Goal: Use online tool/utility: Utilize a website feature to perform a specific function

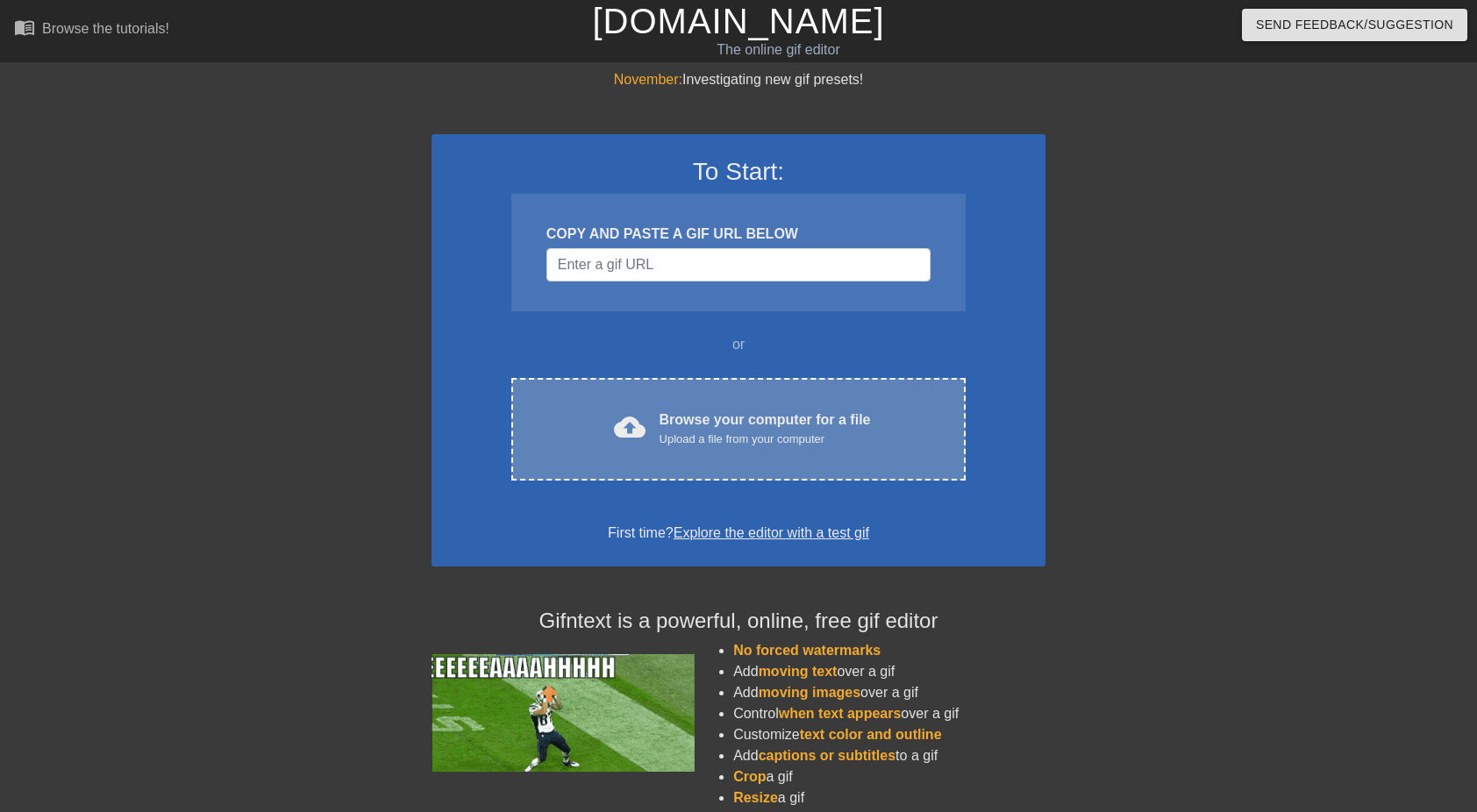
click at [734, 411] on div "Browse your computer for a file Upload a file from your computer" at bounding box center [766, 428] width 211 height 38
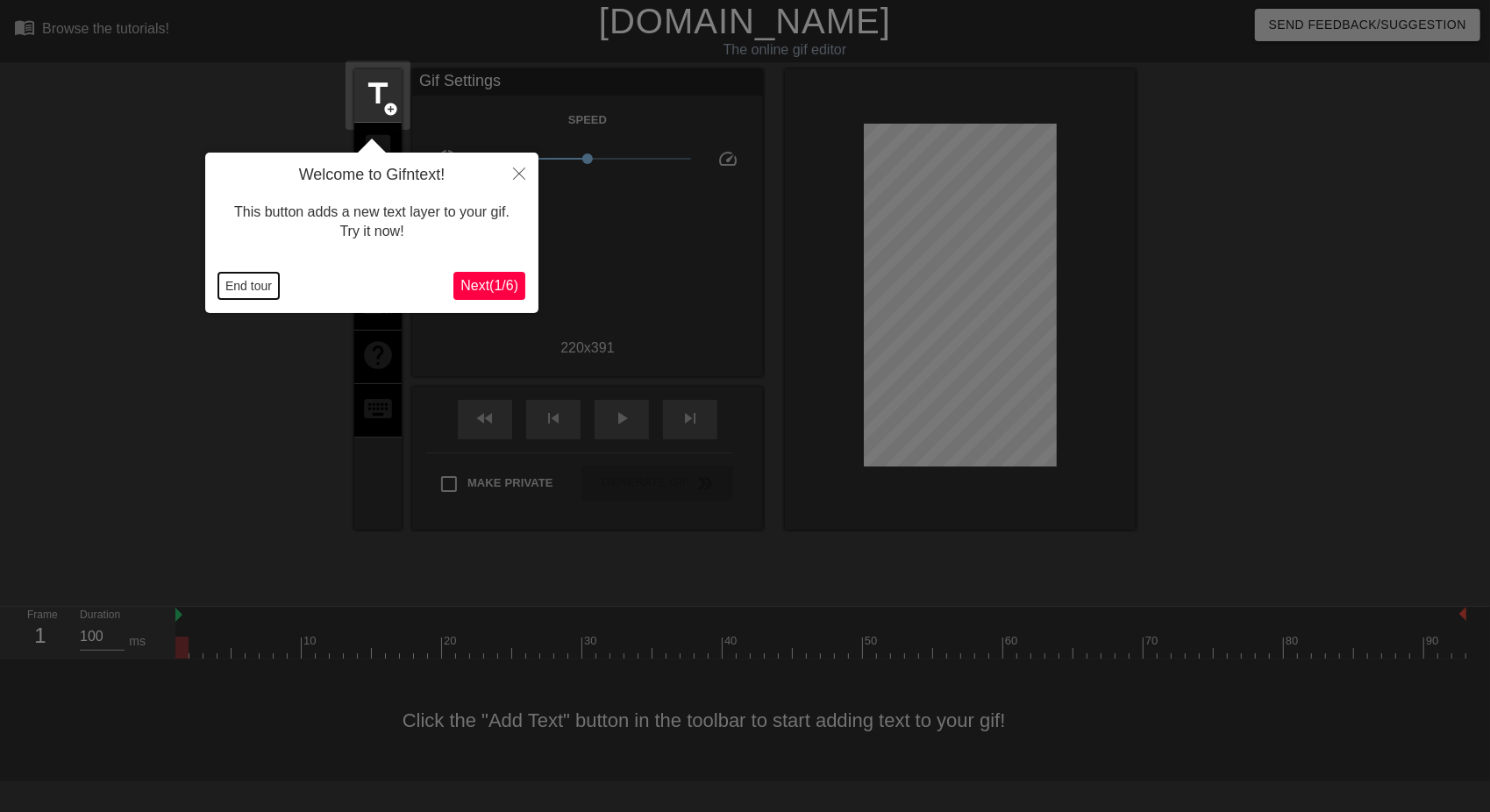
click at [262, 280] on button "End tour" at bounding box center [249, 286] width 61 height 26
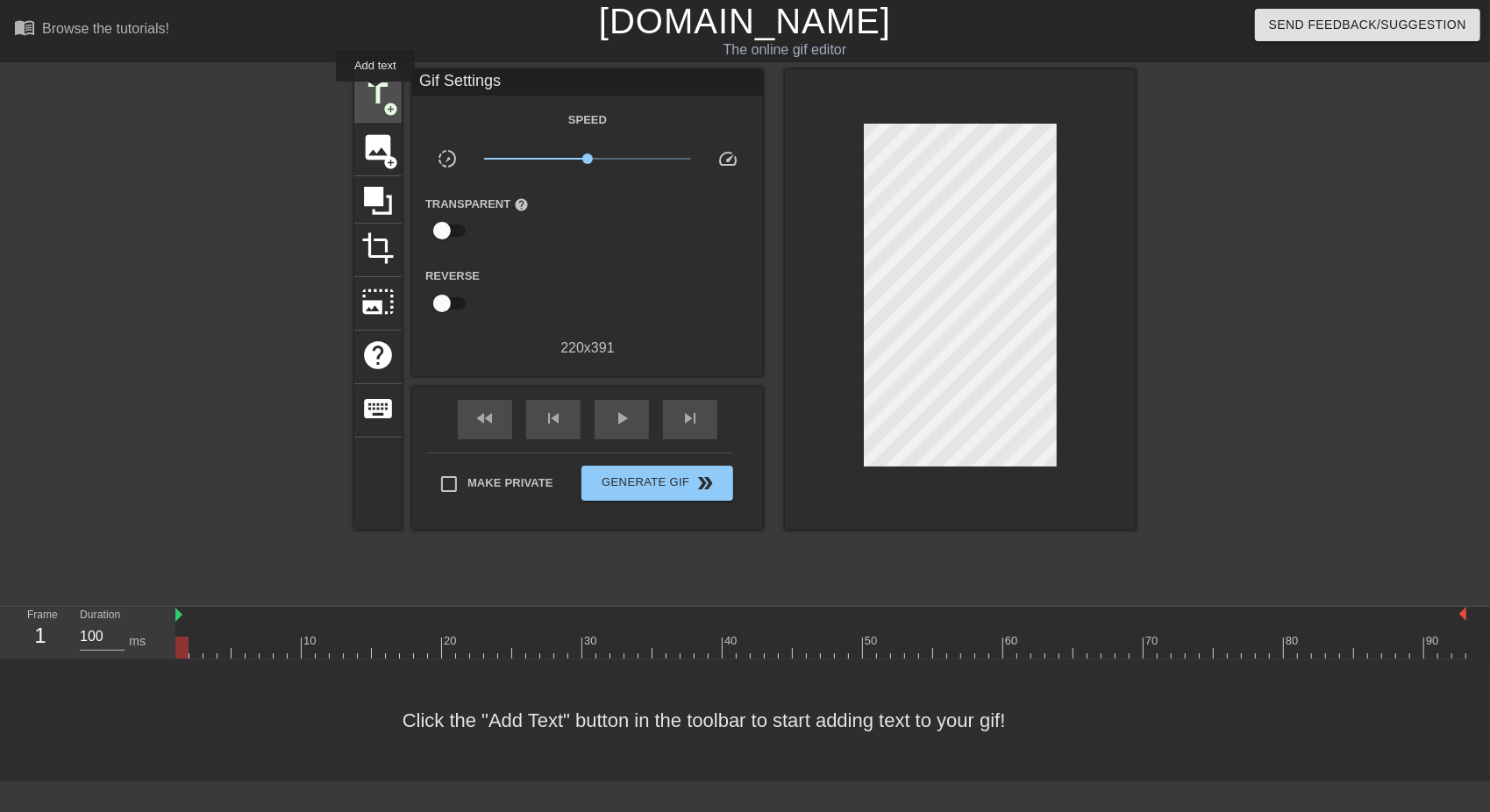
click at [376, 93] on span "title" at bounding box center [379, 94] width 34 height 34
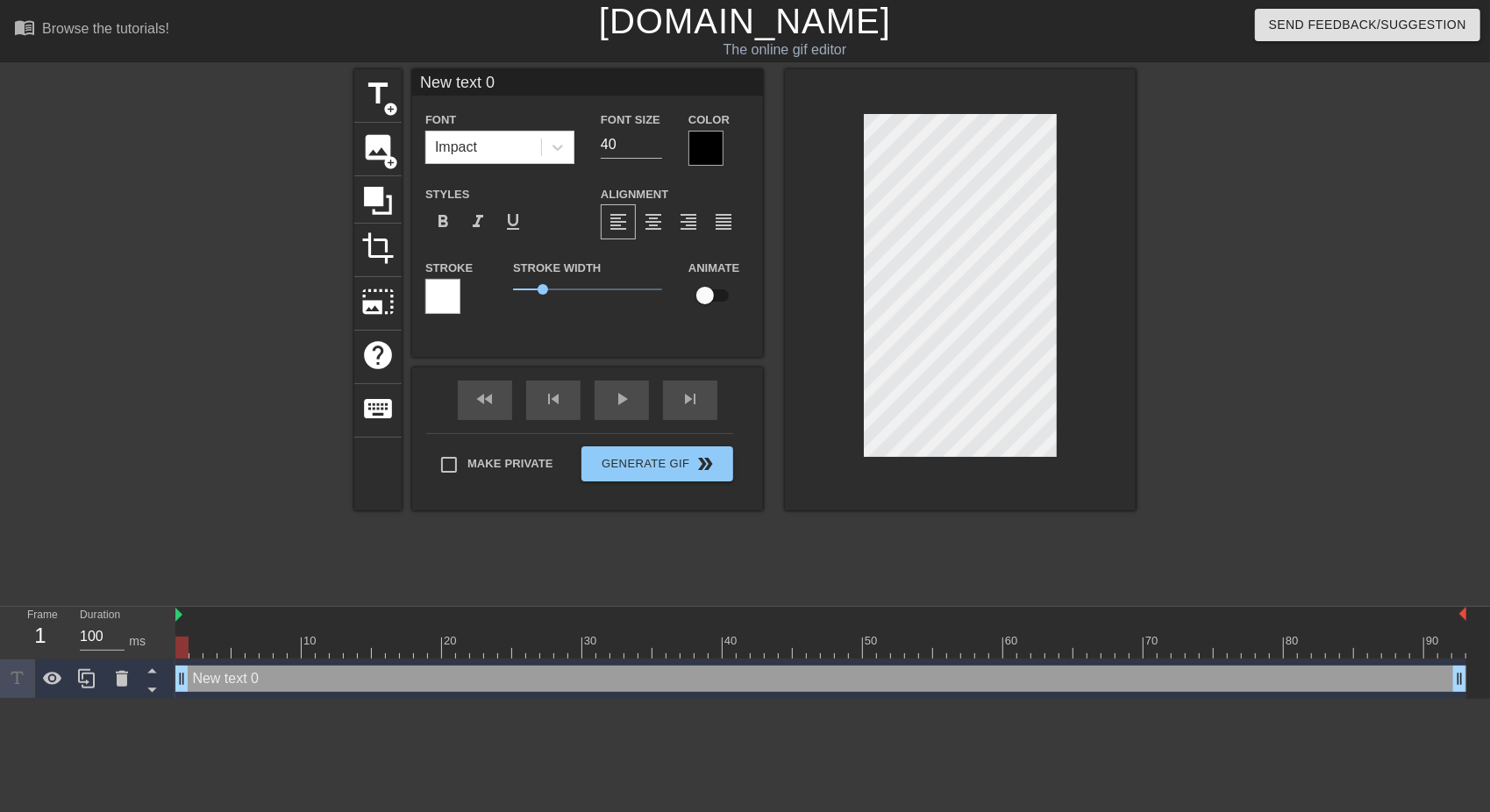
click at [857, 278] on div at bounding box center [960, 290] width 351 height 441
click at [658, 148] on input "39" at bounding box center [632, 145] width 62 height 28
click at [658, 148] on input "30" at bounding box center [632, 145] width 62 height 28
click at [658, 148] on input "29" at bounding box center [632, 145] width 62 height 28
click at [658, 148] on input "28" at bounding box center [632, 145] width 62 height 28
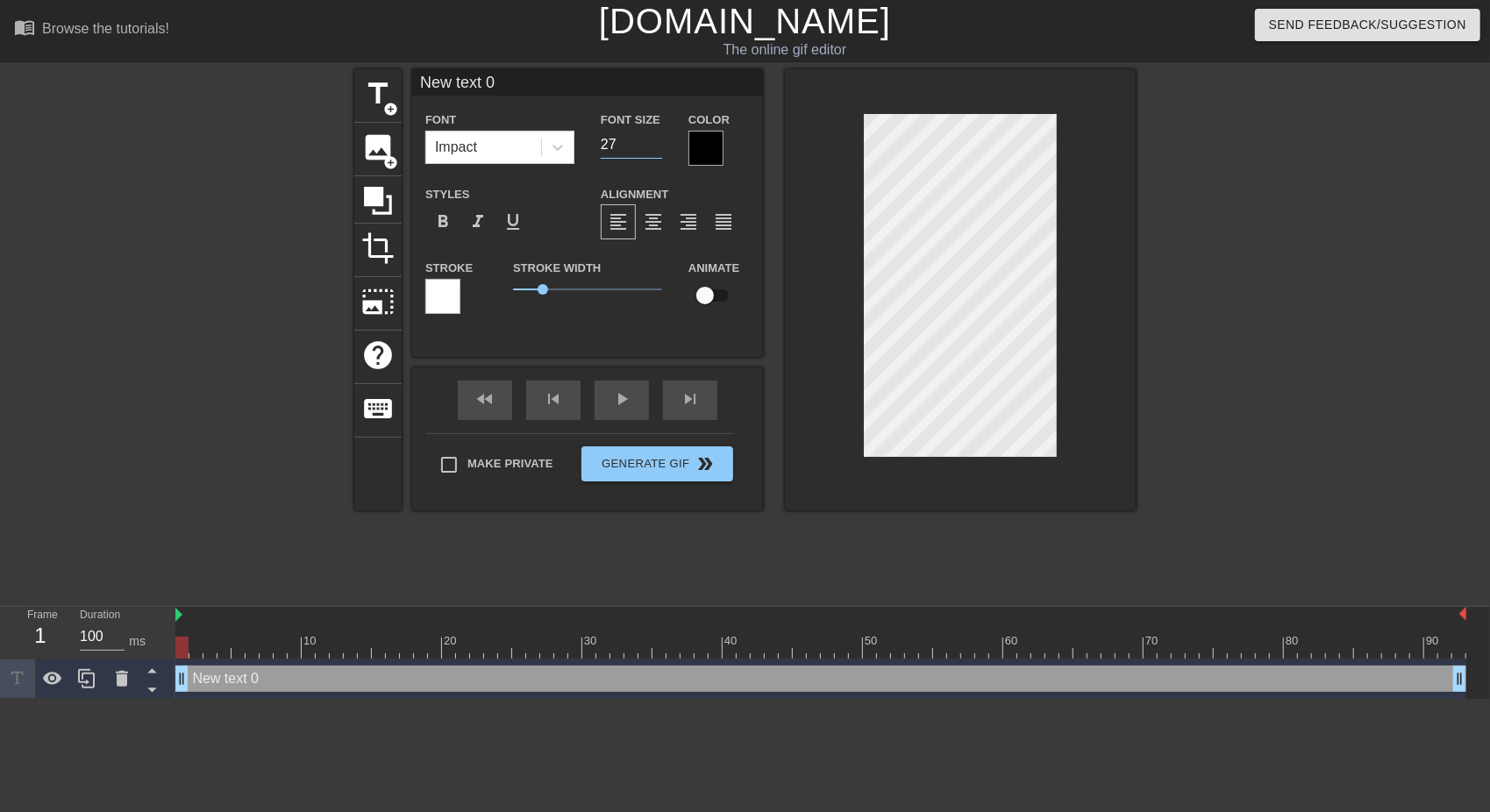
click at [658, 148] on input "27" at bounding box center [632, 145] width 62 height 28
type input "26"
click at [658, 148] on input "26" at bounding box center [632, 145] width 62 height 28
type input "New txt 0"
type textarea "New txt 0"
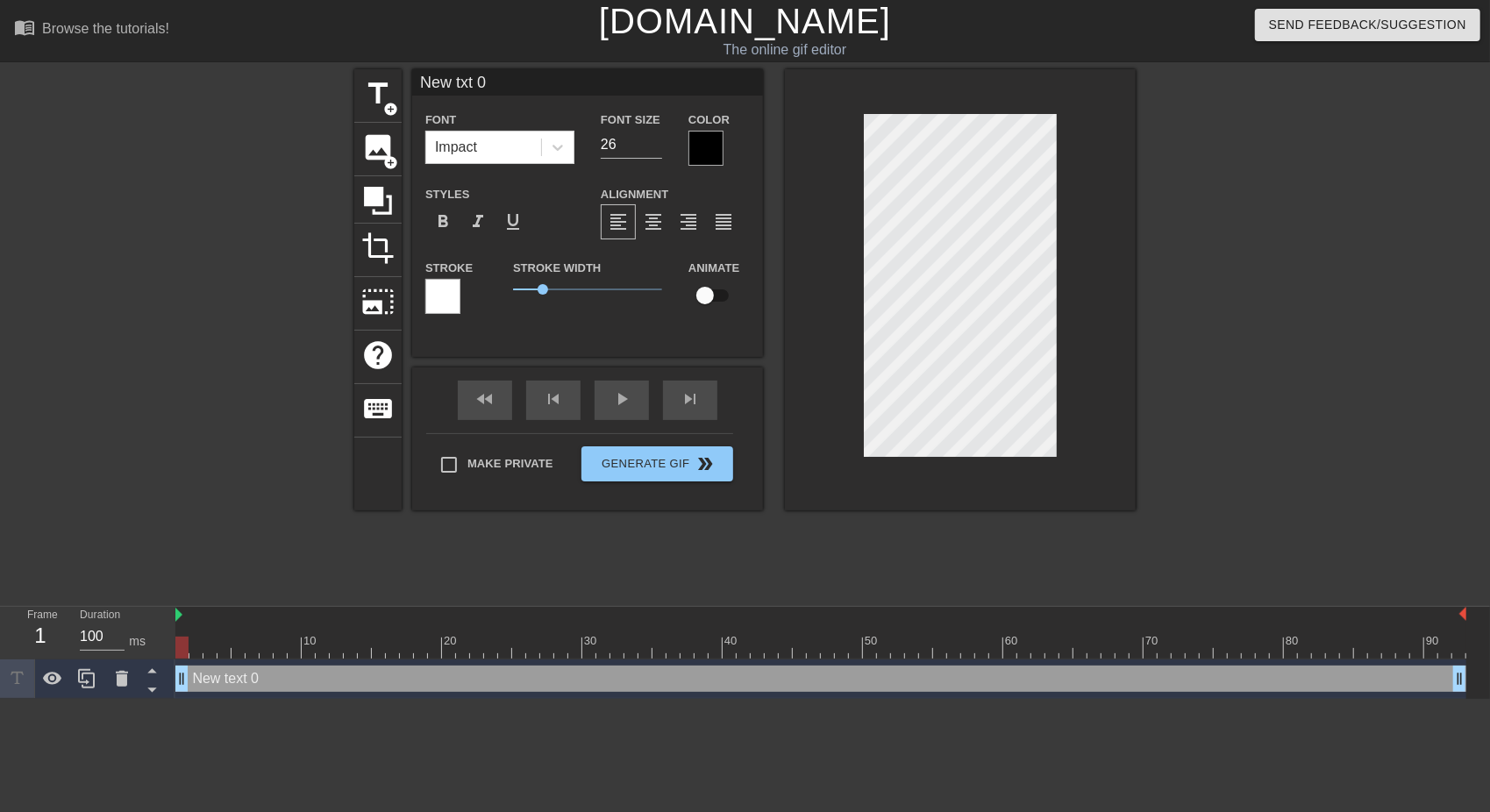
type input "New xt 0"
type textarea "New xt 0"
type input "Newxt 0"
type textarea "Newxt 0"
type input "Next 0"
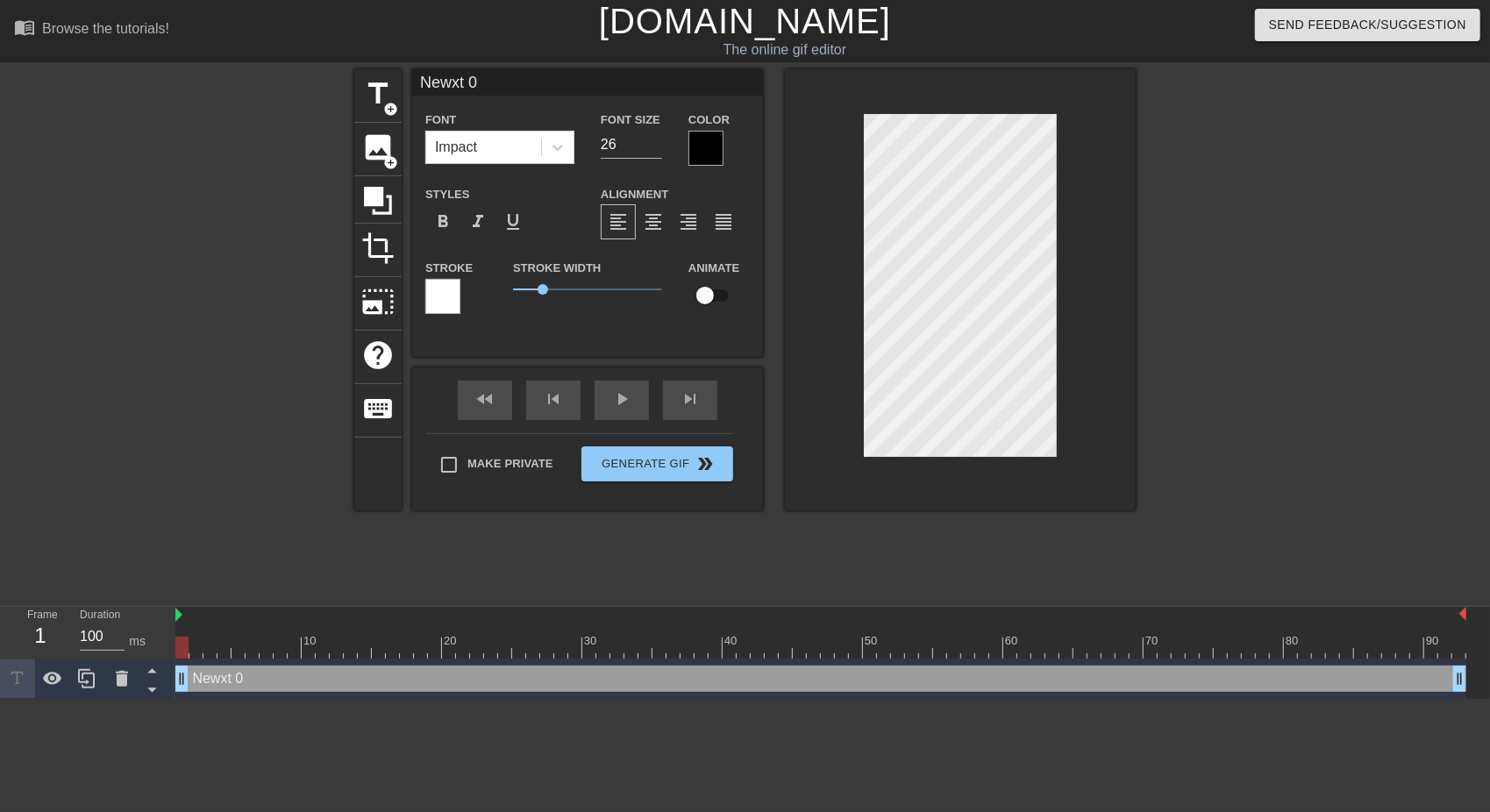
type textarea "Next 0"
type input "Nxt 0"
type textarea "Nxt 0"
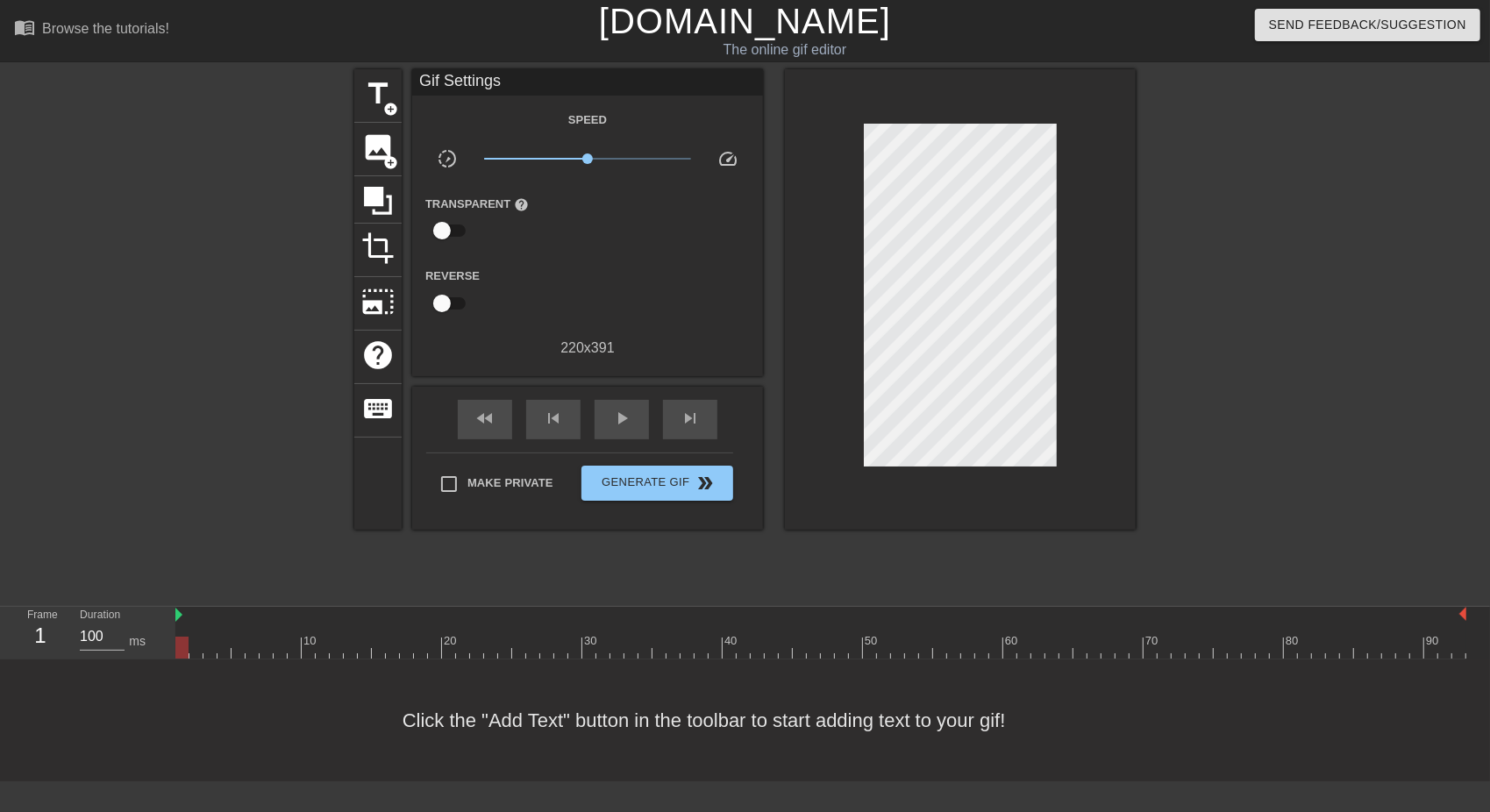
scroll to position [2, 2]
type textarea "Nxt0"
click at [382, 89] on span "title" at bounding box center [379, 94] width 34 height 34
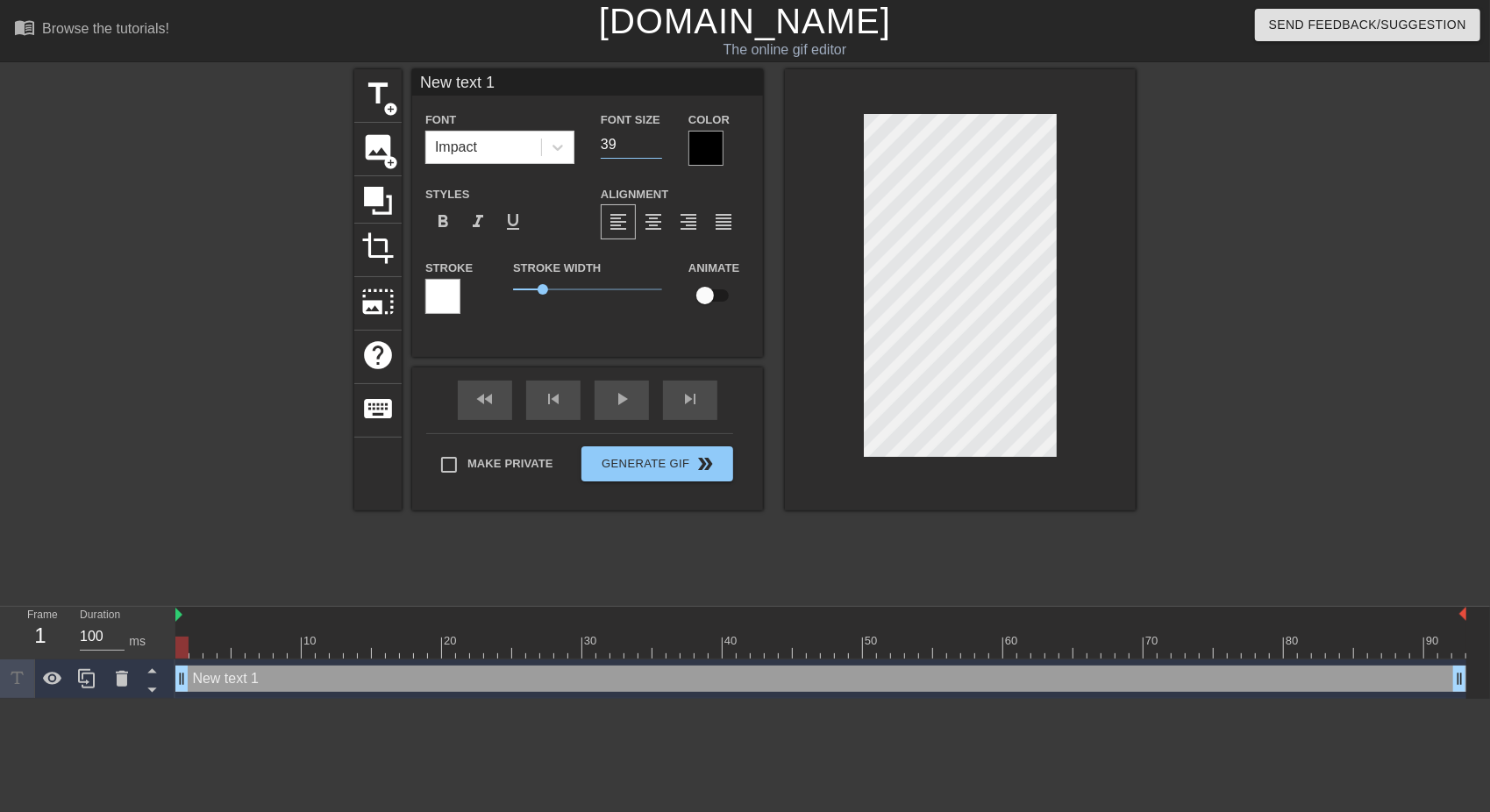
click at [655, 149] on input "39" at bounding box center [632, 145] width 62 height 28
click at [655, 149] on input "38" at bounding box center [632, 145] width 62 height 28
click at [655, 149] on input "37" at bounding box center [632, 145] width 62 height 28
click at [655, 149] on input "36" at bounding box center [632, 145] width 62 height 28
click at [655, 149] on input "35" at bounding box center [632, 145] width 62 height 28
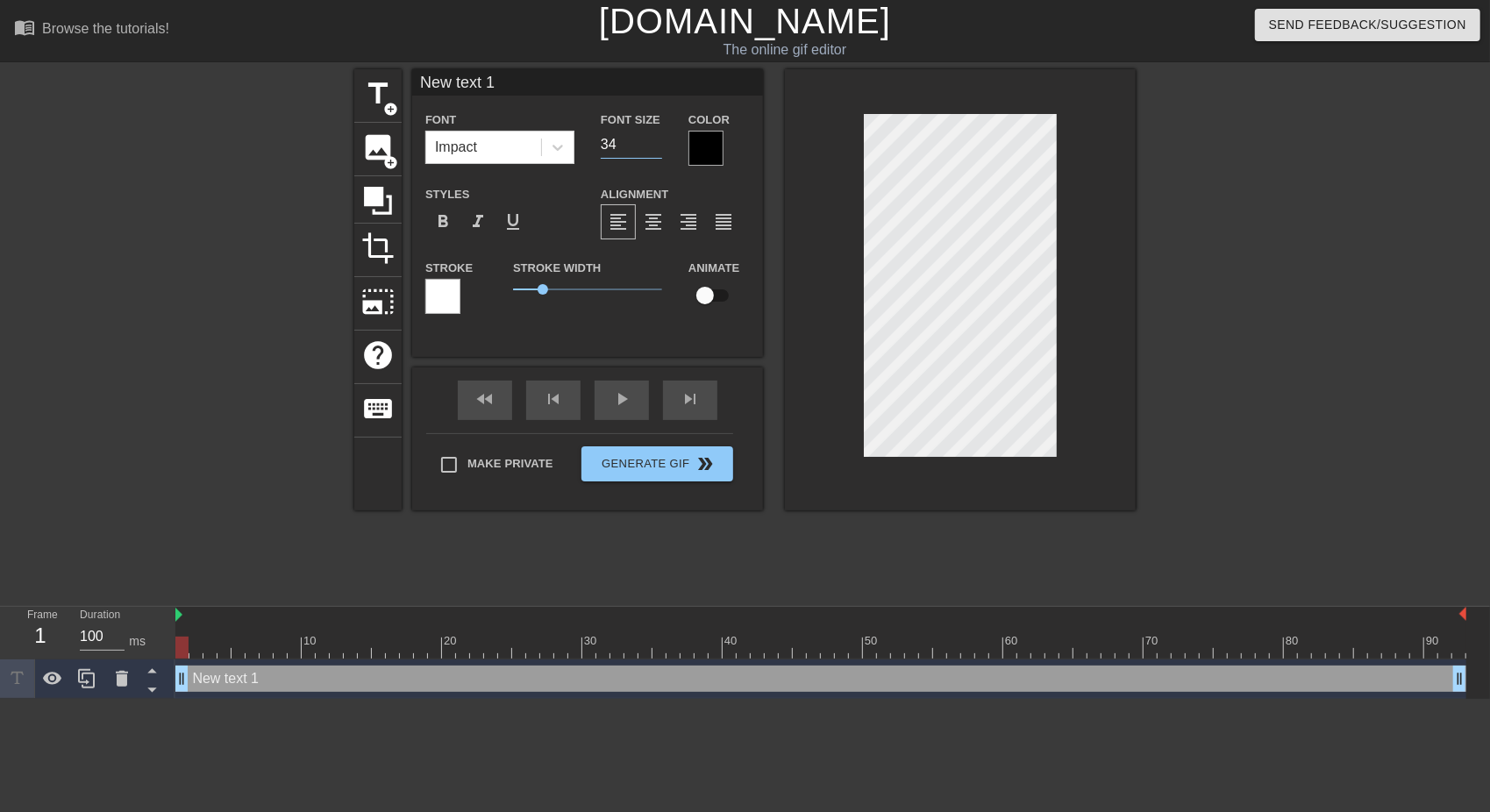
click at [655, 149] on input "34" at bounding box center [632, 145] width 62 height 28
click at [655, 149] on input "33" at bounding box center [632, 145] width 62 height 28
click at [655, 149] on input "32" at bounding box center [632, 145] width 62 height 28
type input "31"
click at [655, 149] on input "31" at bounding box center [632, 145] width 62 height 28
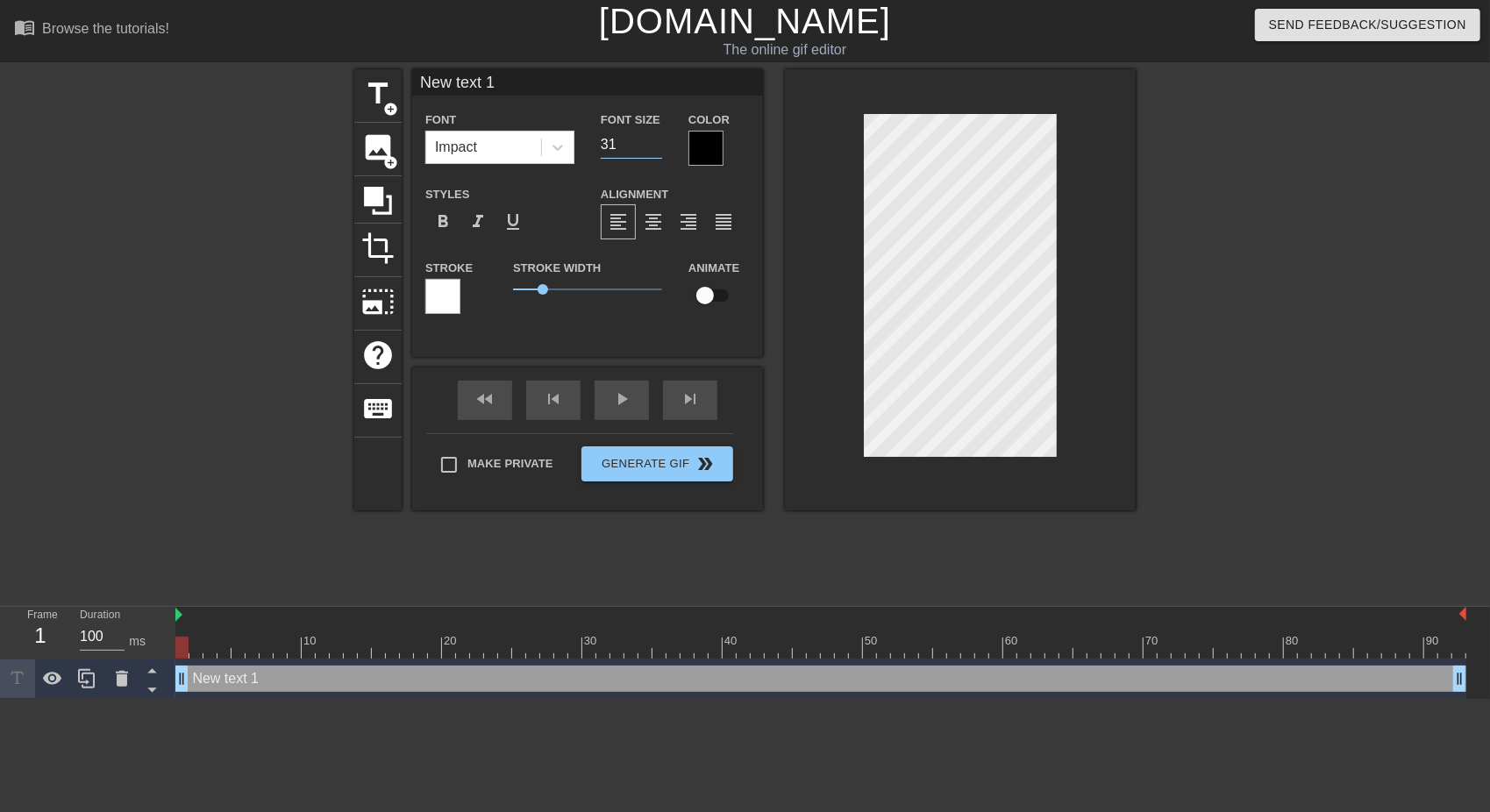
click at [702, 152] on div at bounding box center [707, 149] width 36 height 36
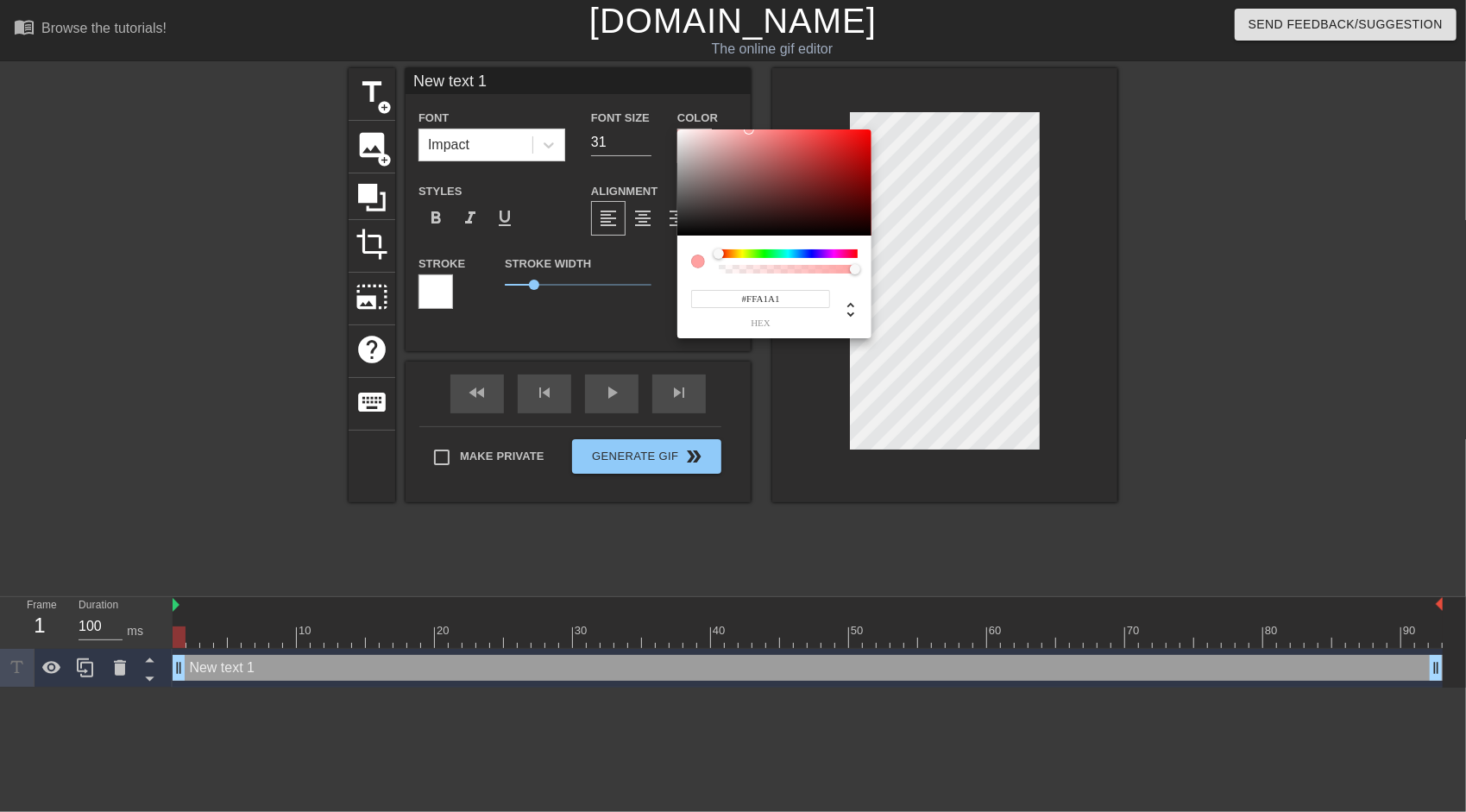
type input "#FFFFFF"
drag, startPoint x: 713, startPoint y: 162, endPoint x: 654, endPoint y: 97, distance: 87.8
click at [654, 97] on div "#FFFFFF hex" at bounding box center [733, 406] width 1466 height 812
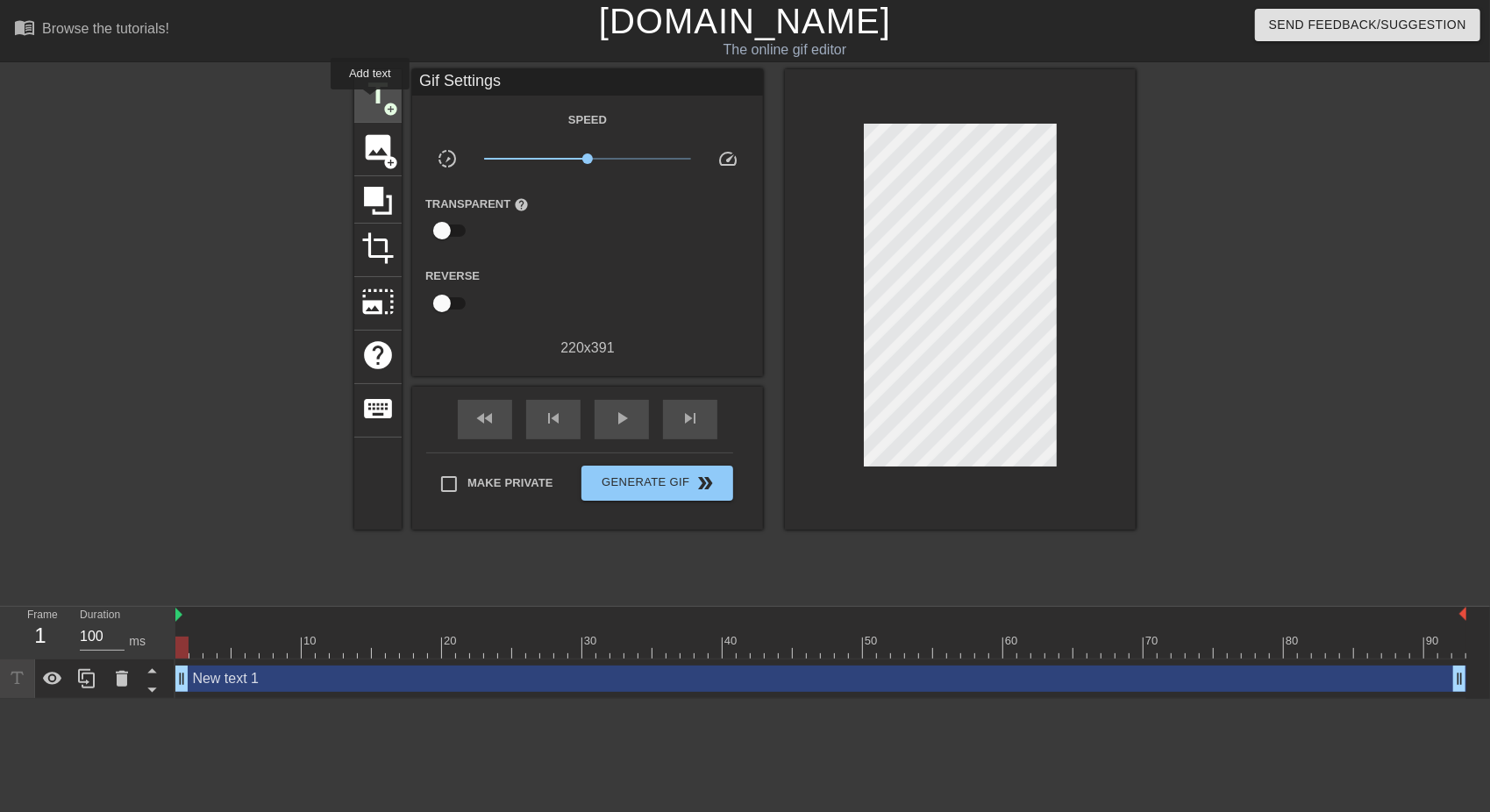
click at [370, 102] on span "title" at bounding box center [379, 94] width 34 height 34
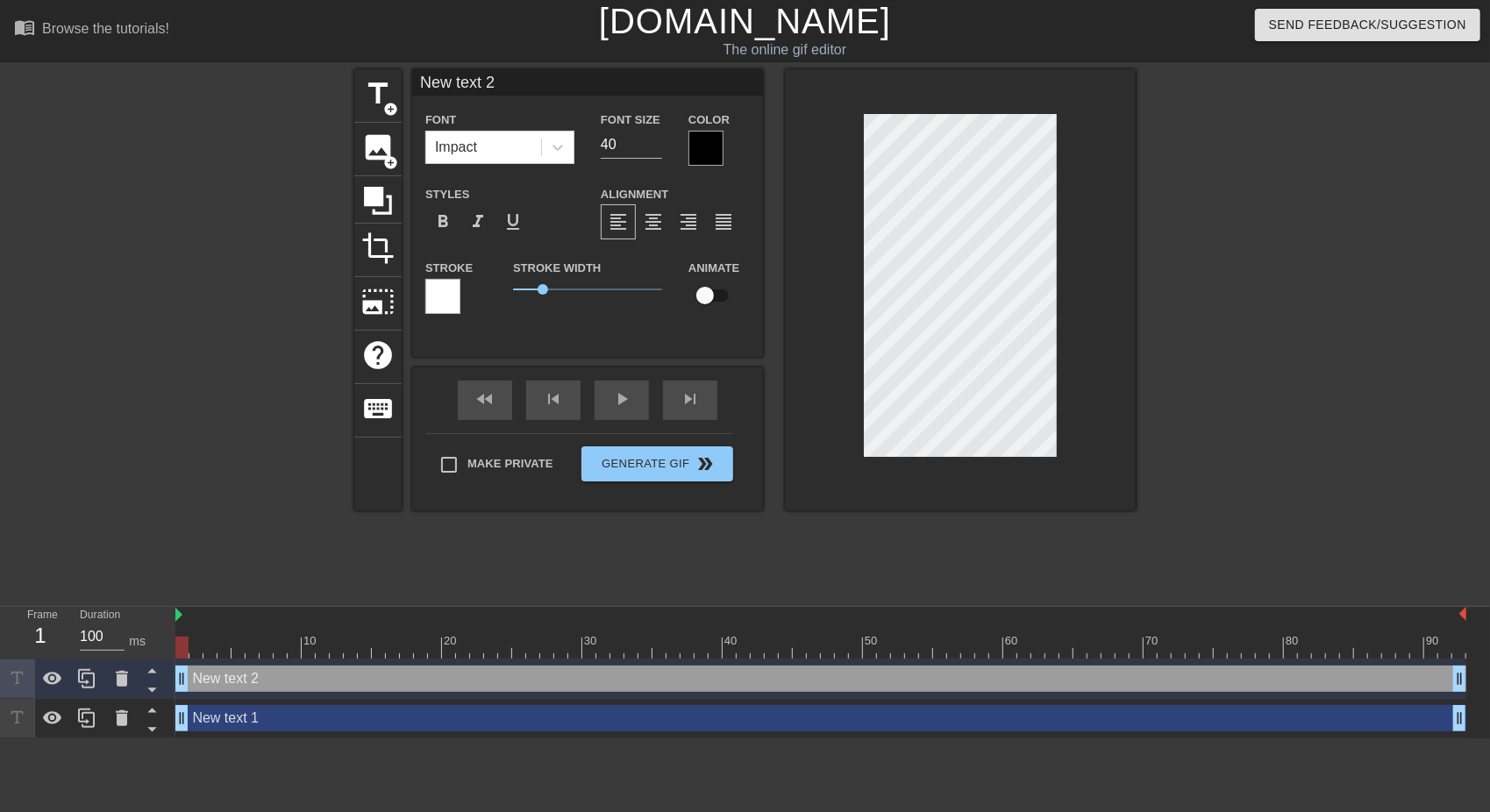
scroll to position [3, 4]
type input "Ne text 2"
type textarea "Ne text 2"
type input "N text 2"
type textarea "N text 2"
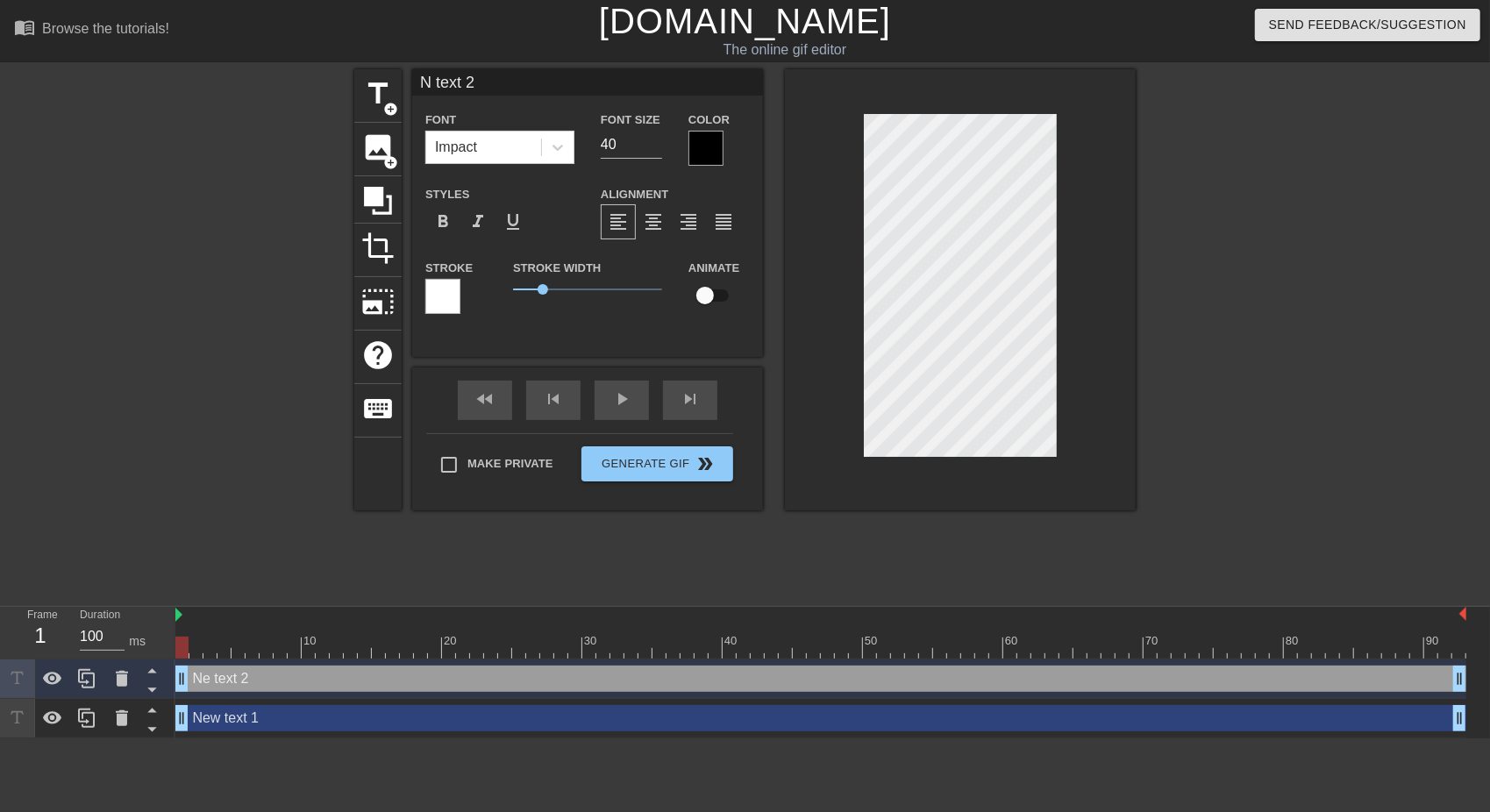
scroll to position [3, 3]
type input "text 2"
type textarea "text 2"
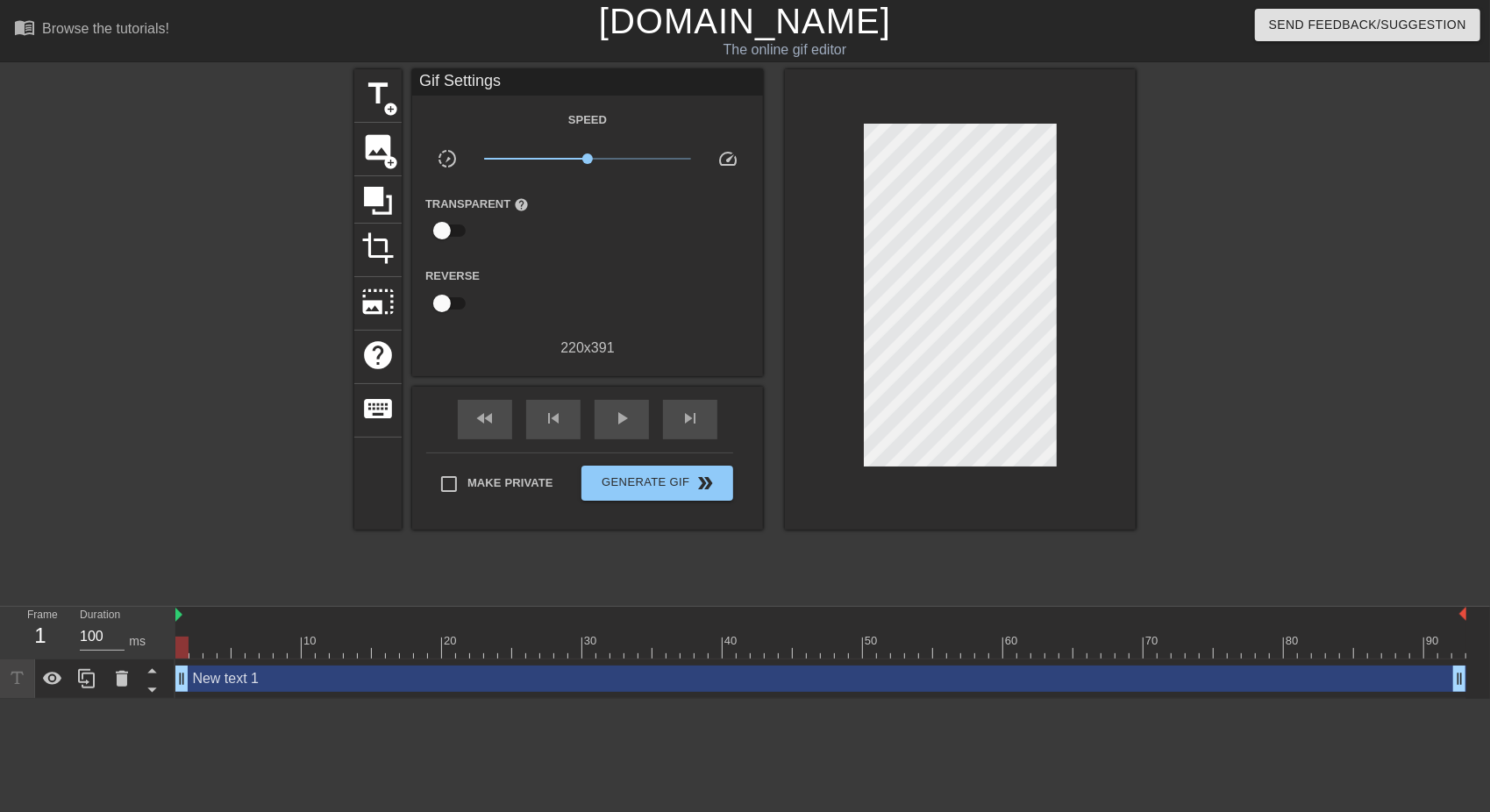
scroll to position [2, 4]
type textarea "text"
click at [554, 686] on div "New text 1 drag_handle drag_handle" at bounding box center [821, 678] width 1291 height 26
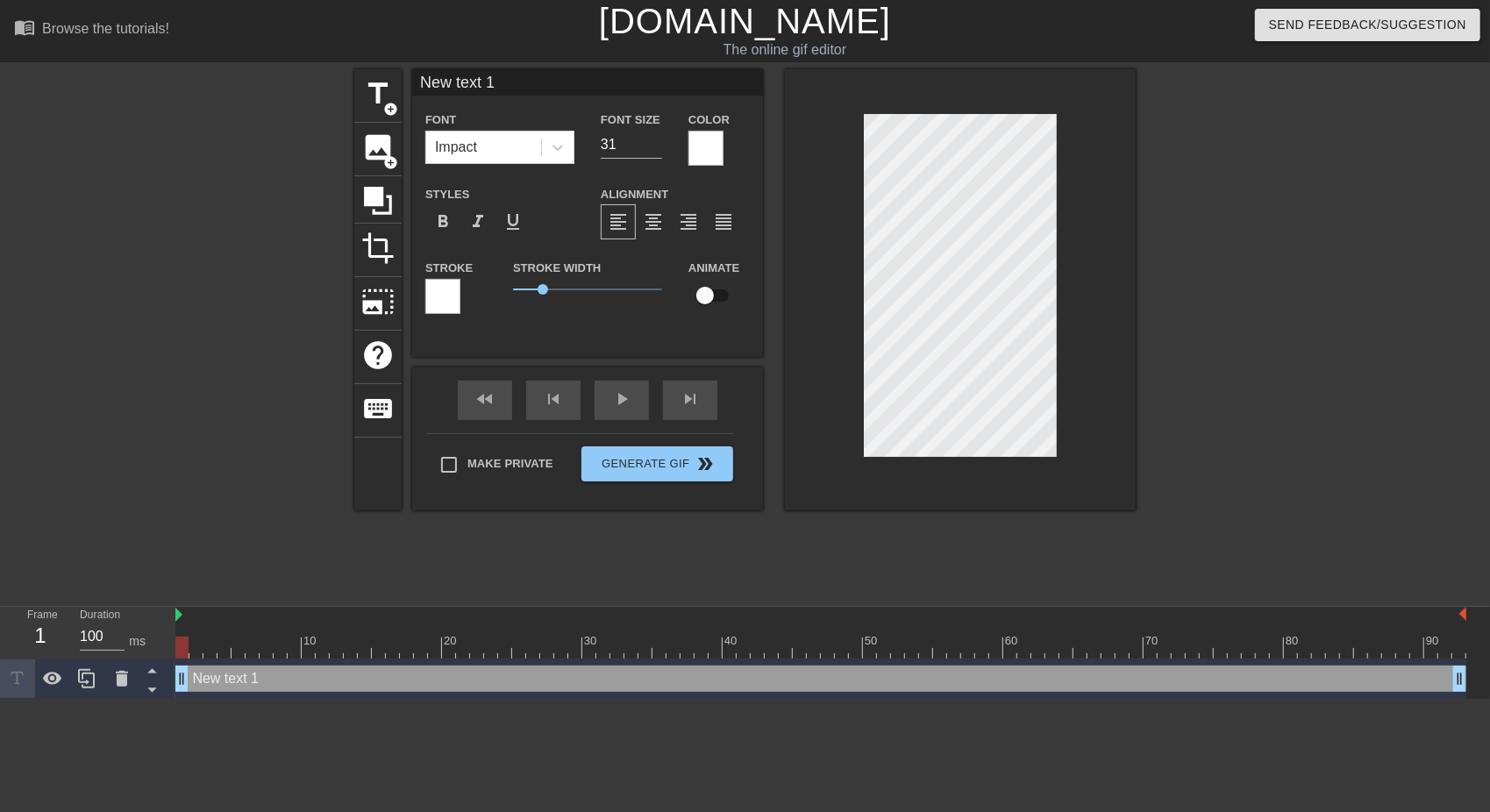
click at [449, 298] on div at bounding box center [443, 296] width 36 height 36
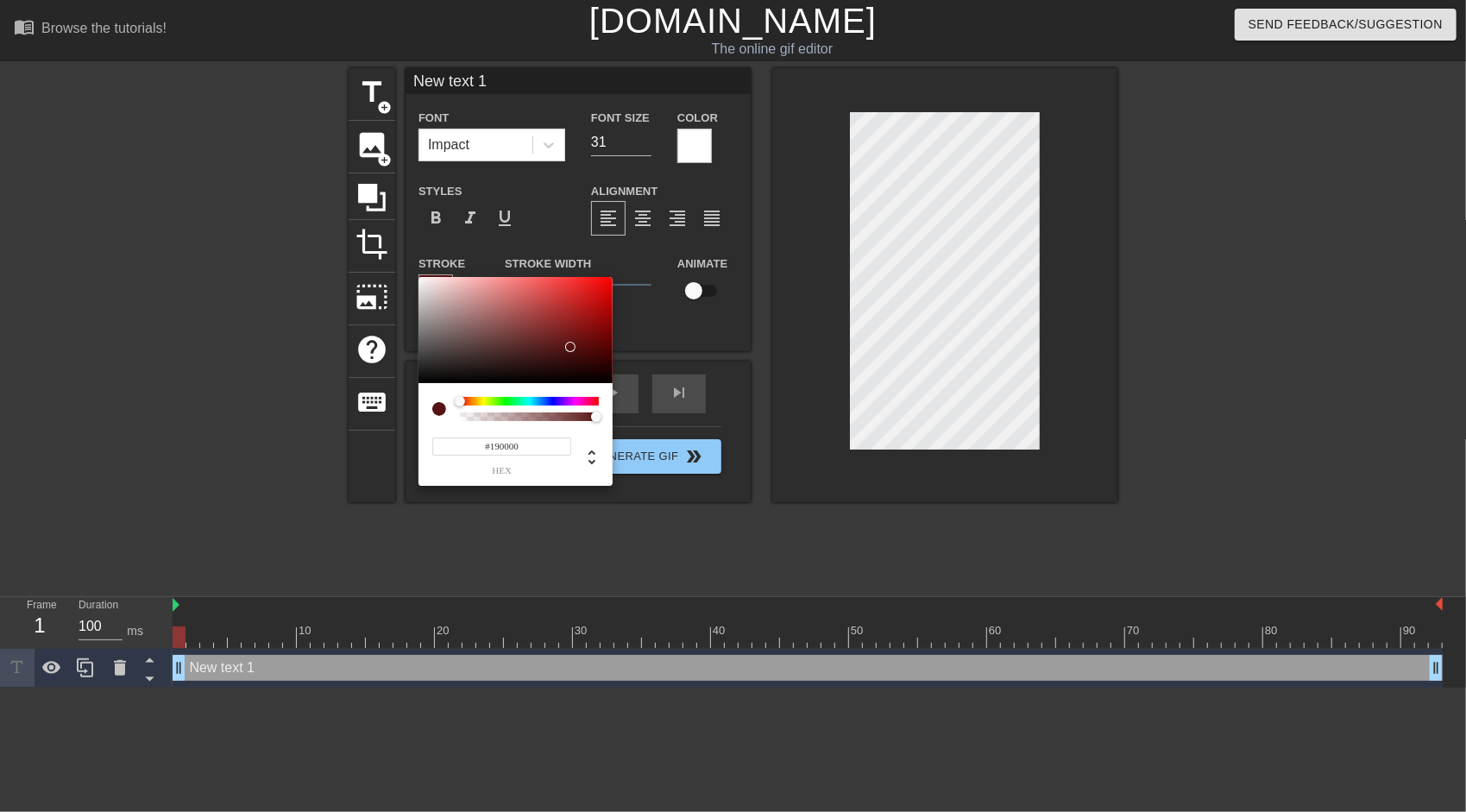
type input "#000000"
drag, startPoint x: 463, startPoint y: 310, endPoint x: 649, endPoint y: 416, distance: 214.1
click at [649, 416] on div "#000000 hex" at bounding box center [733, 406] width 1466 height 812
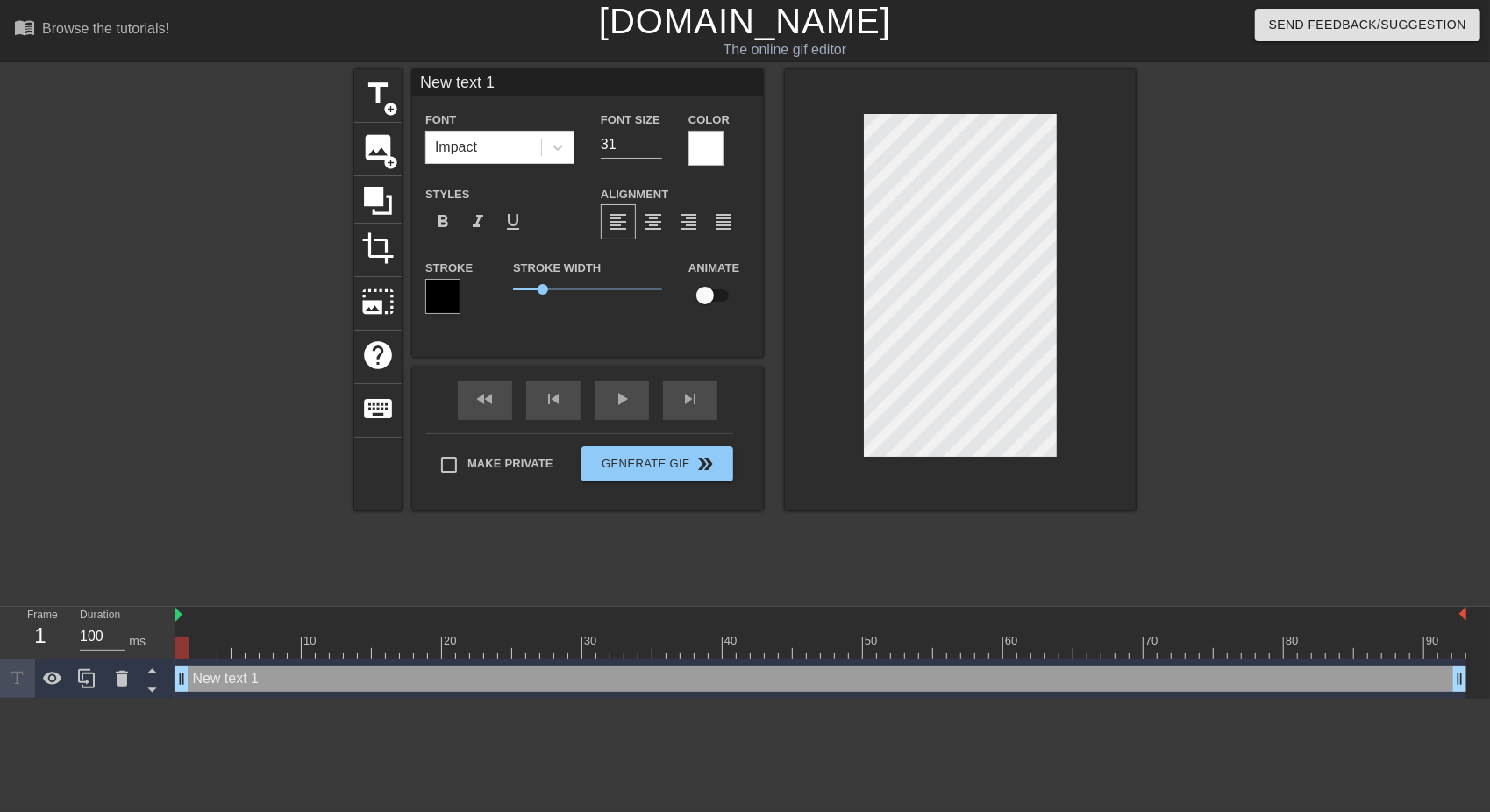
scroll to position [3, 6]
type input "New tex 1"
type textarea "New tex 1"
type input "New te 1"
type textarea "New te 1"
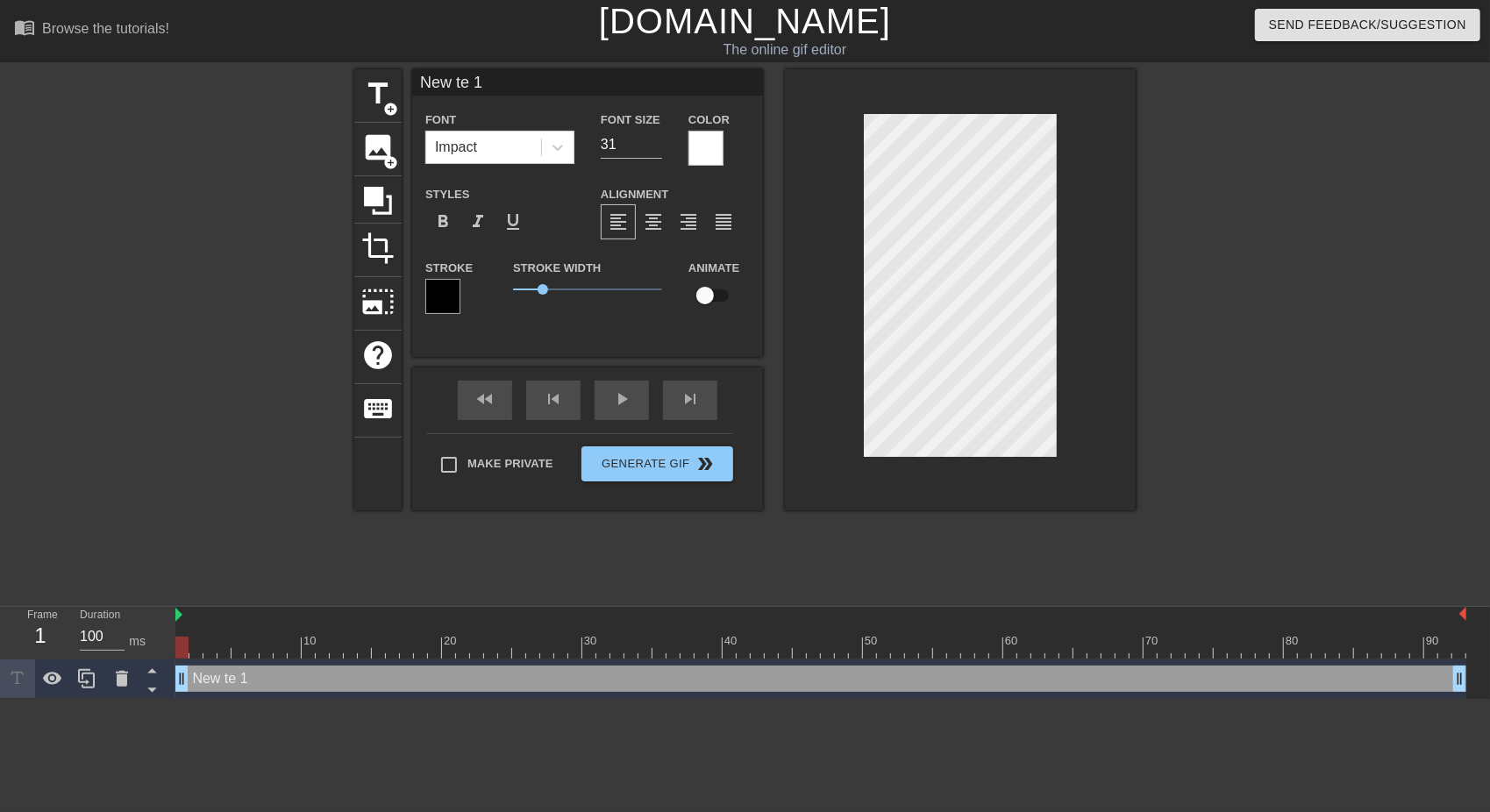
type input "New te"
type textarea "New te"
type input "New te"
type textarea "New te"
type input "New t"
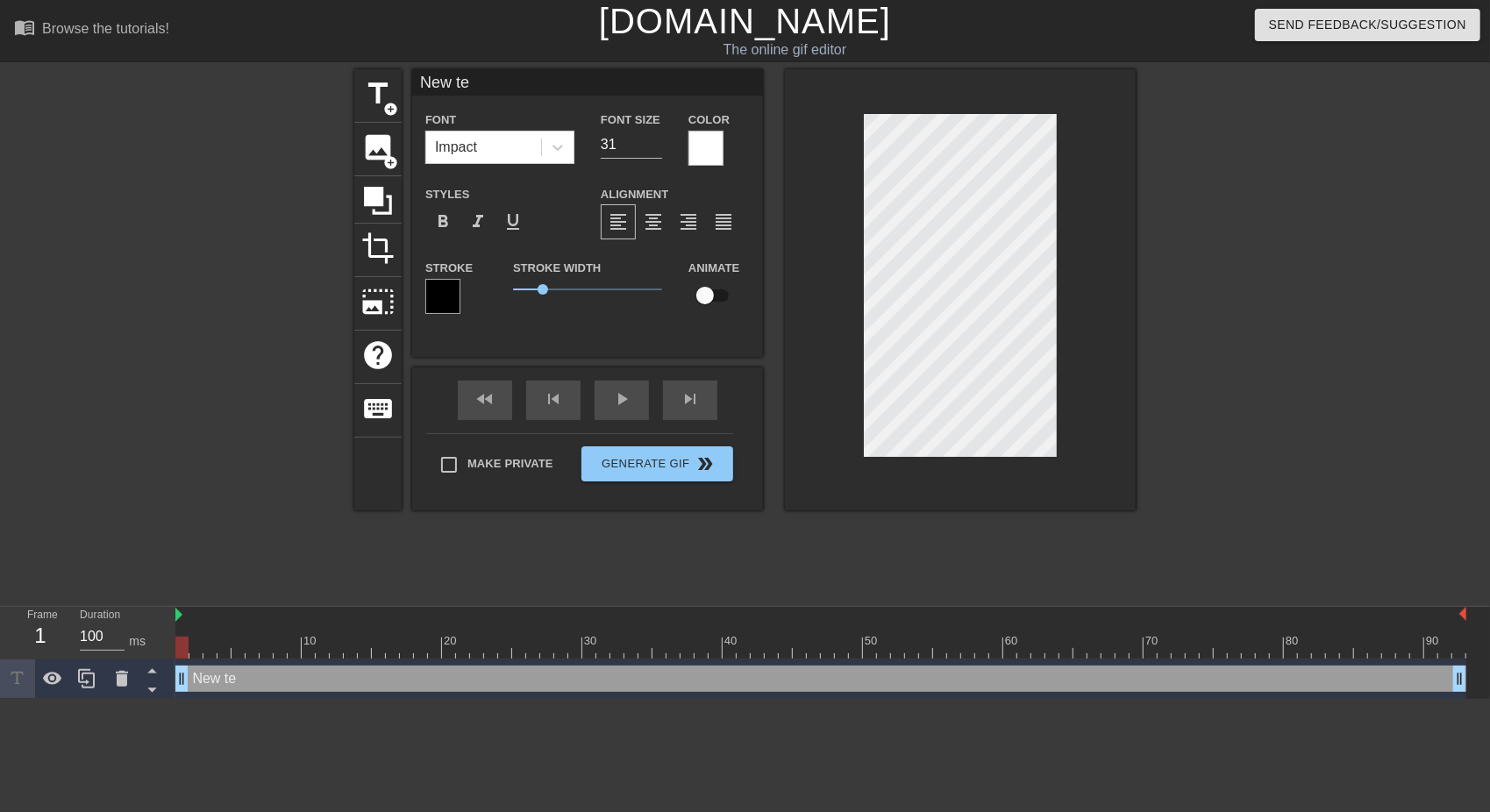
type textarea "New t"
type input "New"
type textarea "New"
type input "New"
type textarea "New"
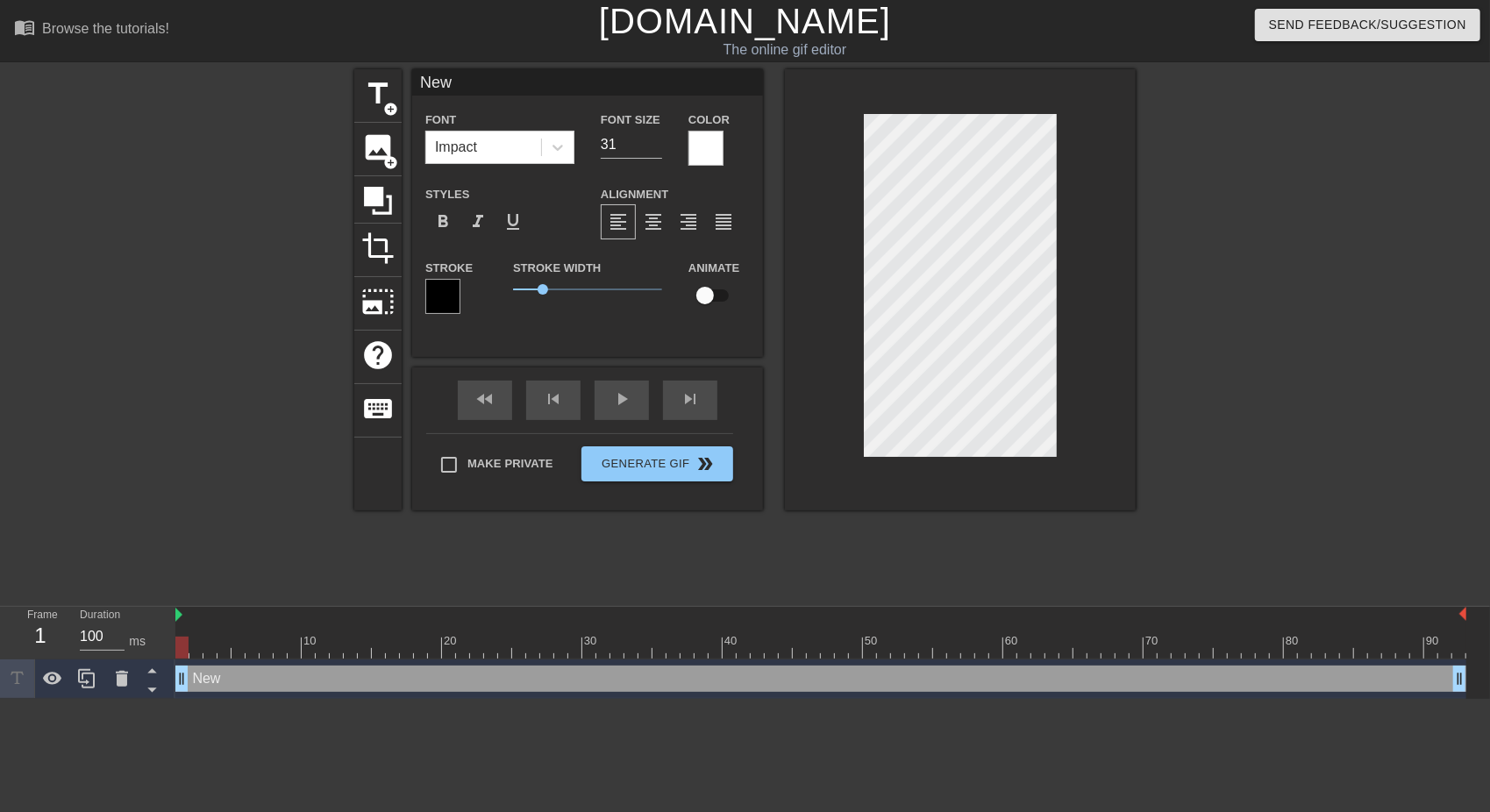
type input "Ne"
type textarea "Ne"
type input "N"
type textarea "N"
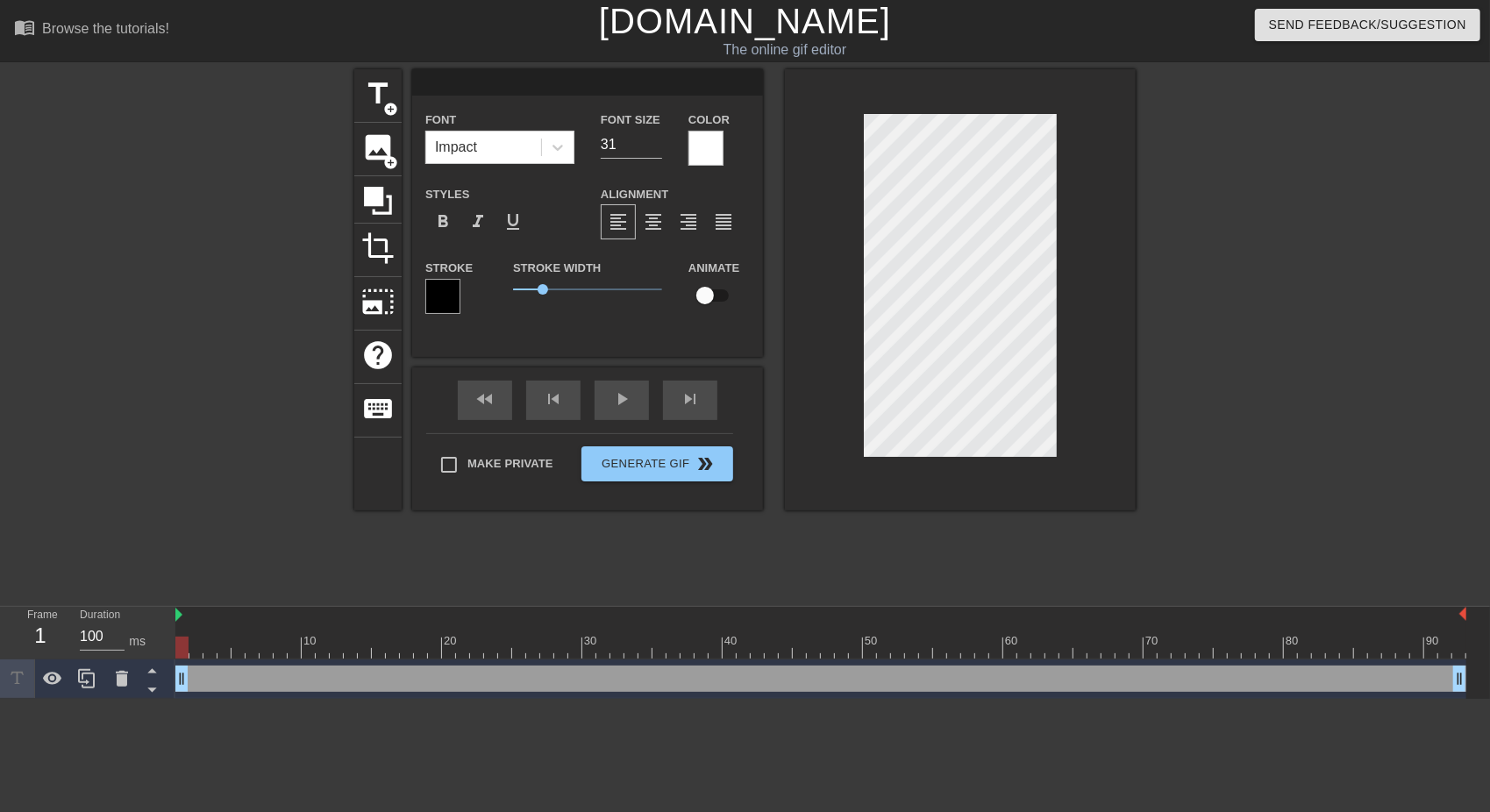
type input "M"
type textarea "M"
type input "ME"
type textarea "ME"
type input "ME"
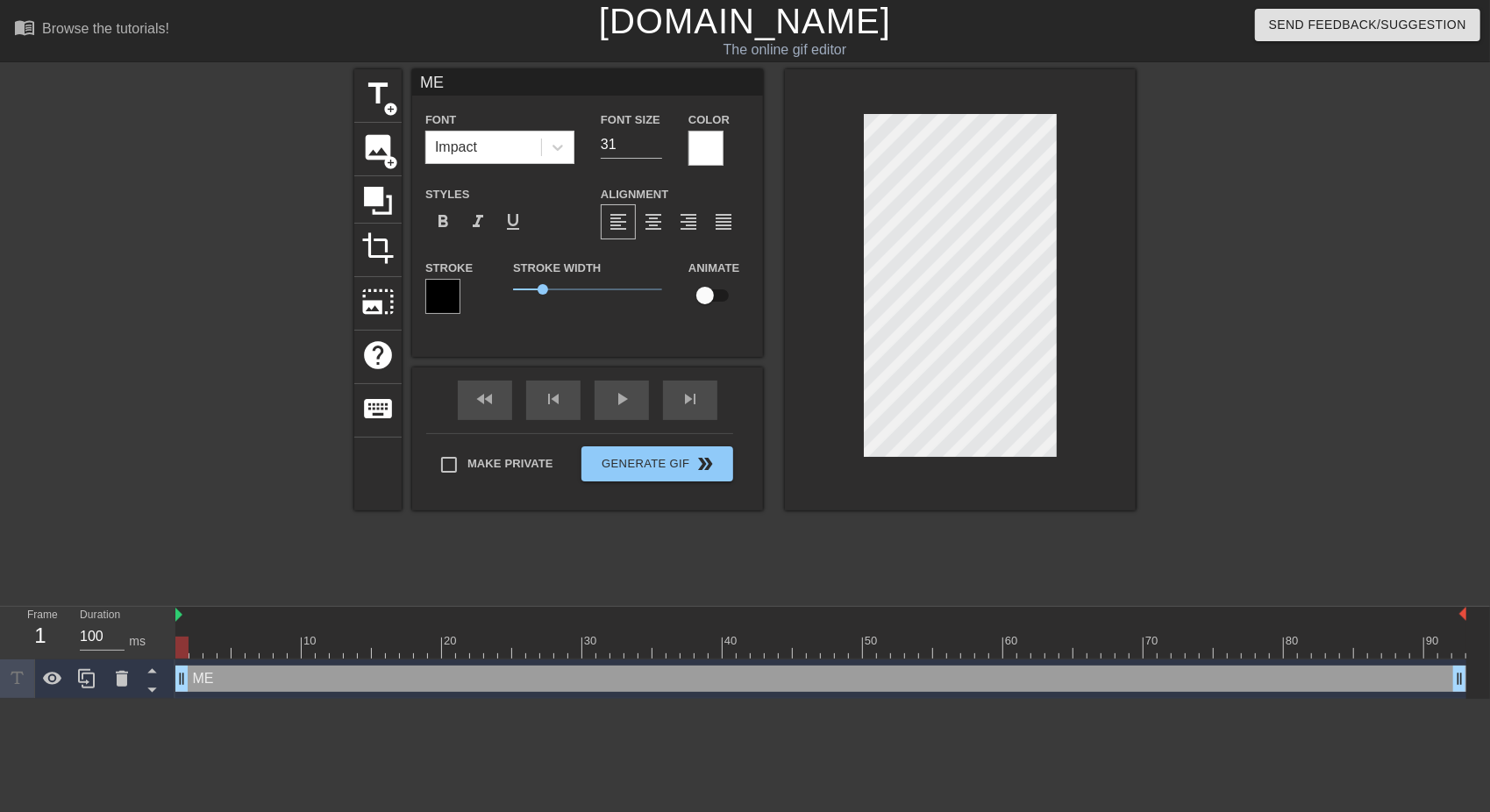
type textarea "ME"
type input "ME G"
type textarea "ME G"
type input "ME GE"
type textarea "ME GE"
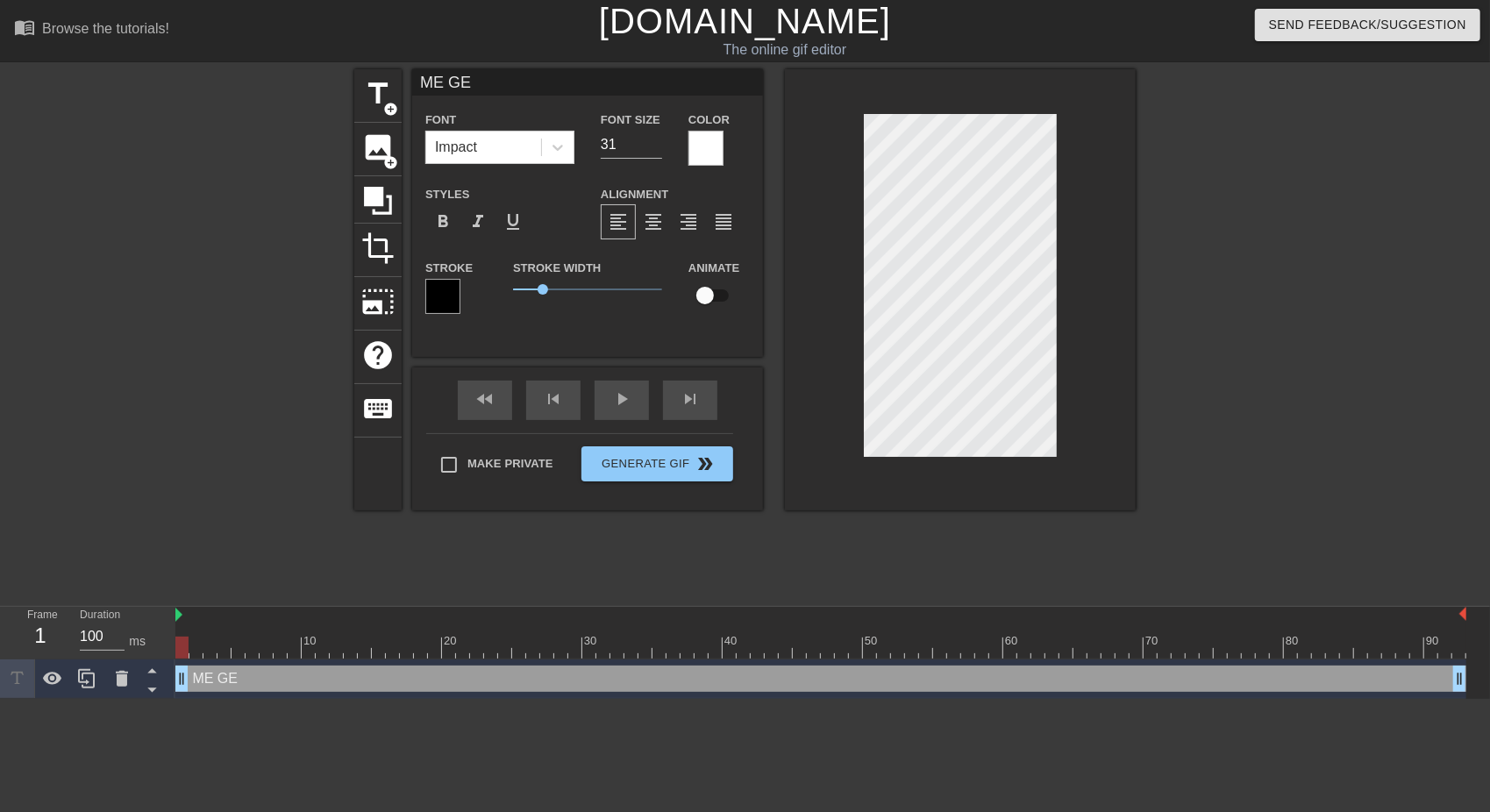
type input "ME GET"
type textarea "ME GET"
type input "ME GETT"
type textarea "ME GETT"
type input "ME GETTI"
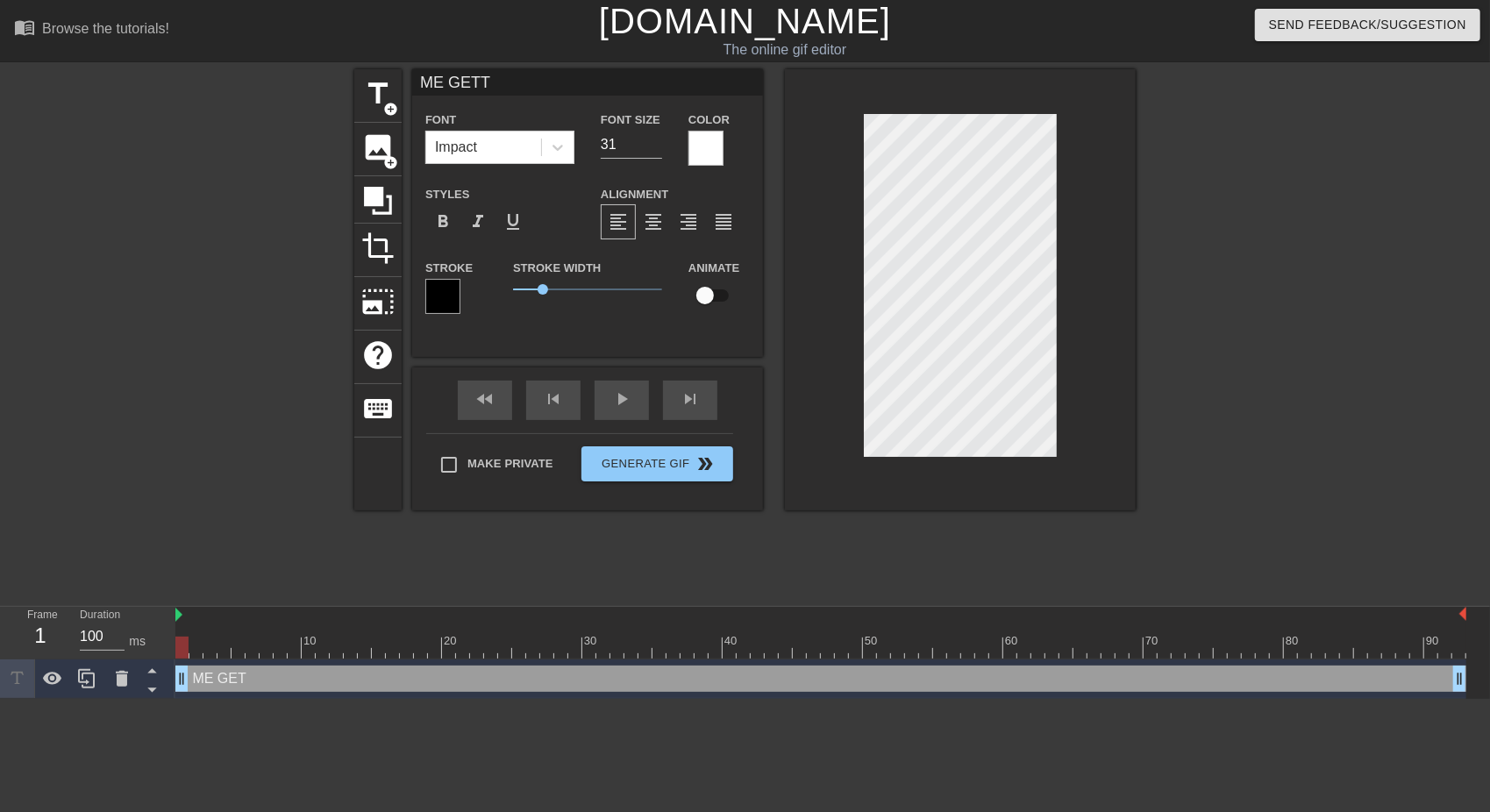
type textarea "ME GETTI"
type input "ME GETTIN"
type textarea "ME GETTIN"
type input "ME GETTING"
type textarea "ME GETTING"
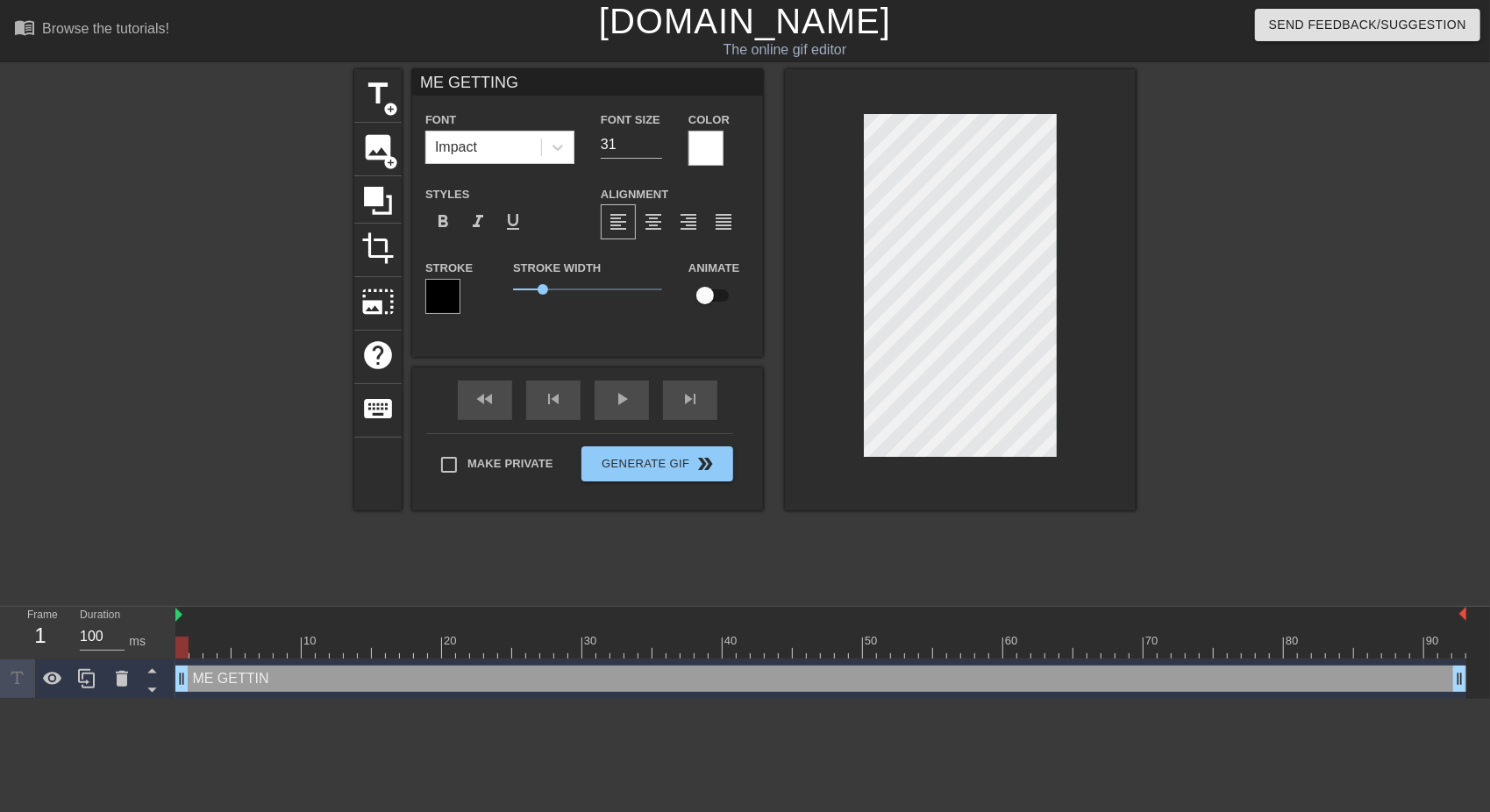
type input "ME GETTING"
type textarea "ME GETTING"
type input "ME GETTING R"
type textarea "ME GETTING R"
type input "ME GETTING RE"
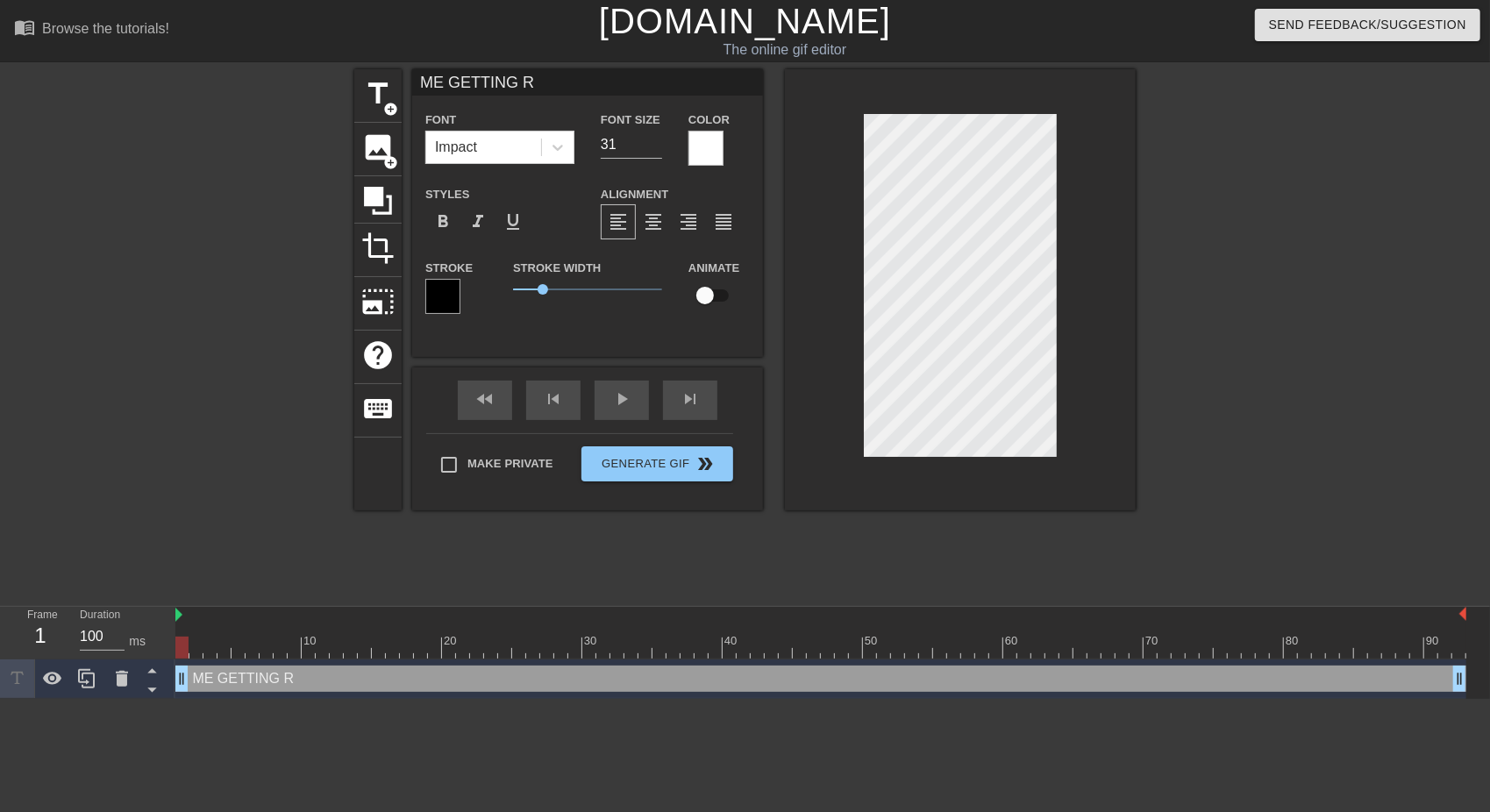
type textarea "ME GETTING RE"
type input "ME GETTING REA"
type textarea "ME GETTING REA"
type input "ME GETTING READ"
type textarea "ME GETTING READ"
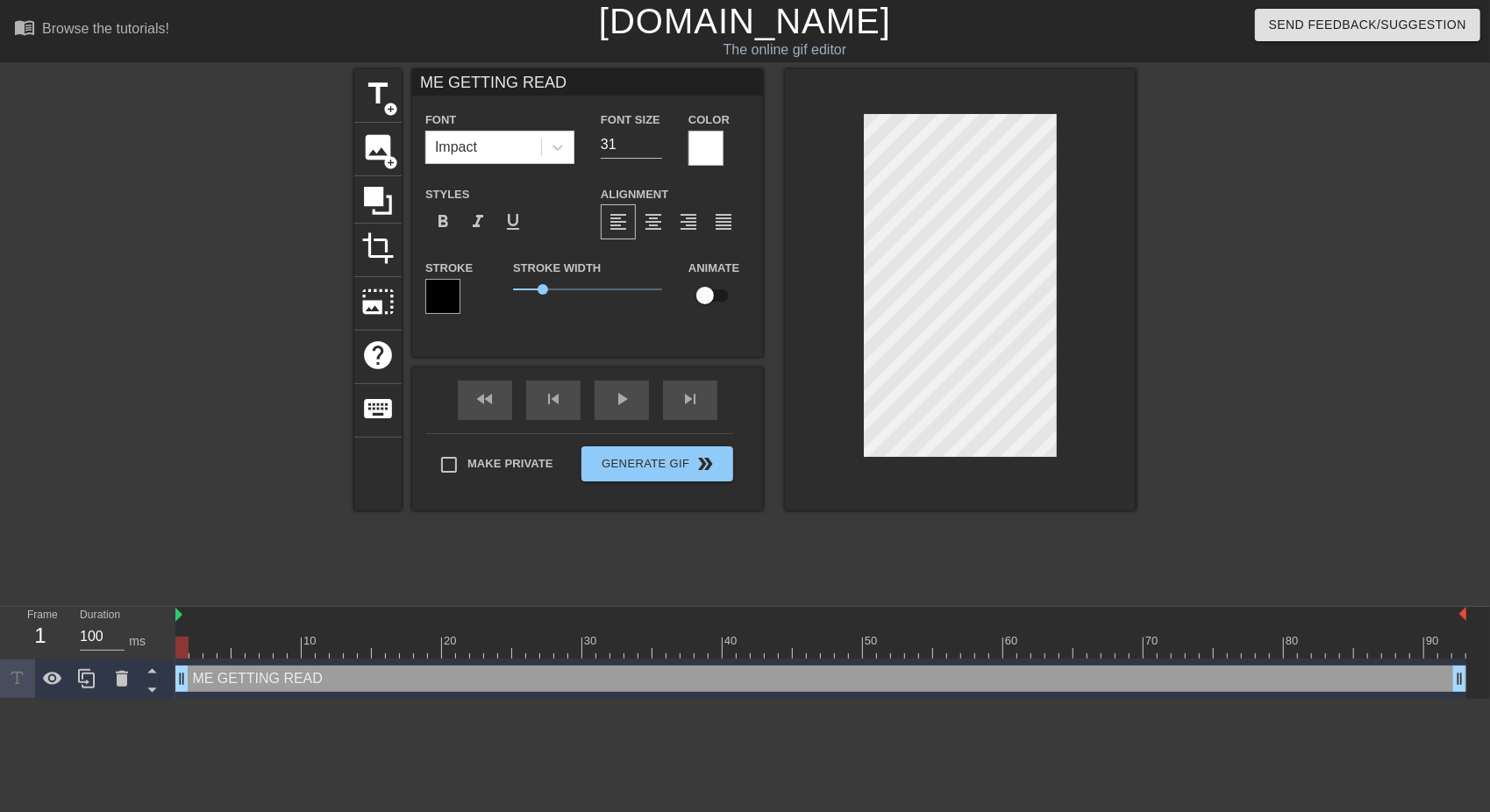
type input "ME GETTING READY"
type textarea "ME GETTING READY"
type input "ME GETTING READY"
type textarea "ME GETTING READY"
type input "ME GETTING READY T"
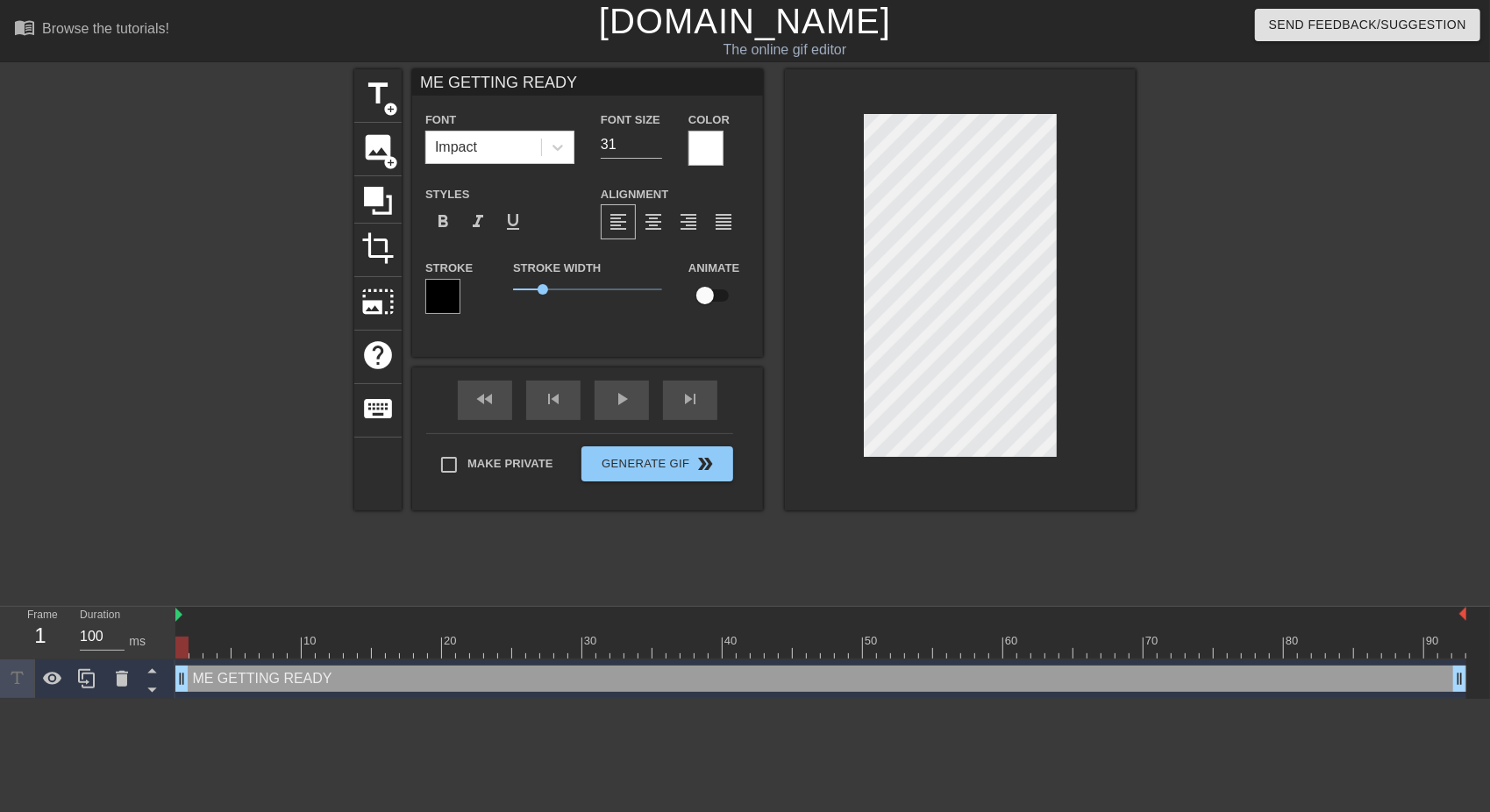
type textarea "ME GETTING READY T"
type input "ME GETTING READY TO"
type textarea "ME GETTING READY TO"
click at [655, 146] on input "30" at bounding box center [632, 145] width 62 height 28
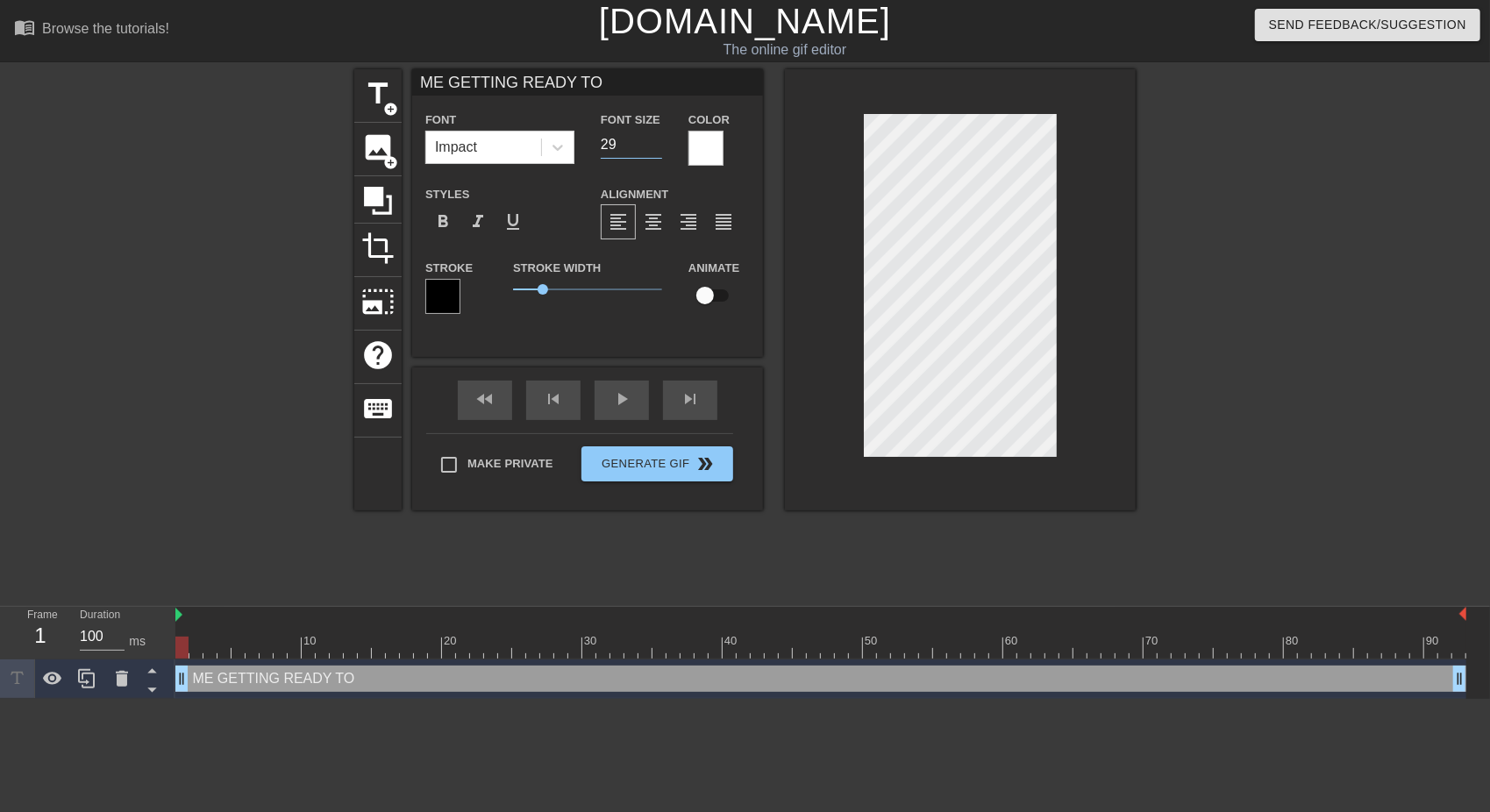
click at [655, 146] on input "29" at bounding box center [632, 145] width 62 height 28
click at [655, 146] on input "28" at bounding box center [632, 145] width 62 height 28
click at [655, 146] on input "27" at bounding box center [632, 145] width 62 height 28
click at [655, 146] on input "26" at bounding box center [632, 145] width 62 height 28
type input "25"
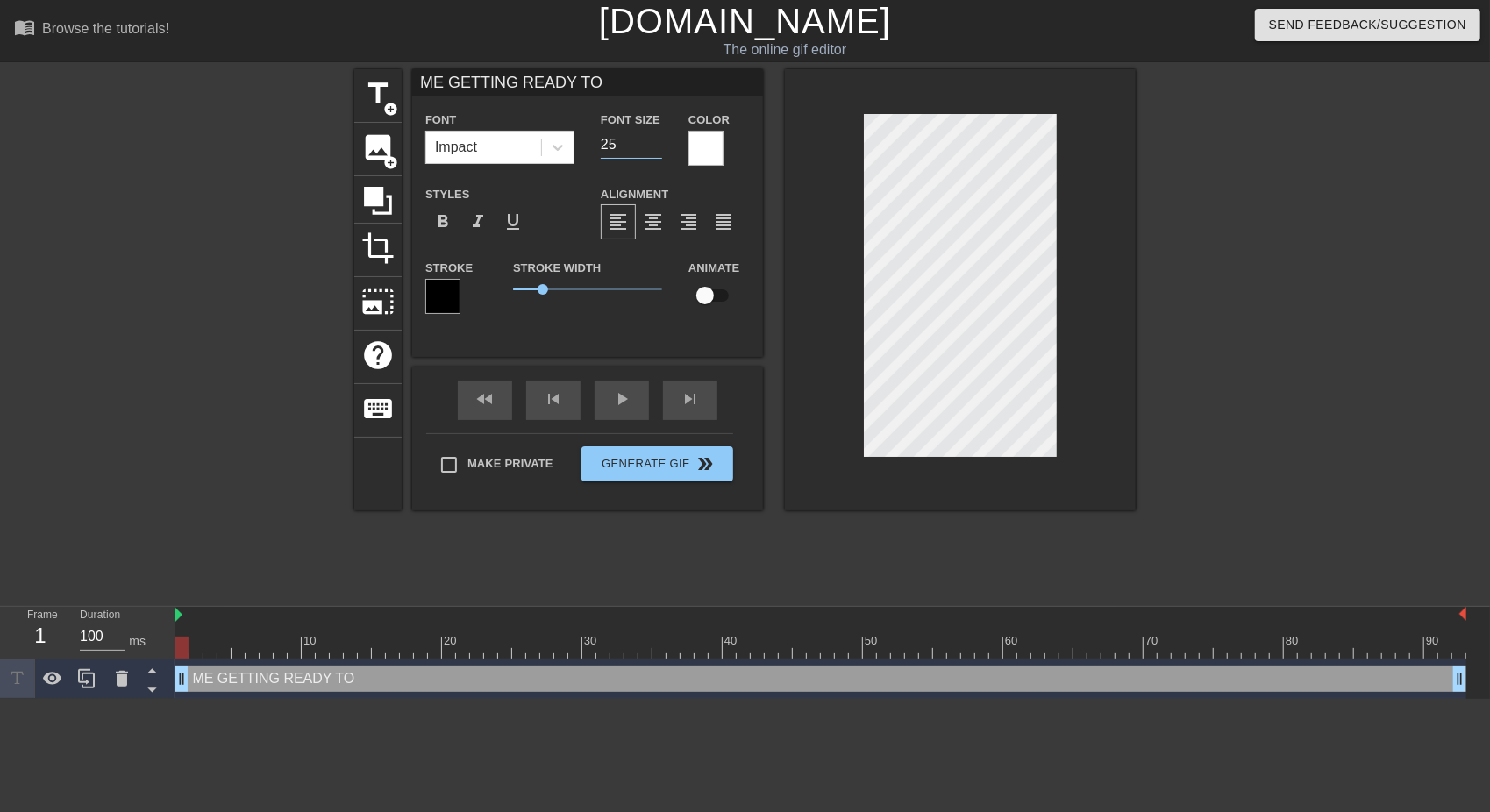
click at [655, 146] on input "25" at bounding box center [632, 145] width 62 height 28
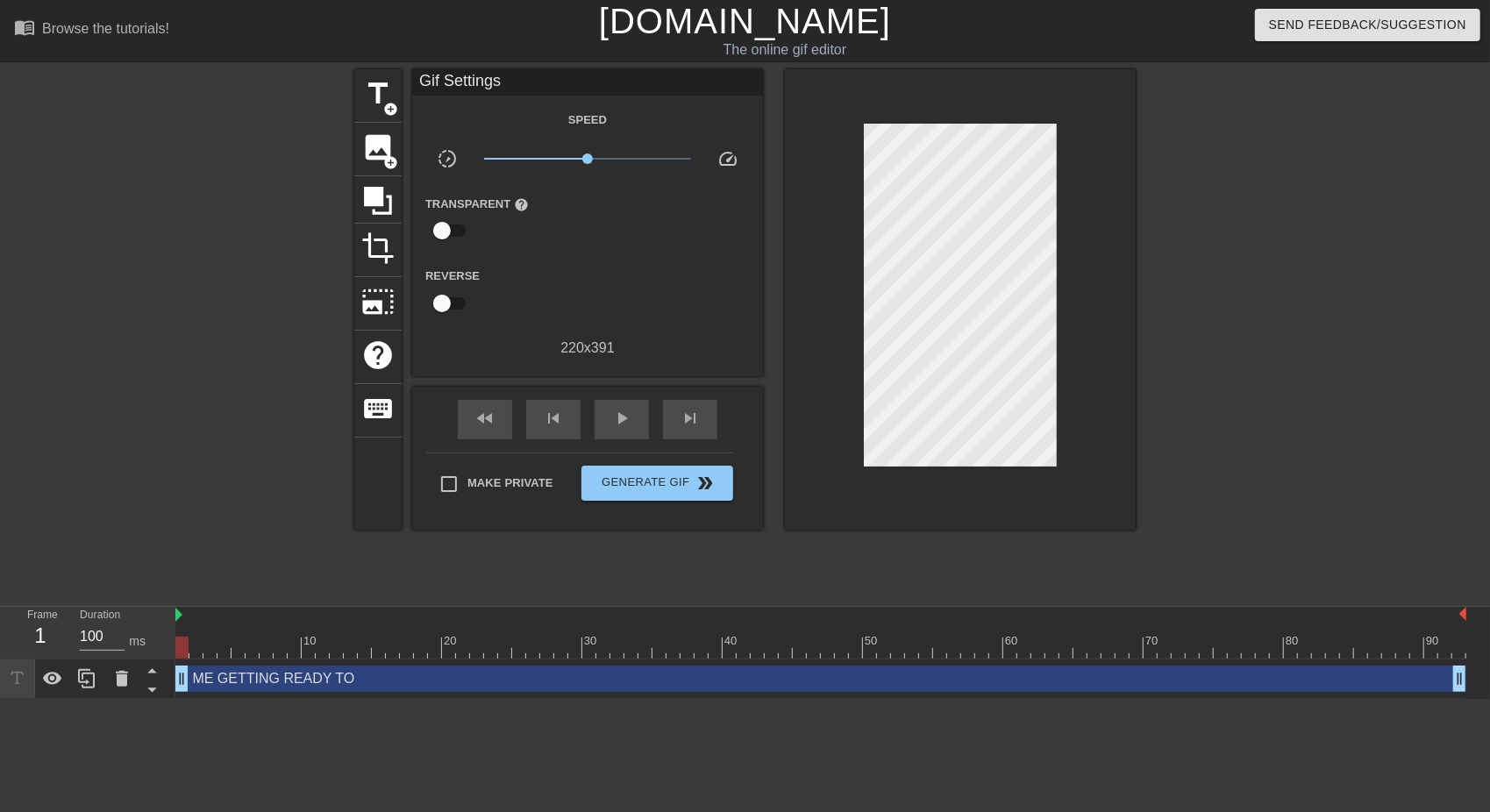
click at [842, 318] on div at bounding box center [960, 299] width 351 height 461
click at [779, 685] on div "ME GETTING READY TO drag_handle drag_handle" at bounding box center [821, 678] width 1291 height 26
click at [928, 94] on div at bounding box center [960, 299] width 351 height 461
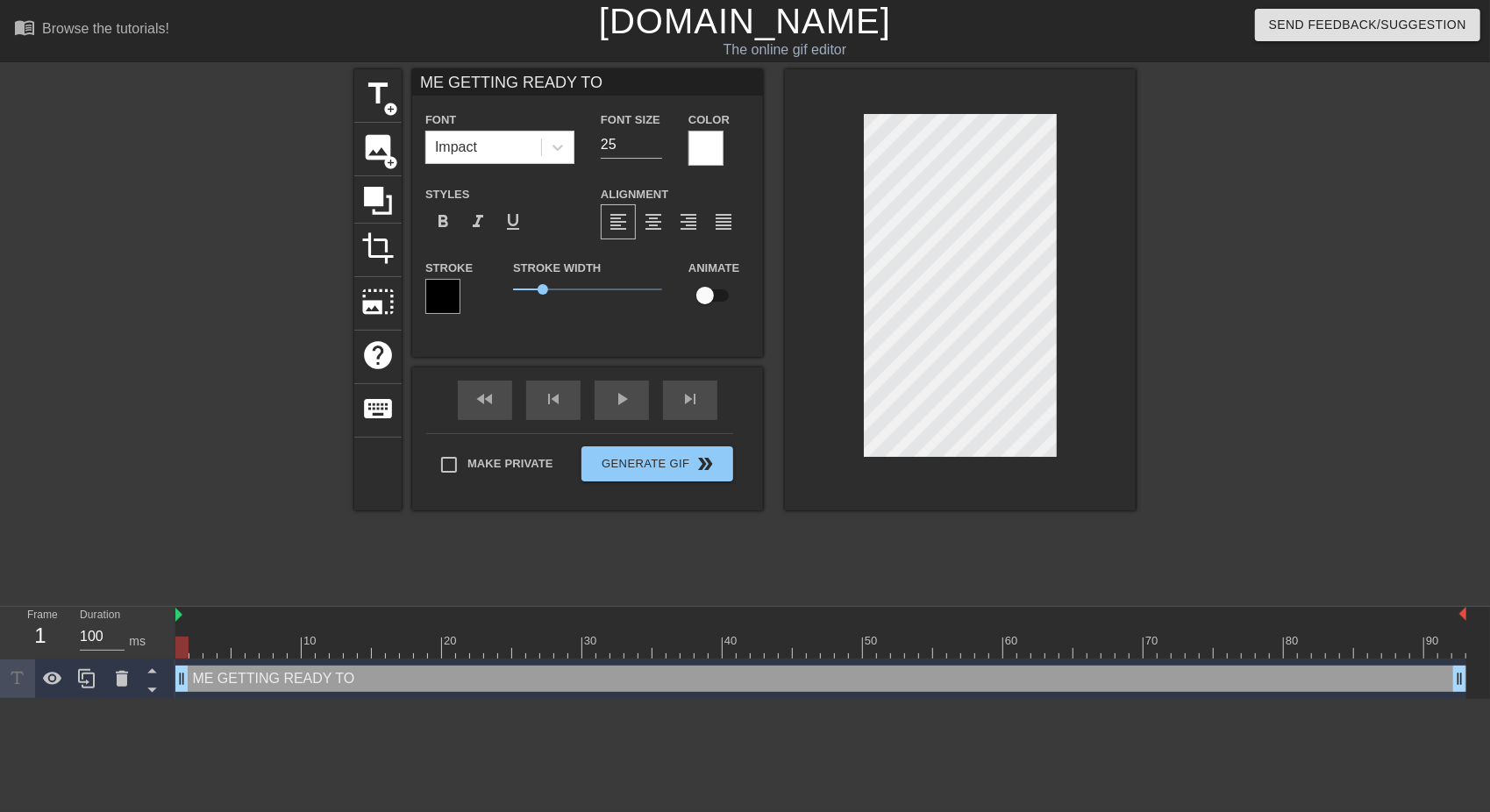
type textarea "MEGETTING READY TO"
type input "MGETTING READY TO"
type textarea "MGETTING READY TO"
type input "GETTING READY TO"
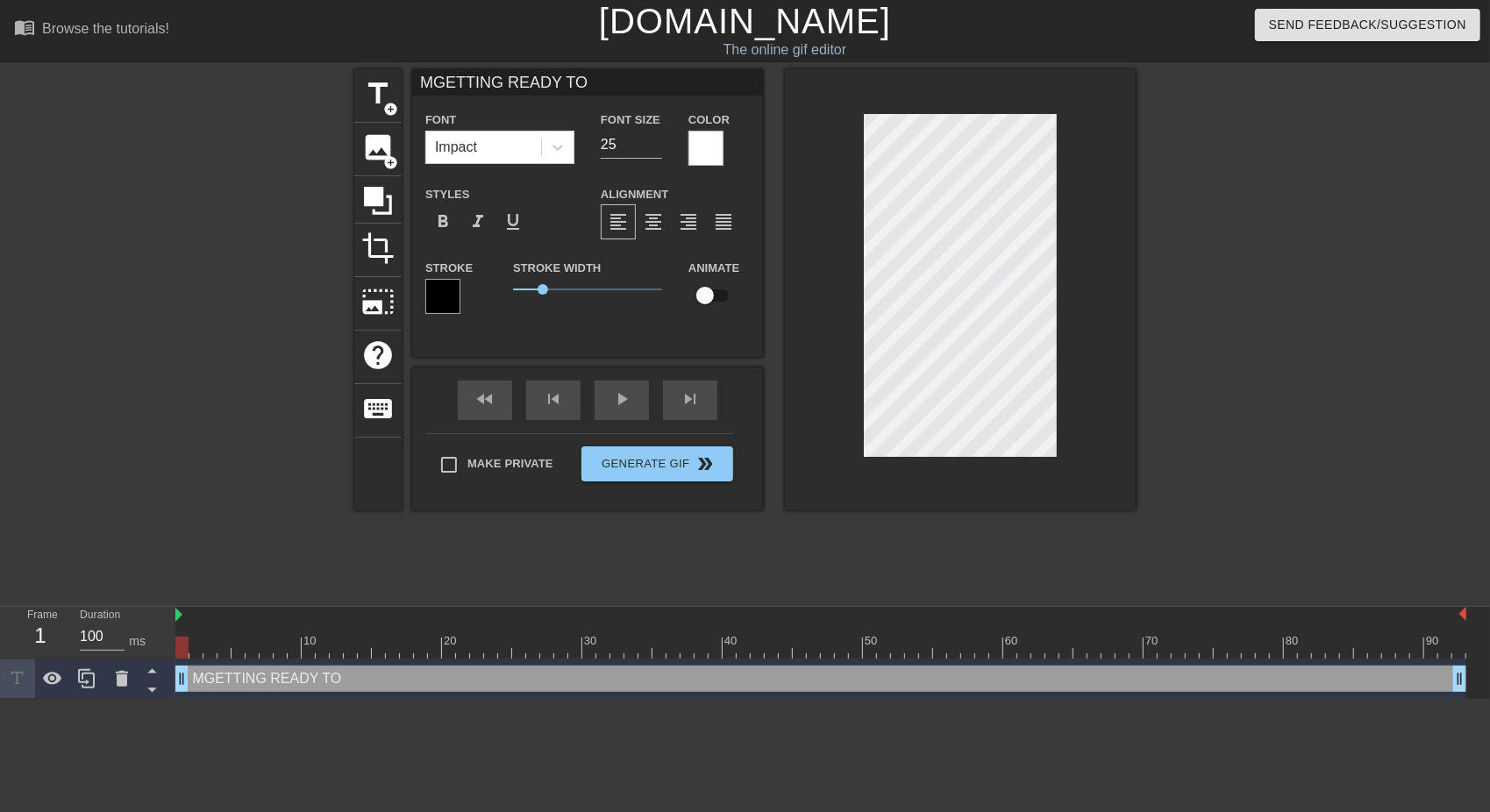
type textarea "GETTING READY TO"
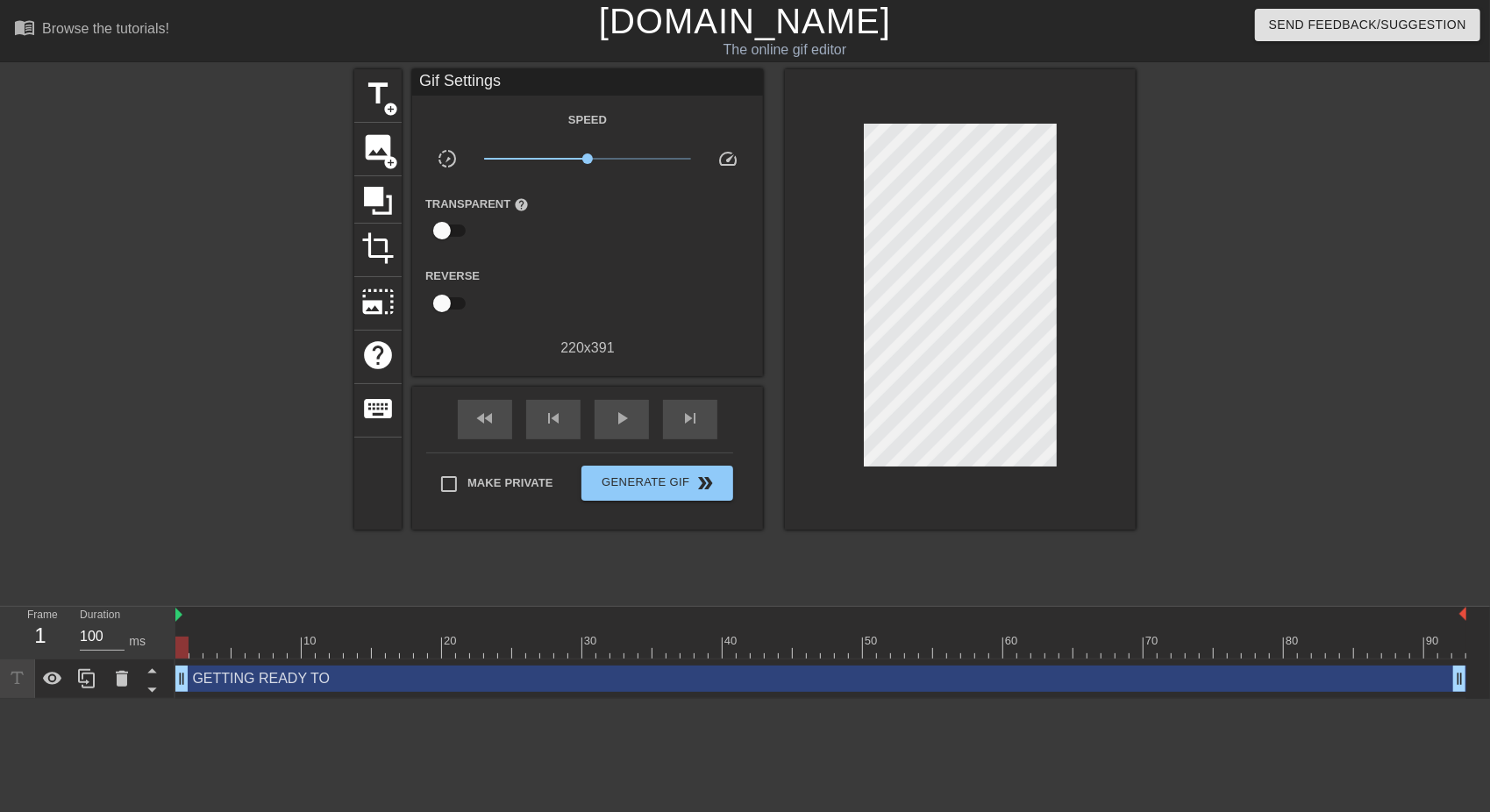
click at [803, 146] on div at bounding box center [960, 299] width 351 height 461
click at [370, 95] on span "title" at bounding box center [379, 94] width 34 height 34
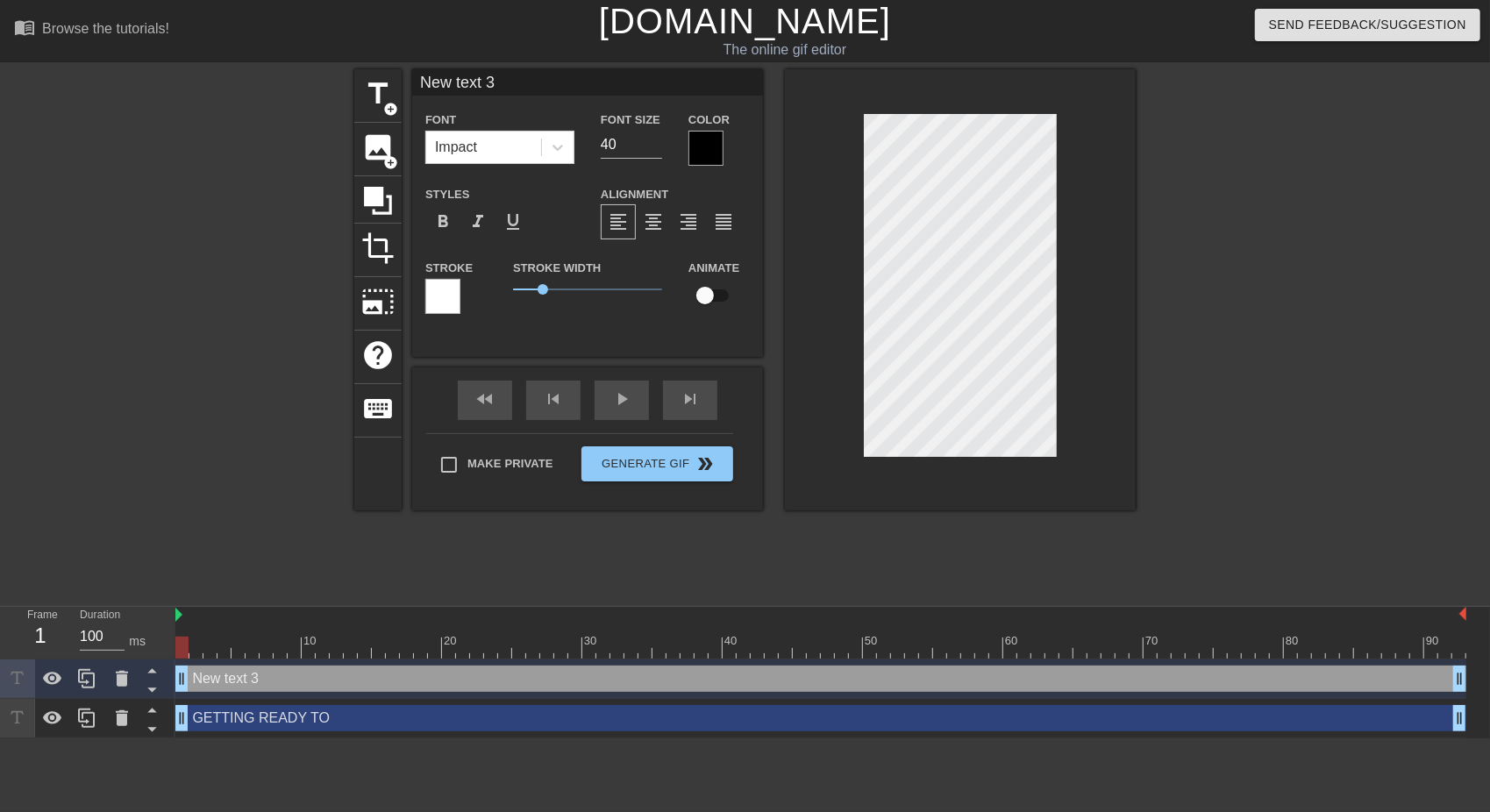
click at [693, 158] on div at bounding box center [707, 149] width 36 height 36
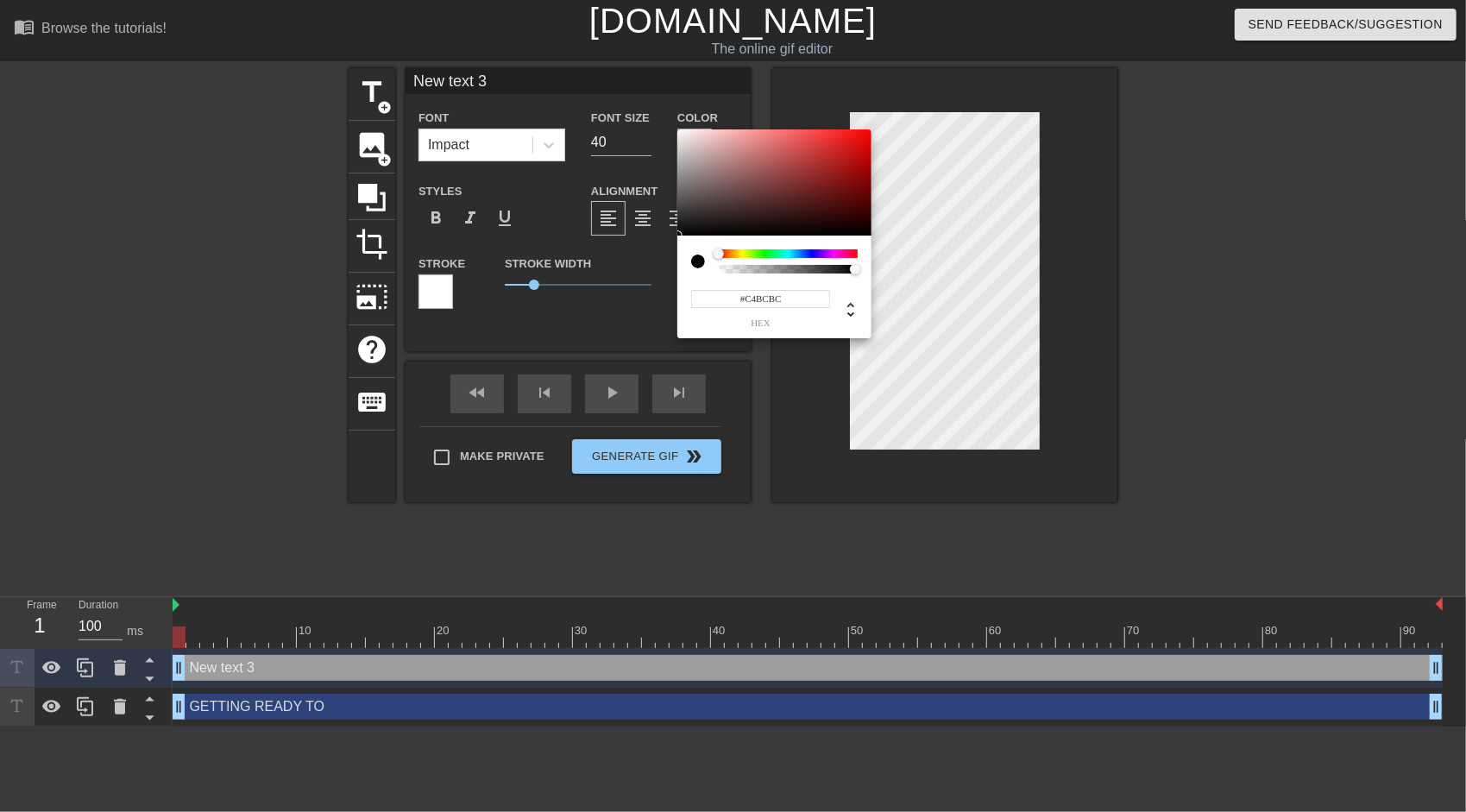
type input "#FFFFFF"
drag, startPoint x: 698, startPoint y: 200, endPoint x: 666, endPoint y: 81, distance: 123.2
click at [666, 81] on div "#FFFFFF hex" at bounding box center [733, 406] width 1466 height 812
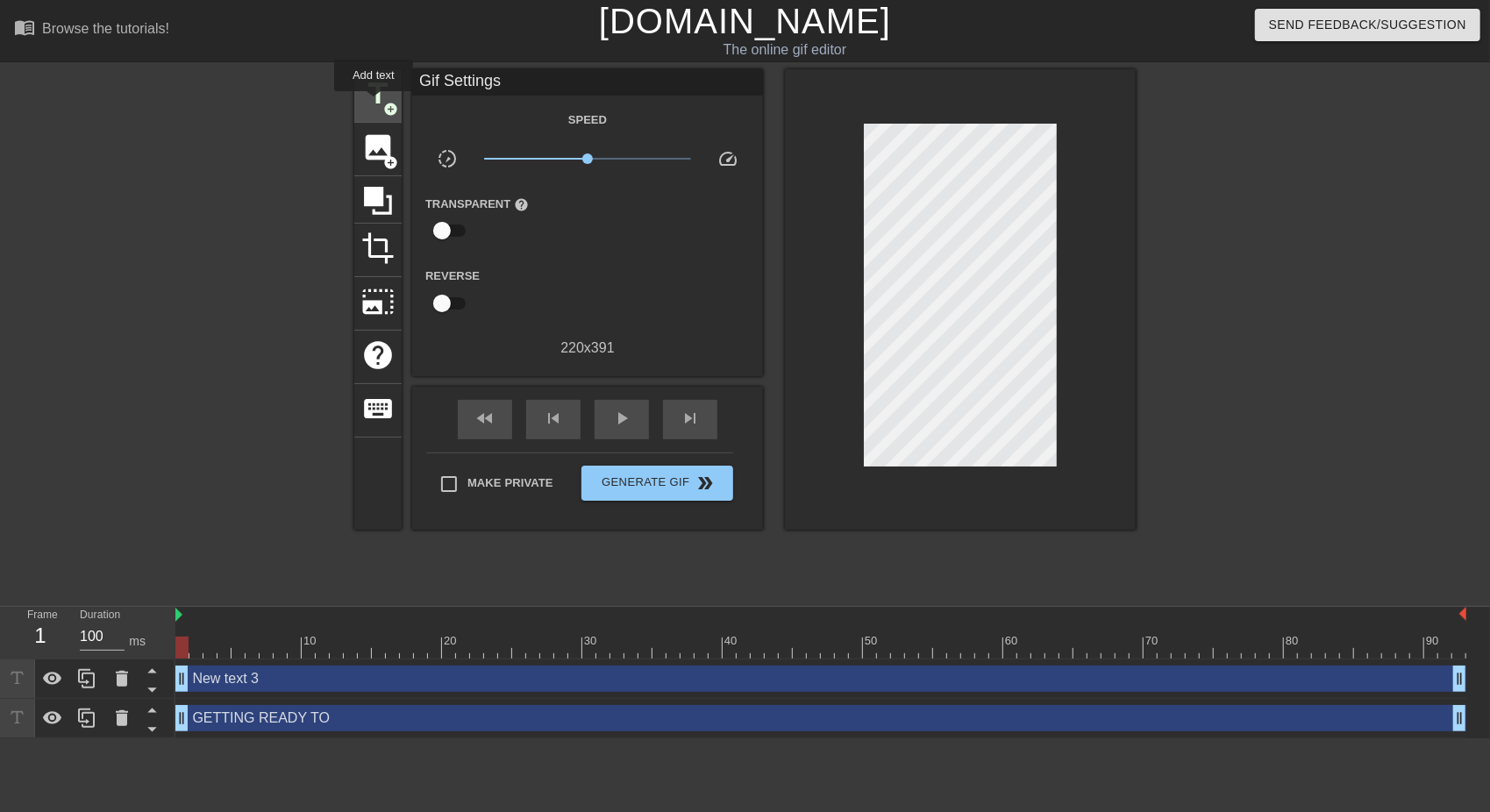
click at [374, 104] on span "title" at bounding box center [379, 94] width 34 height 34
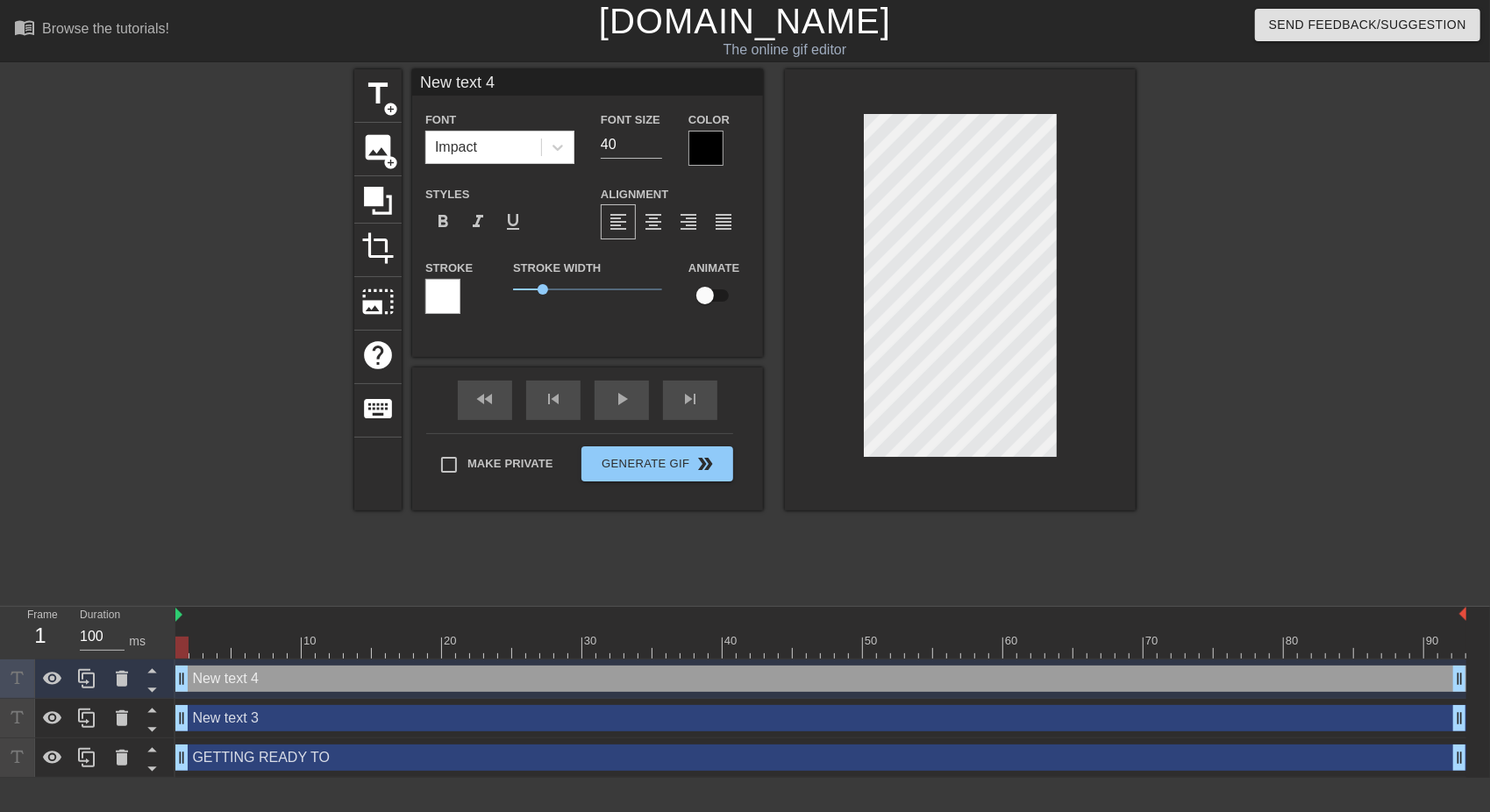
click at [445, 288] on div at bounding box center [443, 296] width 36 height 36
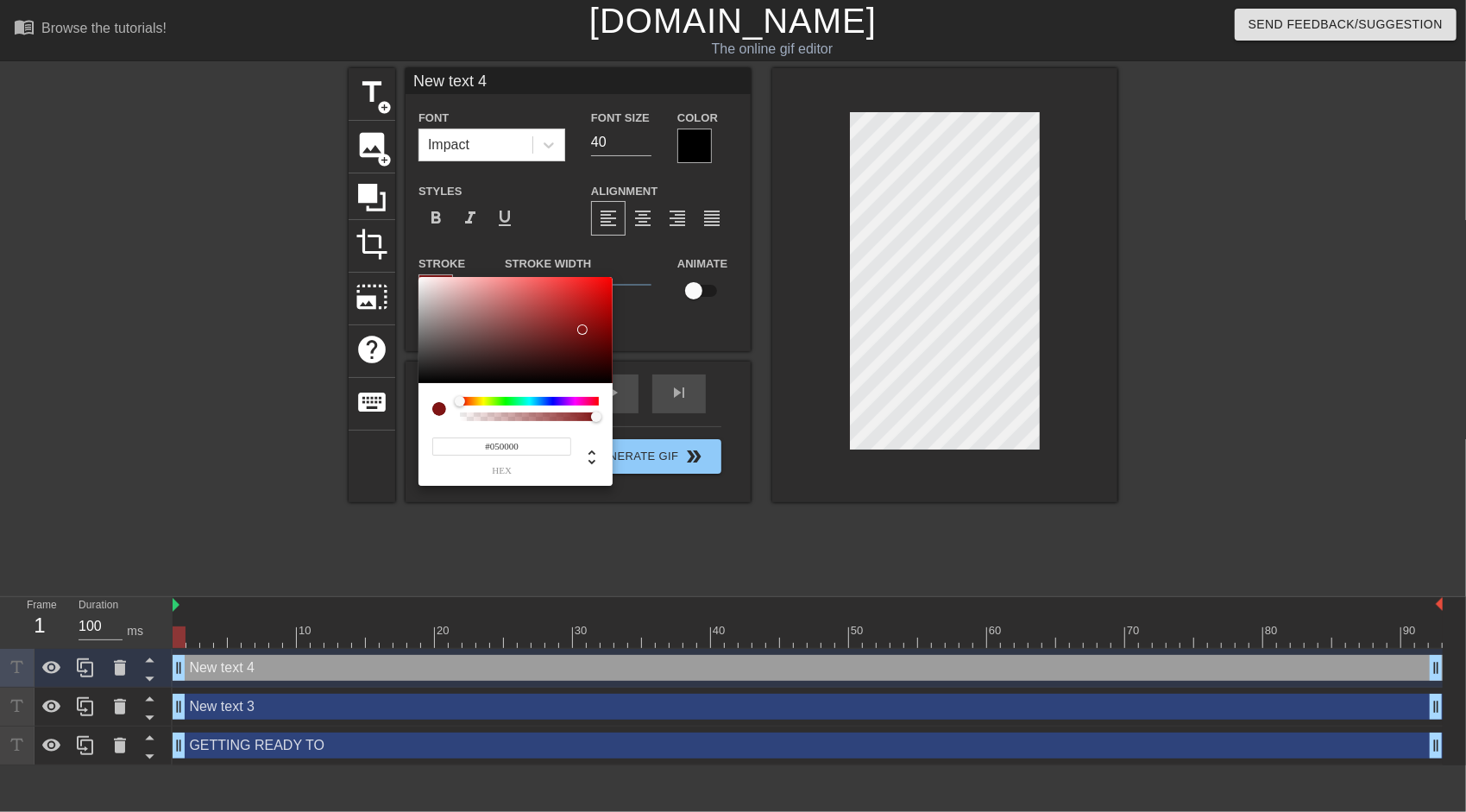
type input "#000000"
drag, startPoint x: 515, startPoint y: 311, endPoint x: 628, endPoint y: 407, distance: 148.3
click at [630, 440] on div "#000000 hex" at bounding box center [733, 406] width 1466 height 812
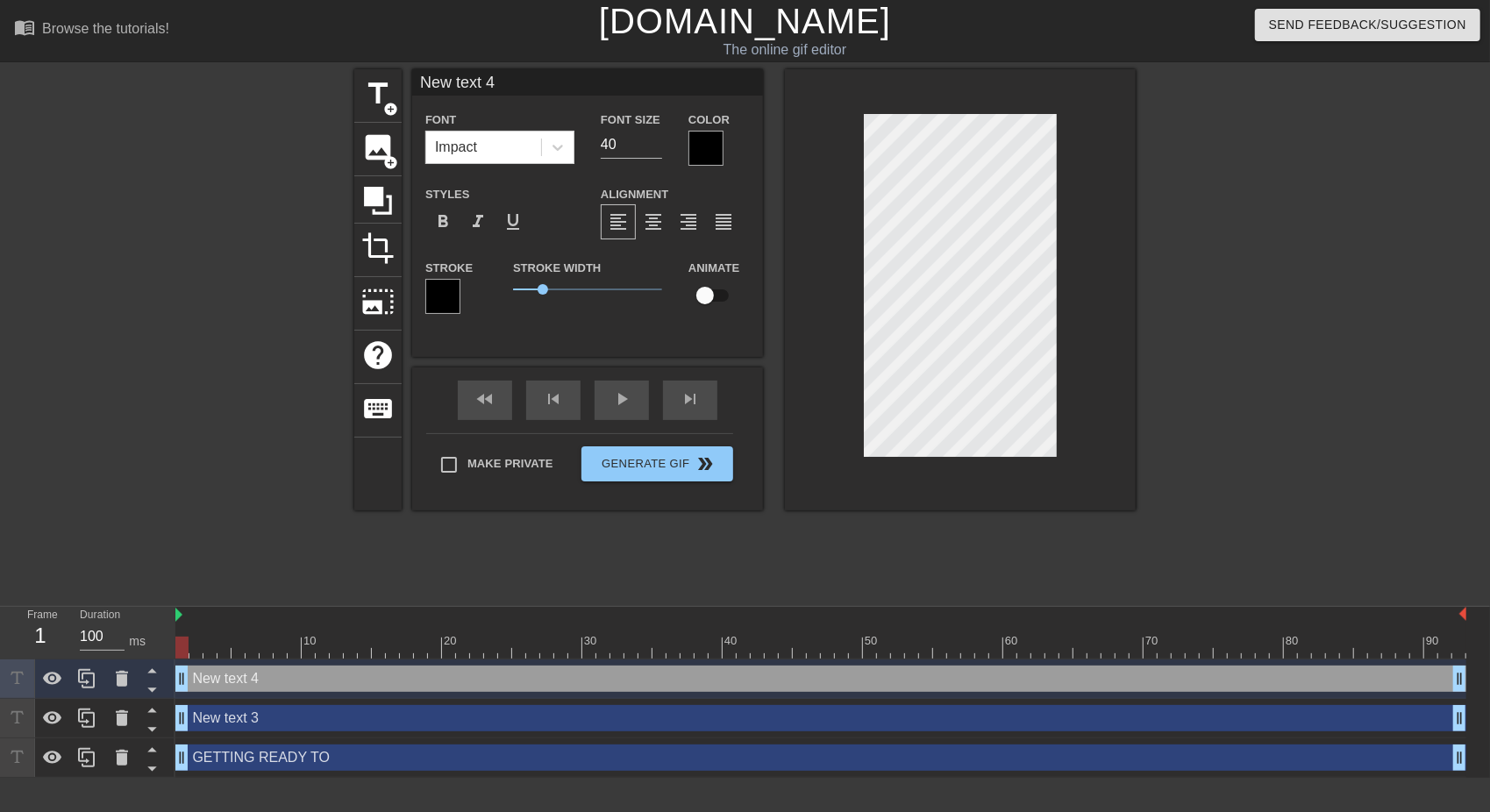
click at [702, 150] on div at bounding box center [707, 149] width 36 height 36
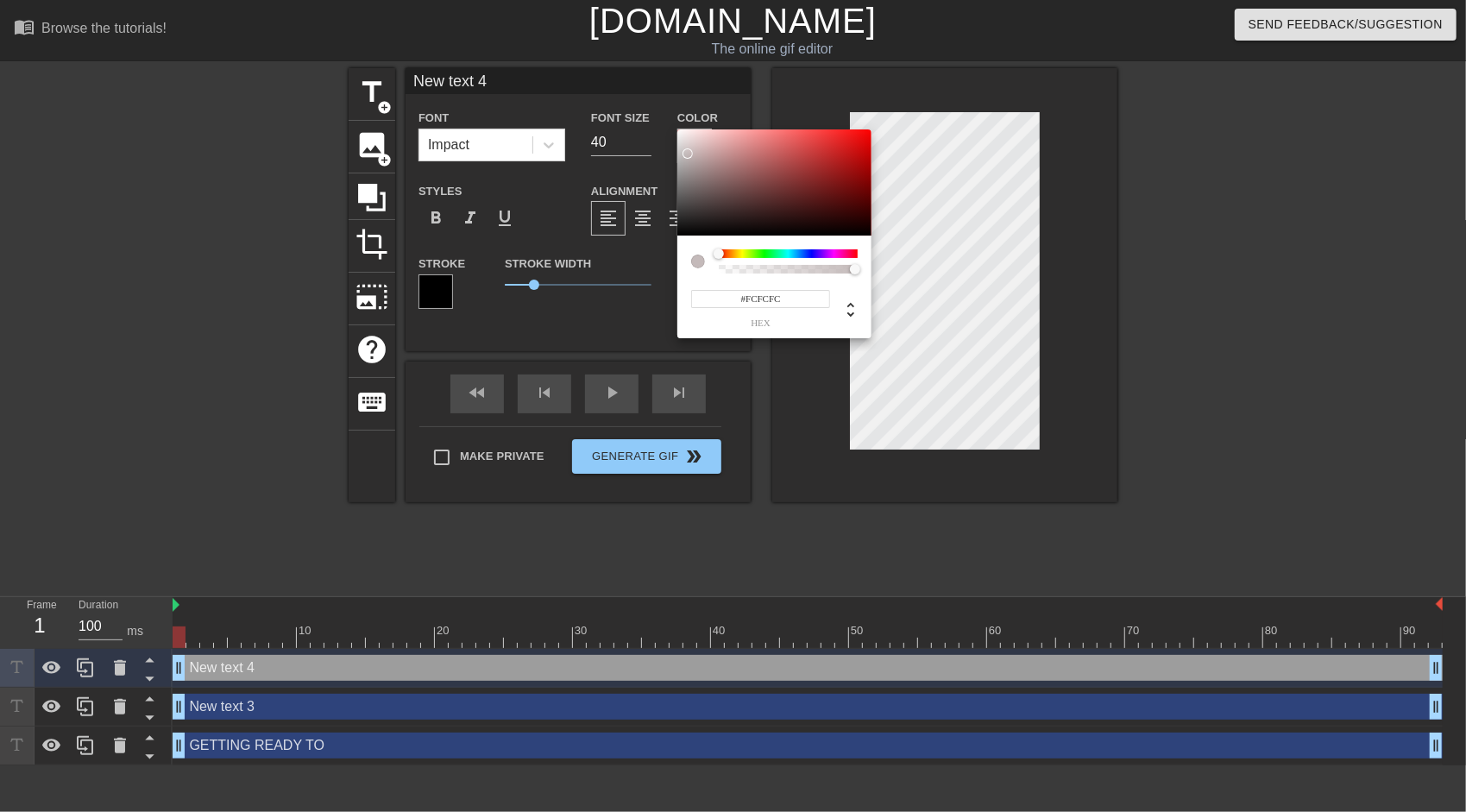
type input "#FFFFFF"
drag, startPoint x: 721, startPoint y: 187, endPoint x: 617, endPoint y: 86, distance: 145.0
click at [617, 86] on div "#FFFFFF hex" at bounding box center [733, 406] width 1466 height 812
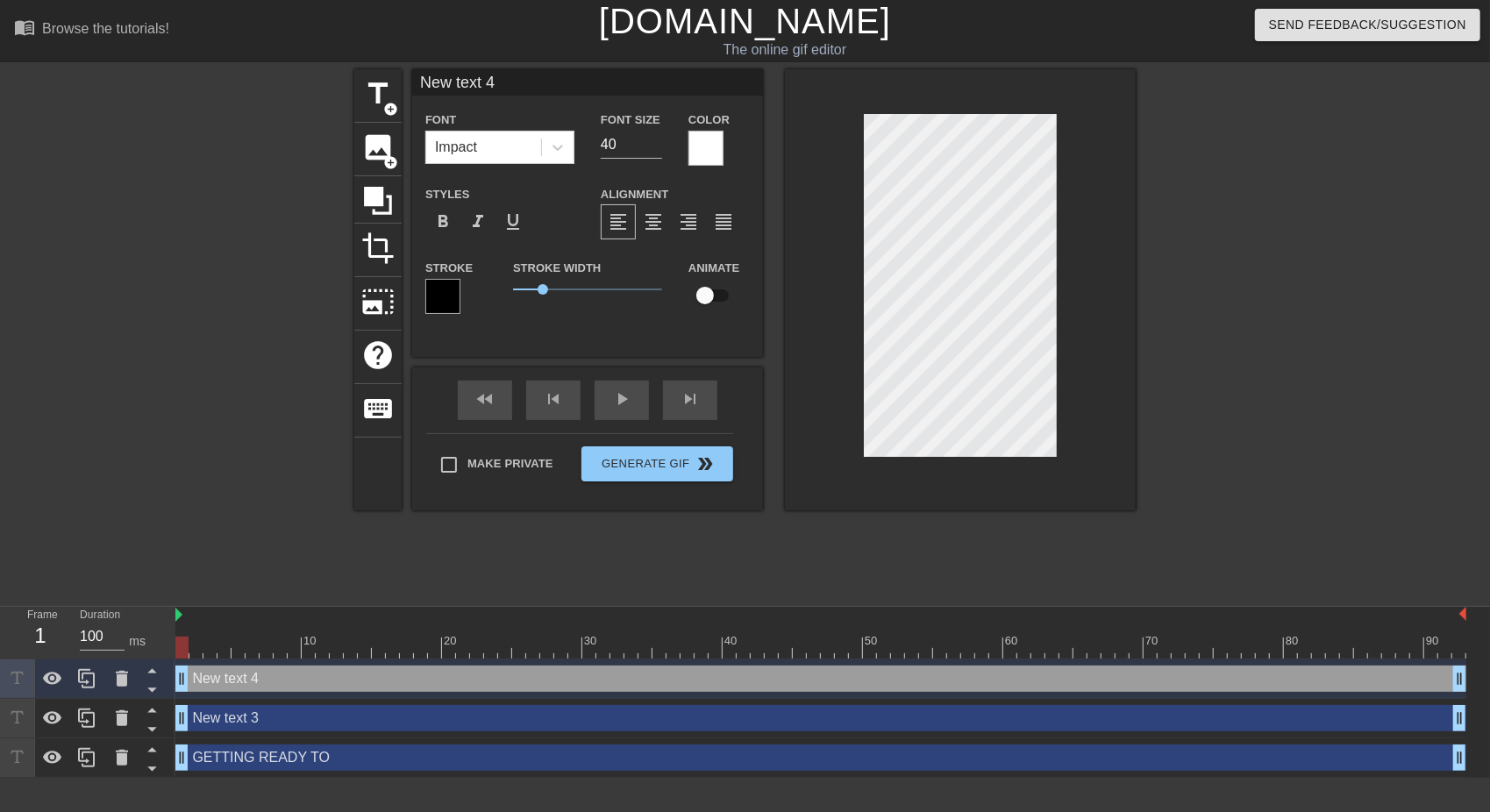
type input "New txt 4"
type textarea "New txt 4"
type input "New xt 4"
type textarea "New xt 4"
type input "Newxt 4"
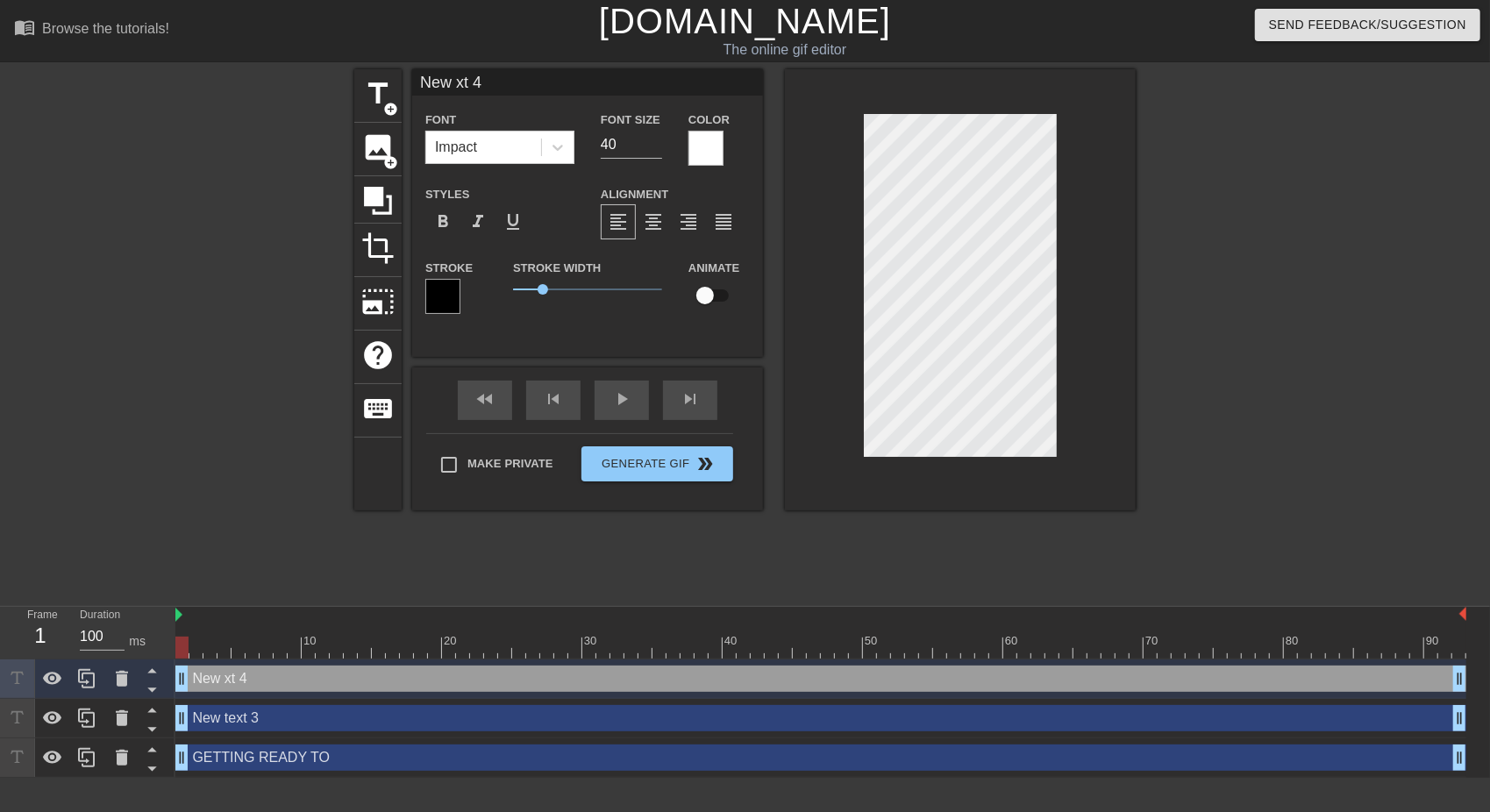
type textarea "Newxt 4"
type input "Next 4"
type textarea "Next 4"
type input "Next"
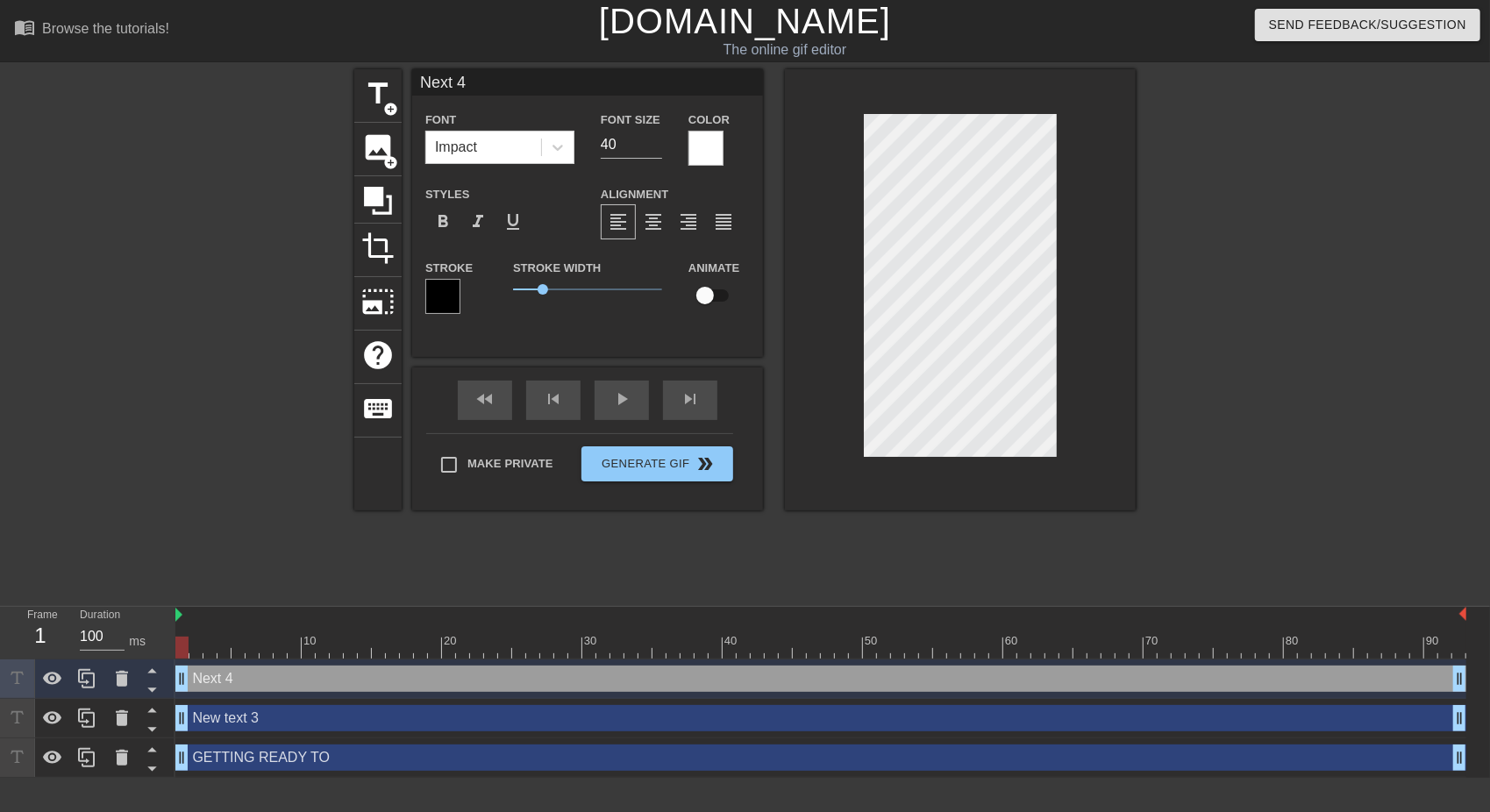
type textarea "Next"
type input "Next"
type textarea "Next"
type input "Nex"
type textarea "Nex"
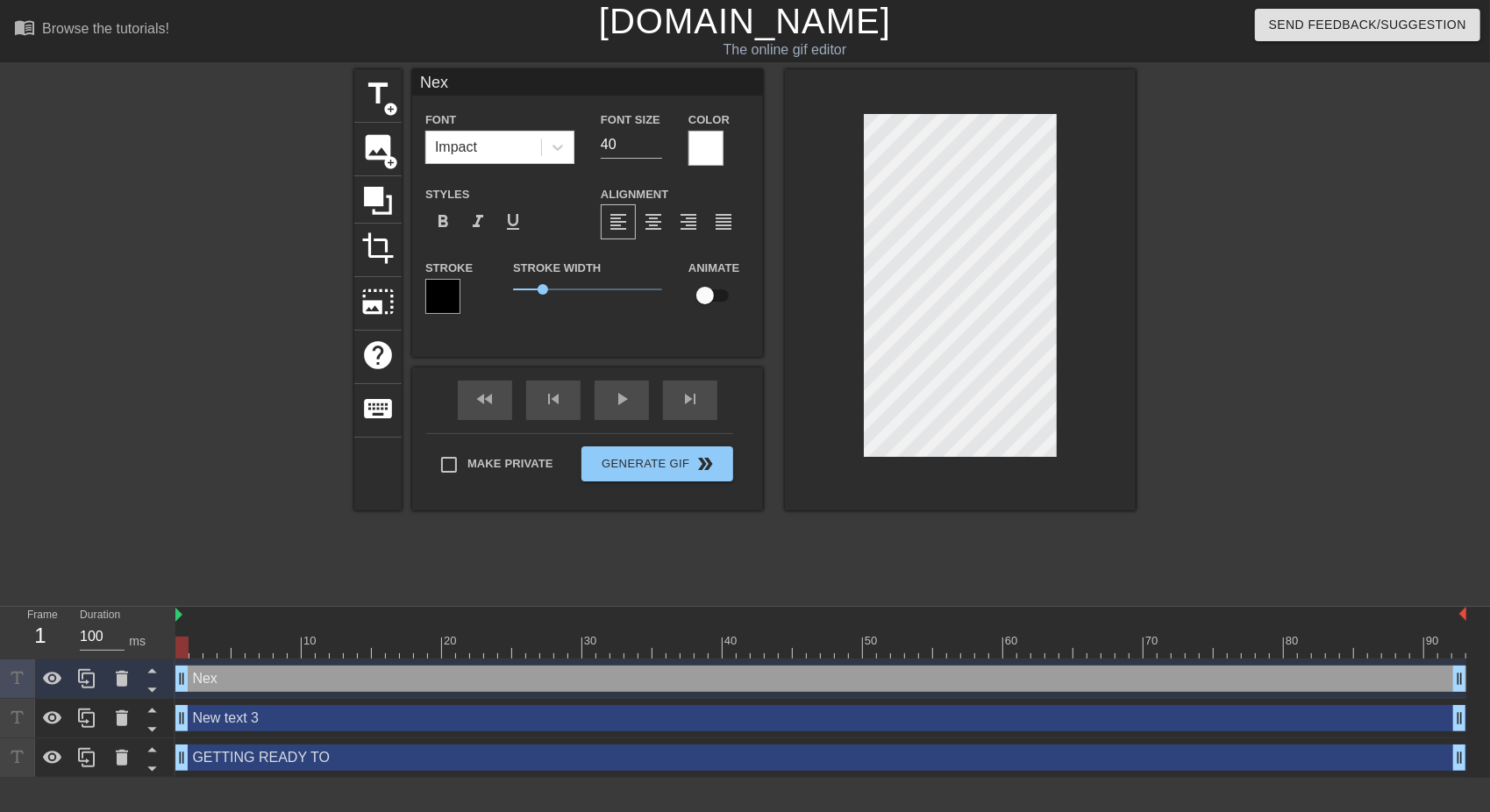
type input "Ne"
type textarea "Ne"
type input "N"
type textarea "N"
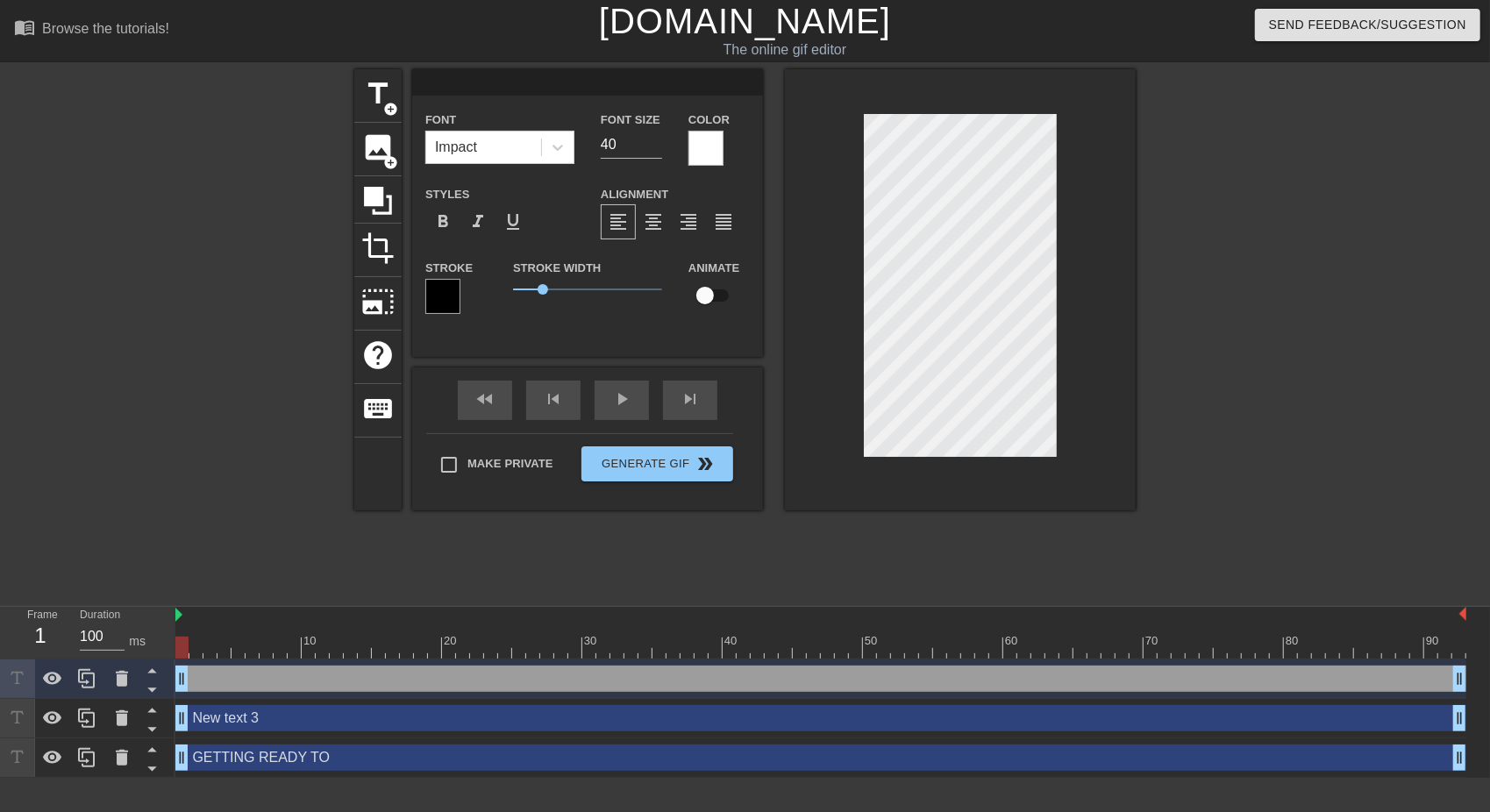
type input "M"
type textarea "M"
type input "MP"
type textarea "MP"
type input "MPR"
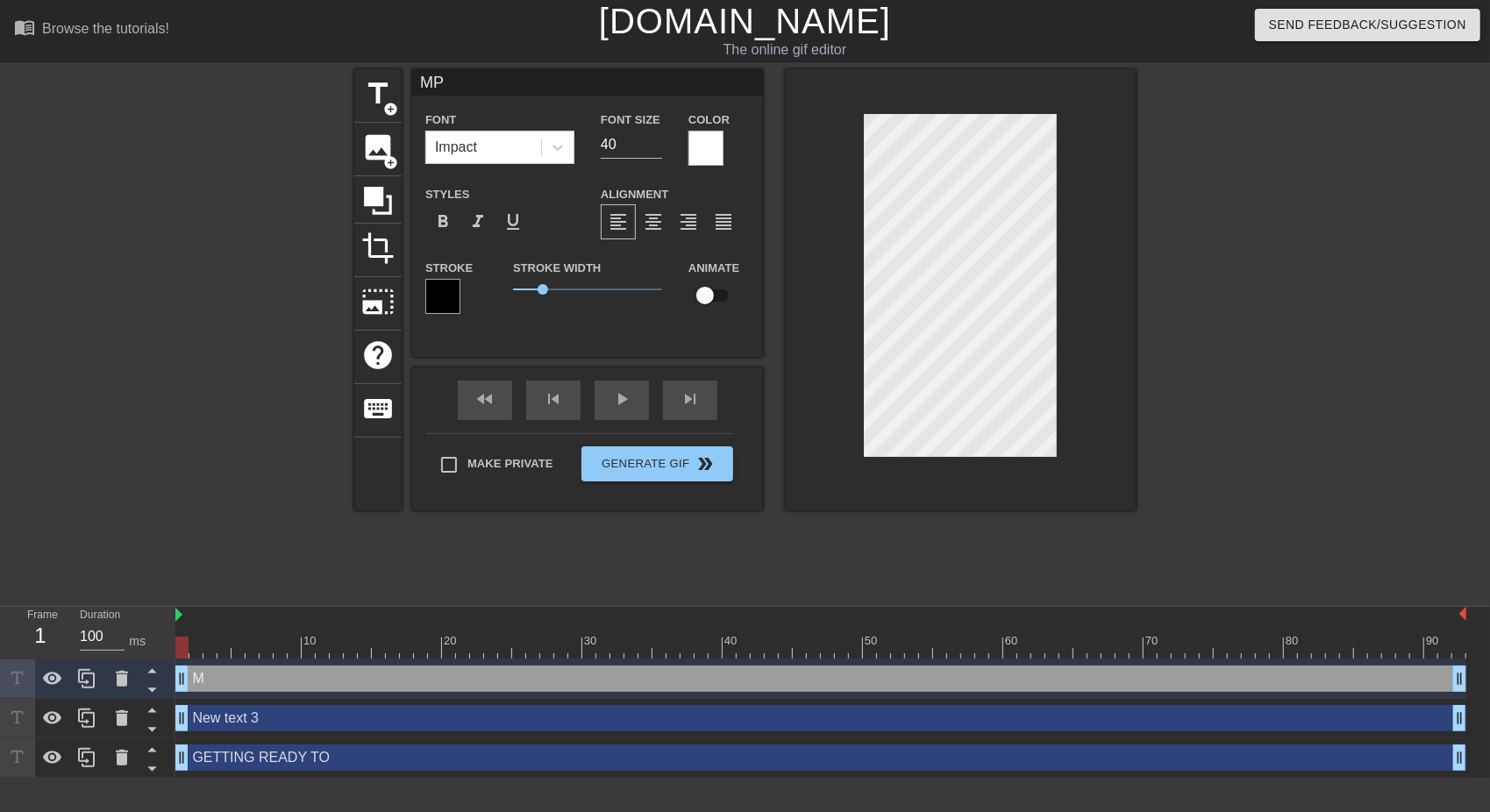
type textarea "MPR"
type input "MPRE"
type textarea "MPRE"
type input "MPREG"
type textarea "MPREG"
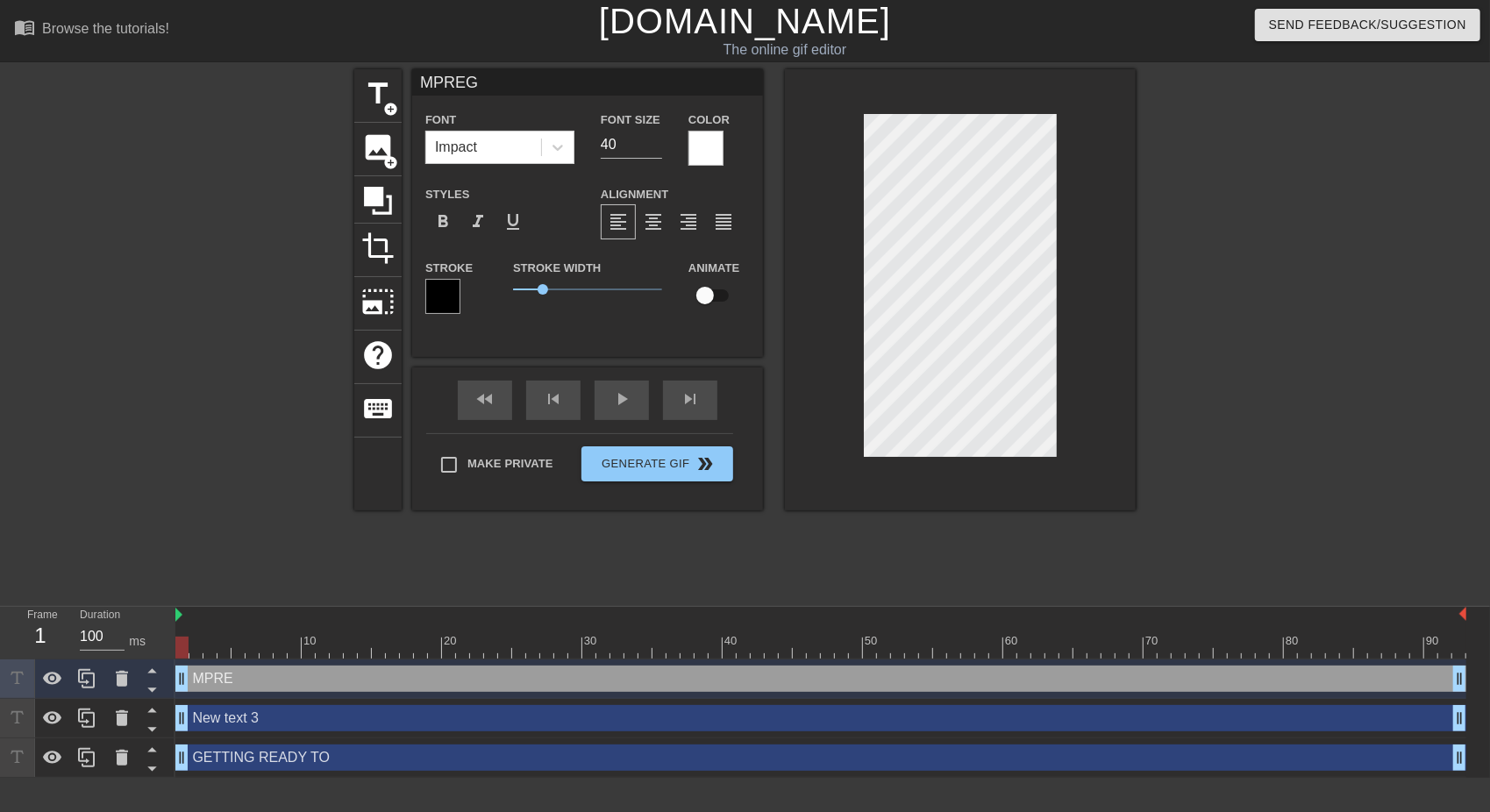
scroll to position [3, 4]
type input "MPREG"
type textarea "MPREG"
type input "MPREG Y"
type textarea "MPREG Y"
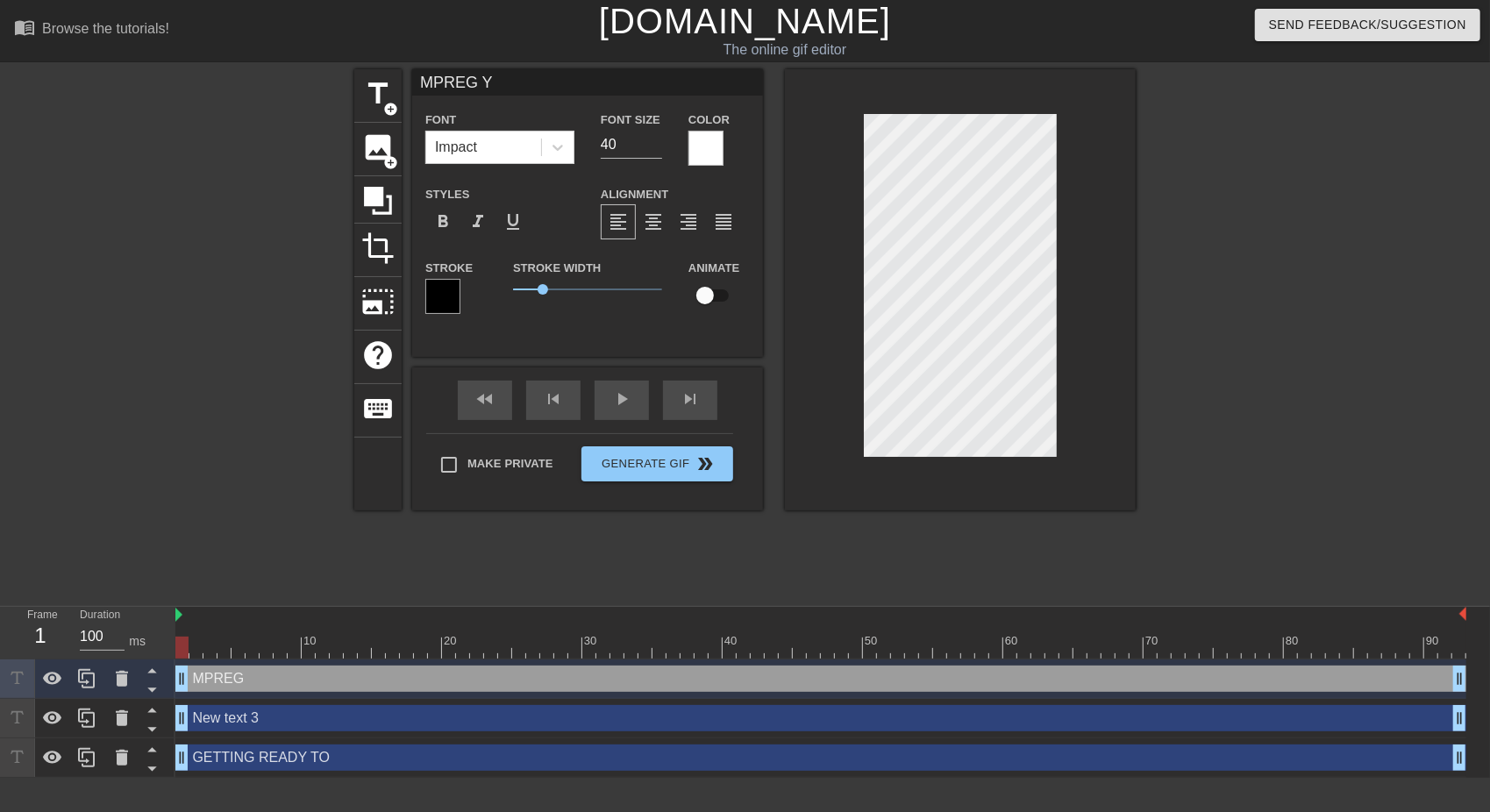
type input "MPREG YO"
type textarea "MPREG YO"
type input "MPREG YOU"
type textarea "MPREG YOU"
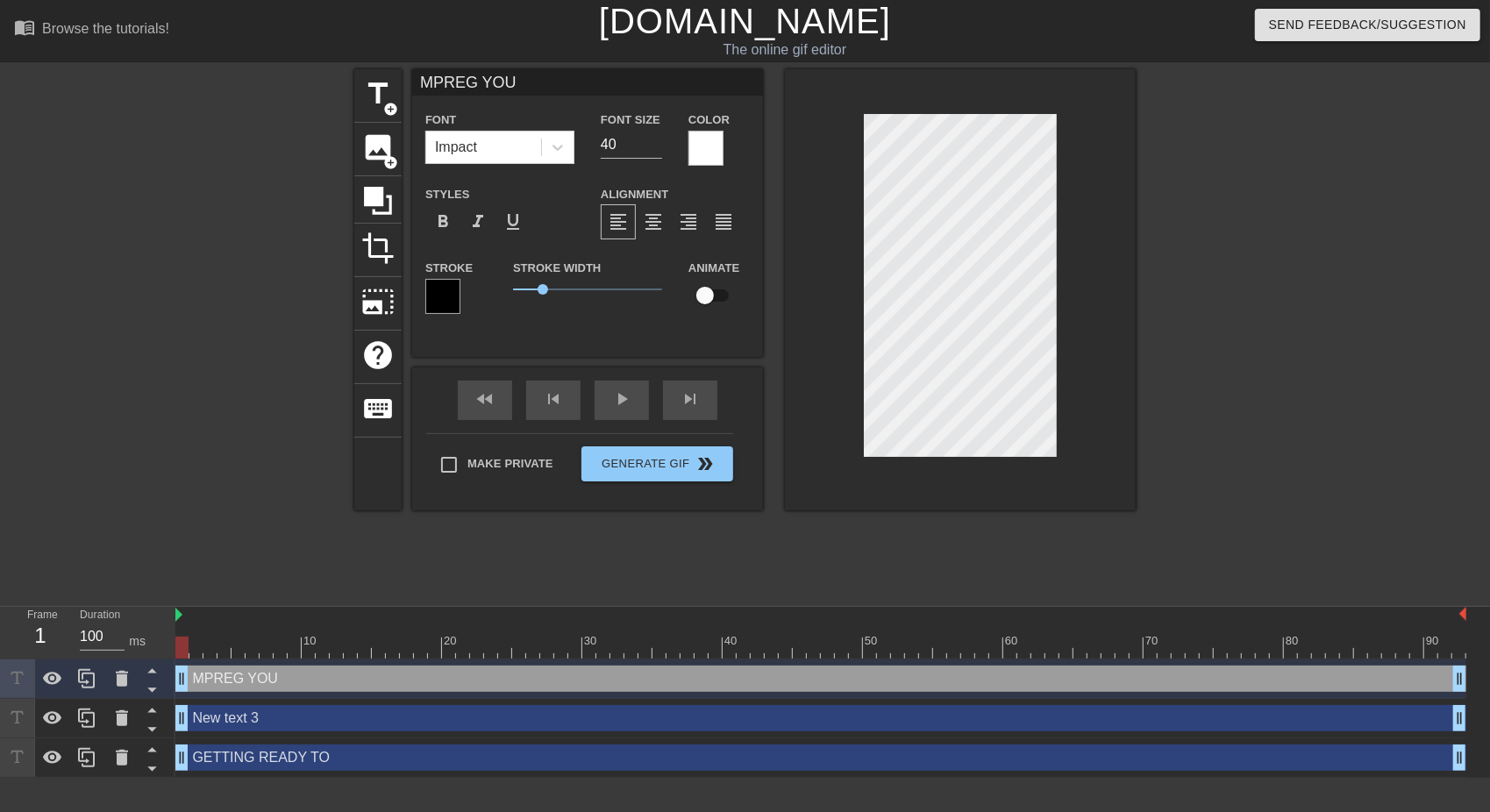
scroll to position [3, 5]
click at [766, 757] on div "GETTING READY TO drag_handle drag_handle" at bounding box center [821, 758] width 1291 height 26
type input "GETTING READY TO"
type input "25"
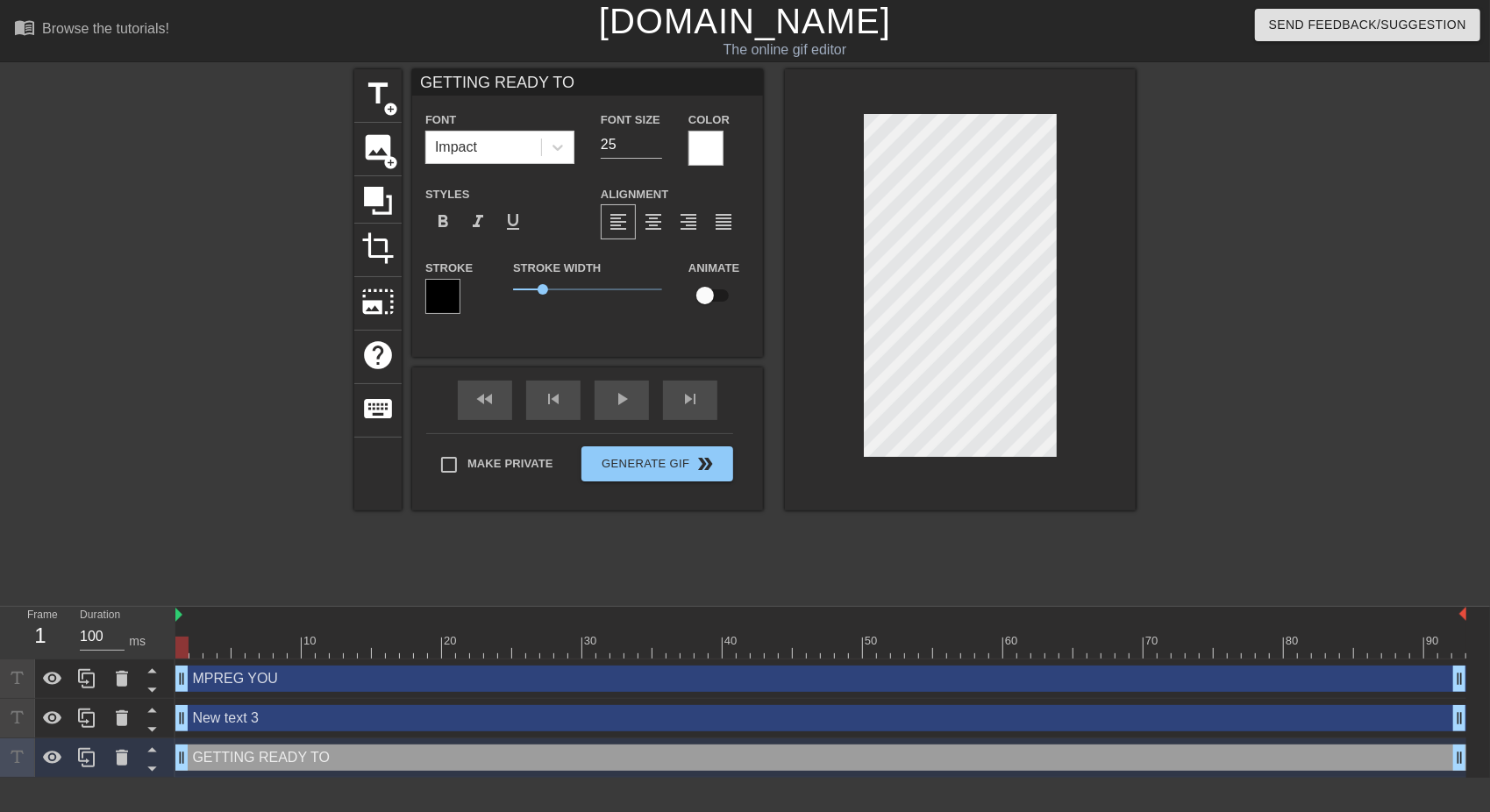
type input "MPREG YOU"
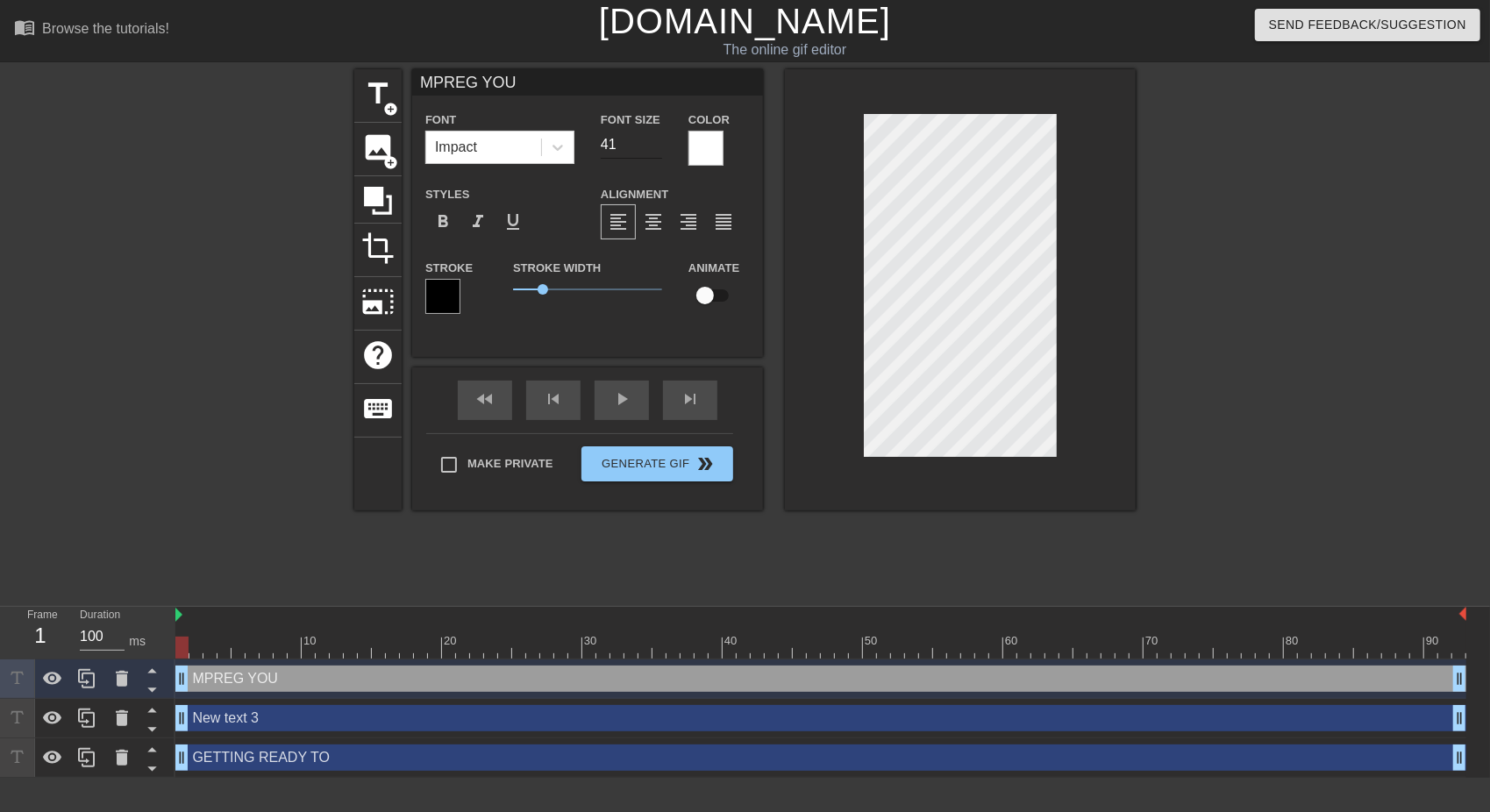
click at [655, 140] on input "41" at bounding box center [632, 145] width 62 height 28
click at [655, 140] on input "42" at bounding box center [632, 145] width 62 height 28
click at [655, 140] on input "43" at bounding box center [632, 145] width 62 height 28
click at [655, 140] on input "45" at bounding box center [632, 145] width 62 height 28
type input "46"
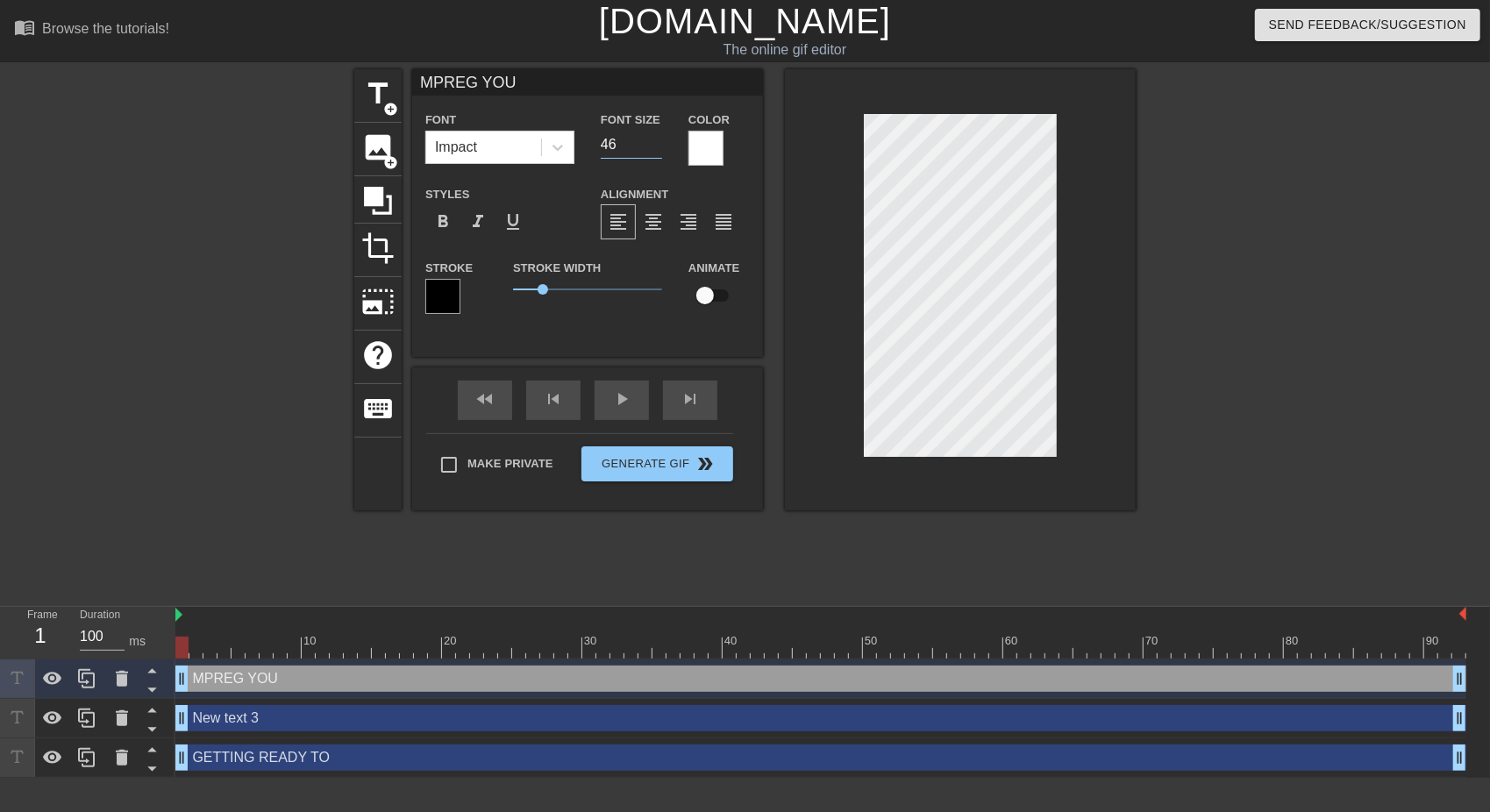
click at [655, 140] on input "46" at bounding box center [632, 145] width 62 height 28
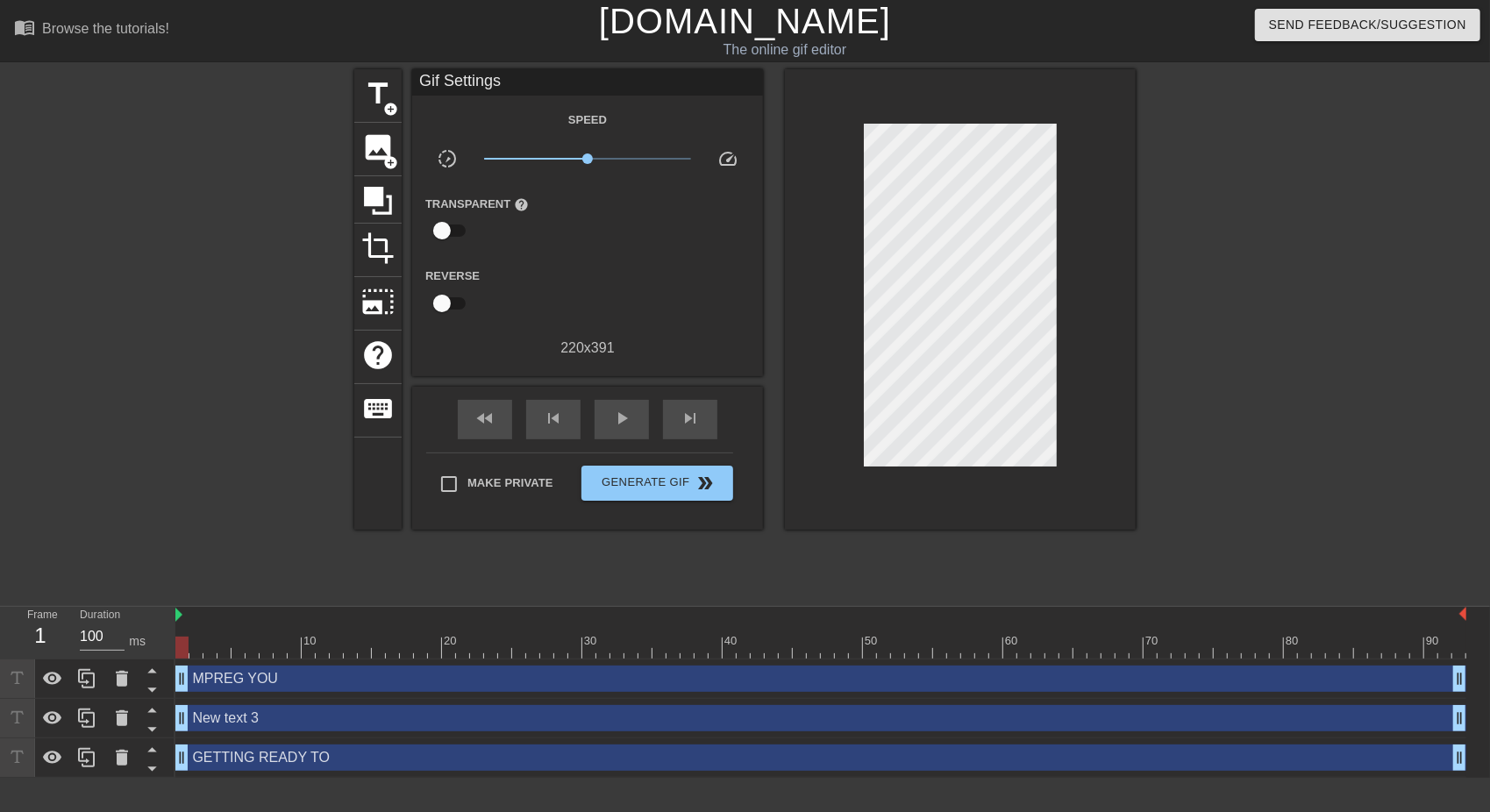
click at [843, 339] on div at bounding box center [960, 299] width 351 height 461
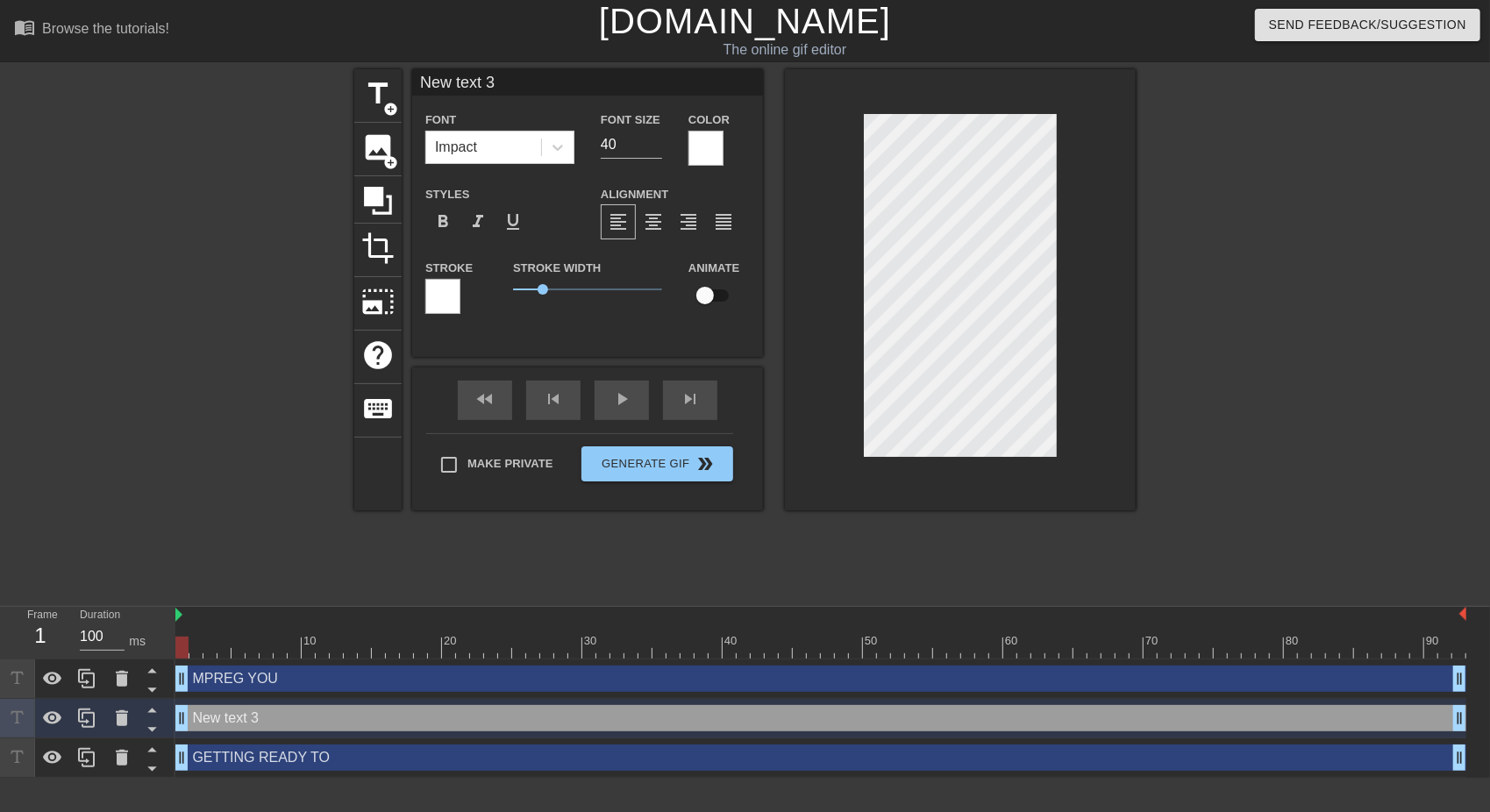
type input "New tex 3"
type textarea "New tex 3"
type input "New te 3"
type textarea "New te 3"
type input "New t 3"
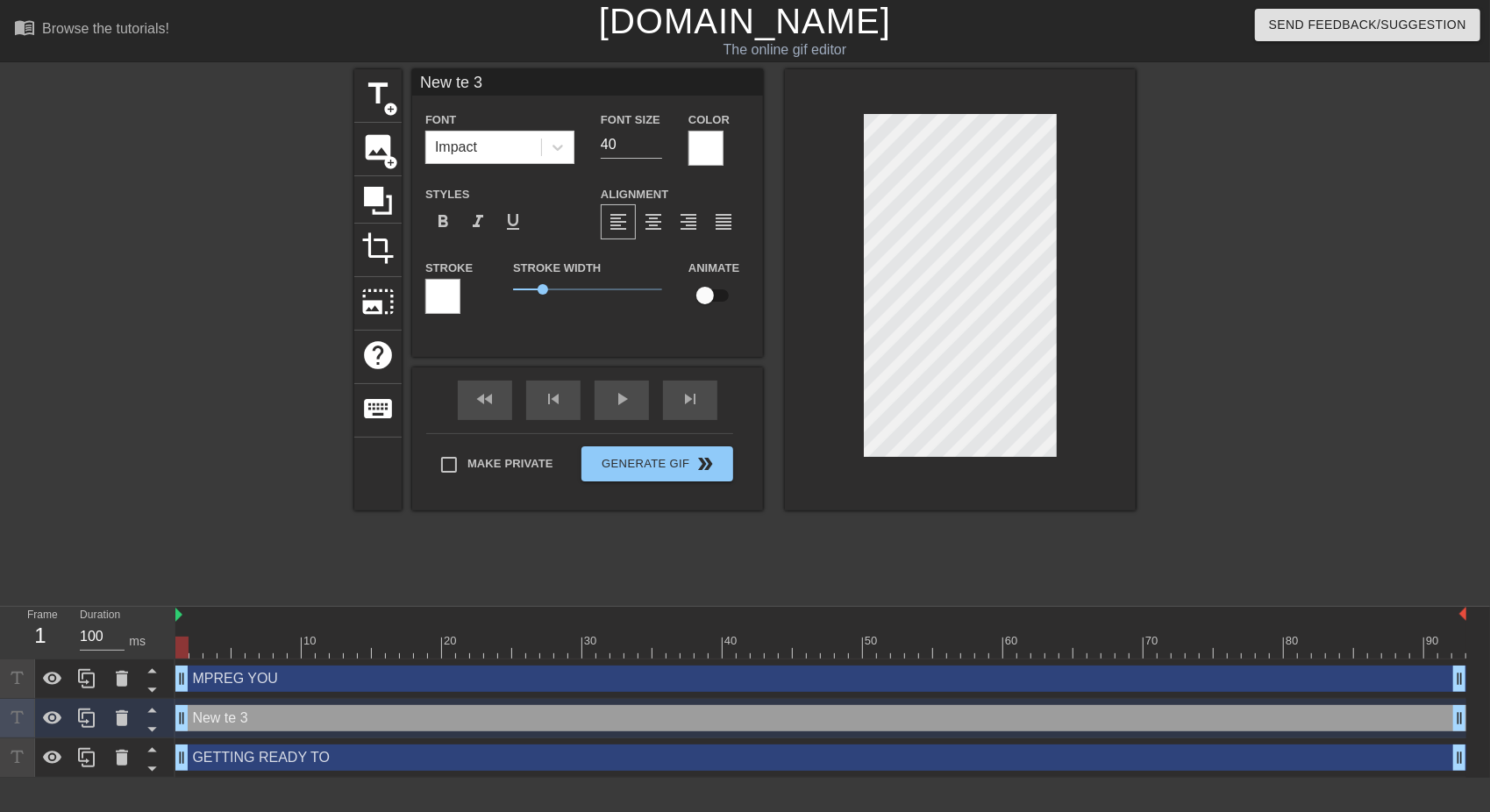
type textarea "New t 3"
type input "New 3"
type textarea "New 3"
type input "New 3"
type textarea "New 3"
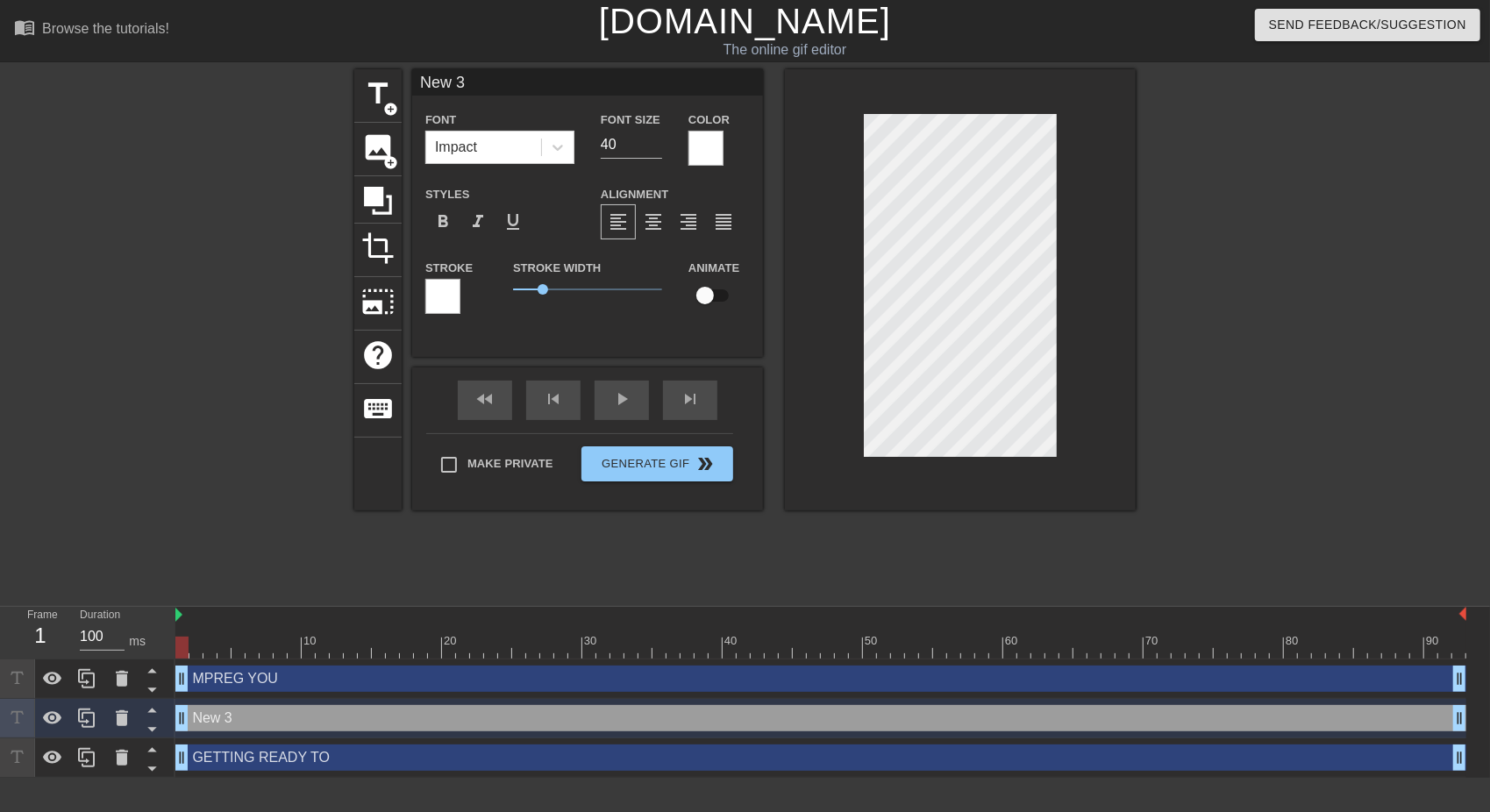
type input "Ne 3"
type textarea "Ne 3"
type input "N 3"
type textarea "N 3"
type input "3"
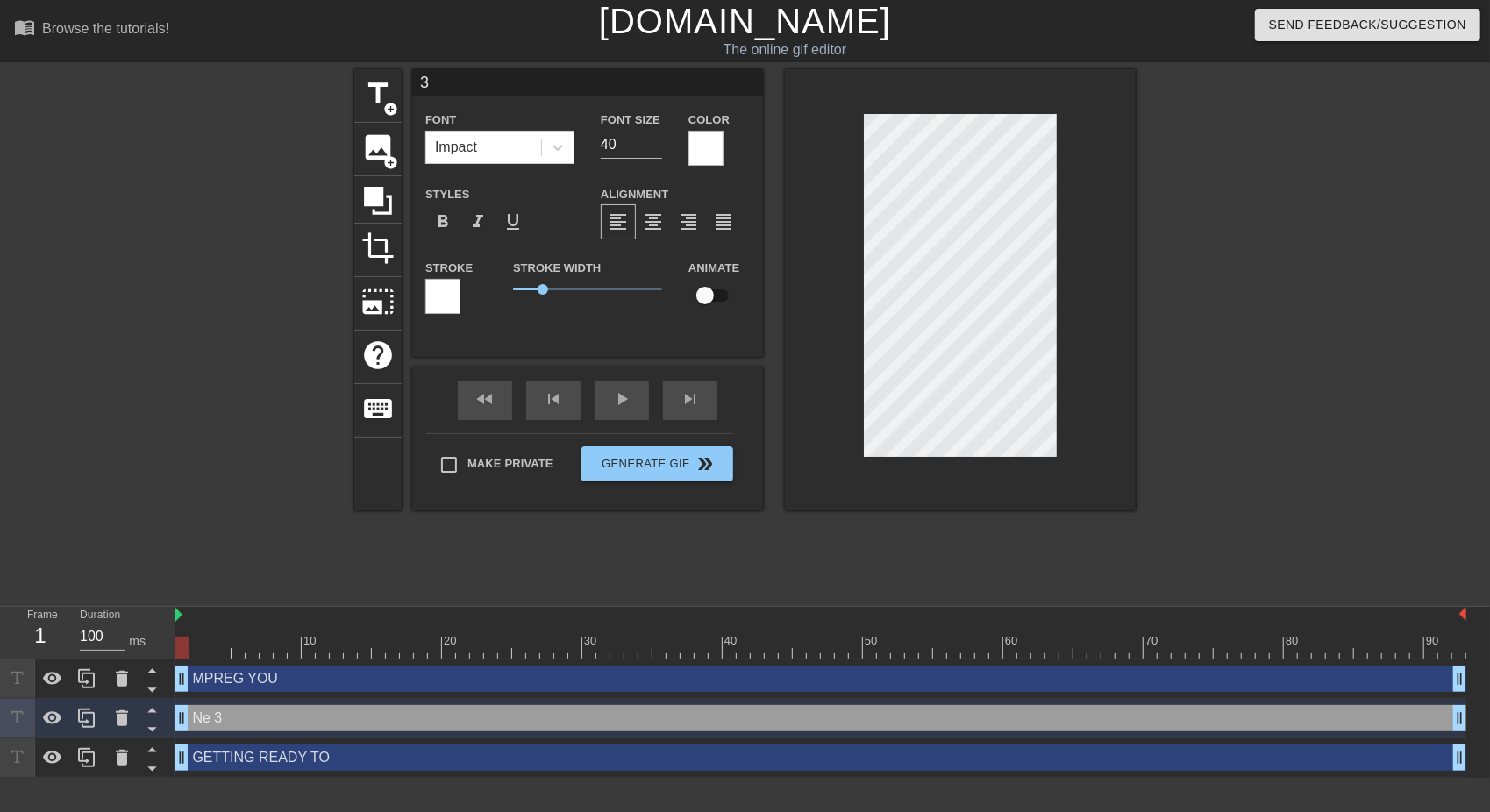
scroll to position [3, 2]
type textarea "3"
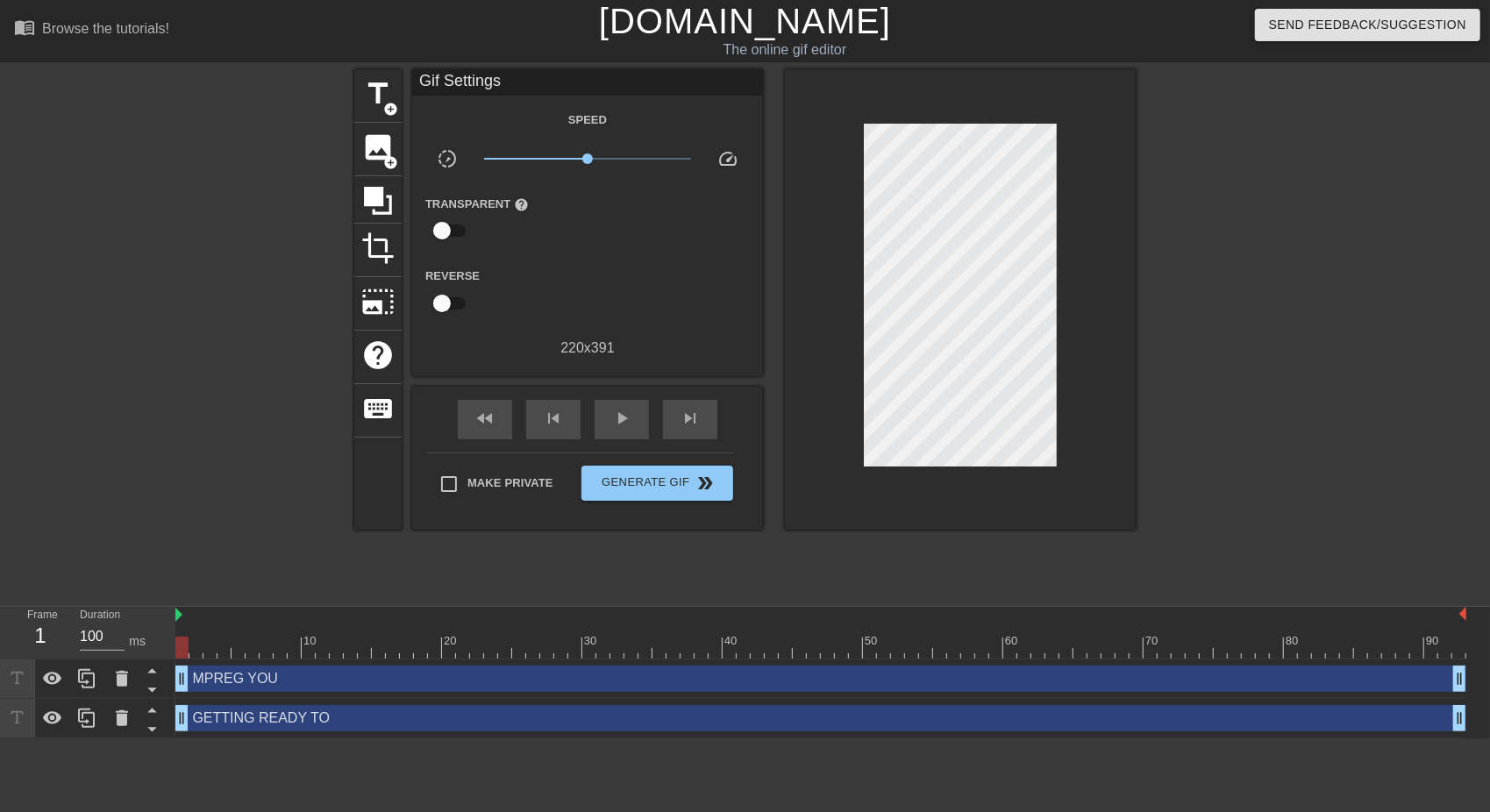
scroll to position [2, 2]
click at [654, 476] on span "Generate Gif double_arrow" at bounding box center [657, 483] width 137 height 21
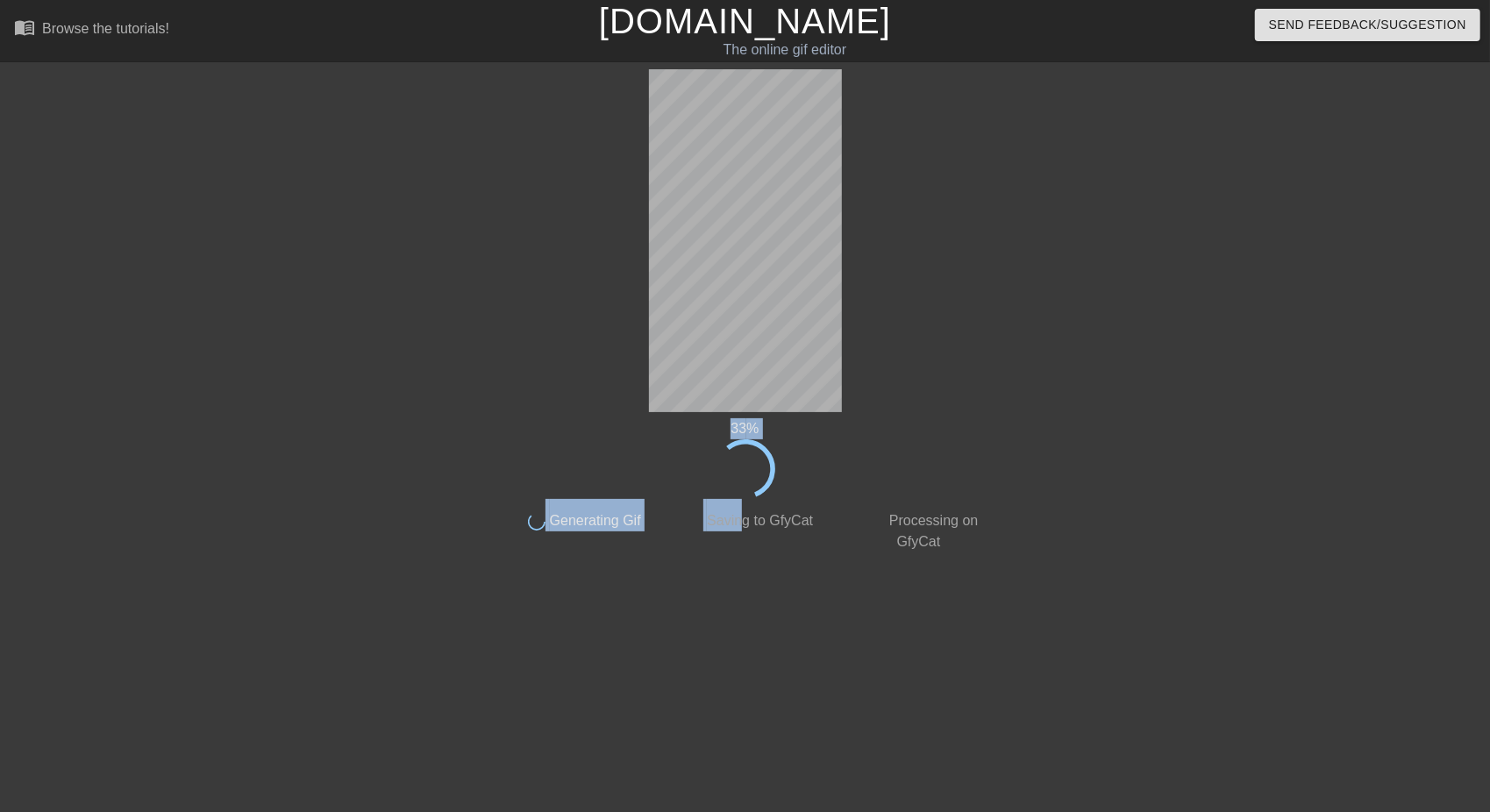
drag, startPoint x: 538, startPoint y: 309, endPoint x: 752, endPoint y: 644, distance: 397.5
click at [752, 604] on html "menu_book Browse the tutorials! [DOMAIN_NAME] The online gif editor Send Feedba…" at bounding box center [745, 302] width 1490 height 604
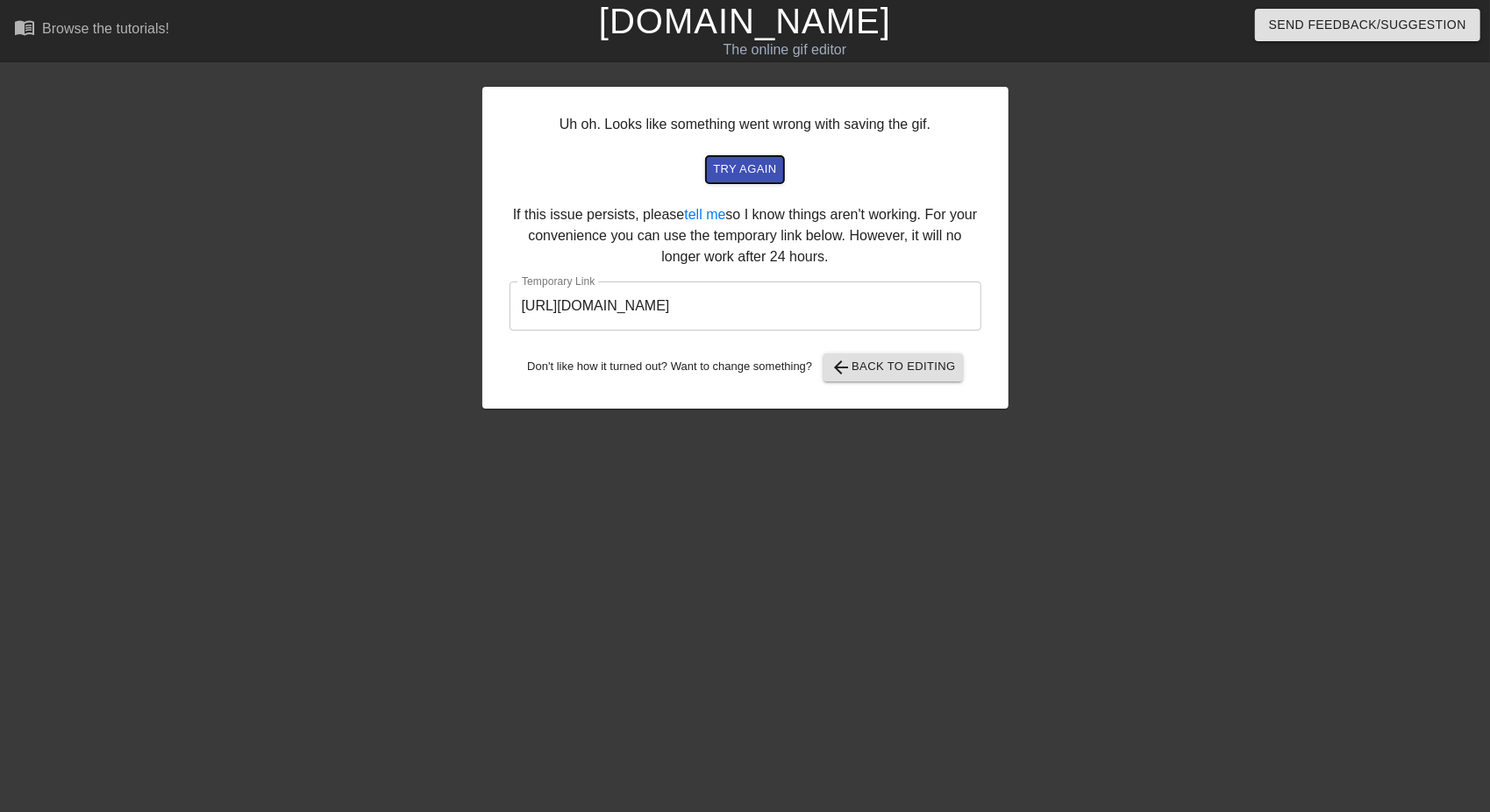
click at [750, 170] on span "try again" at bounding box center [745, 170] width 64 height 21
click at [736, 164] on span "try again" at bounding box center [745, 170] width 64 height 21
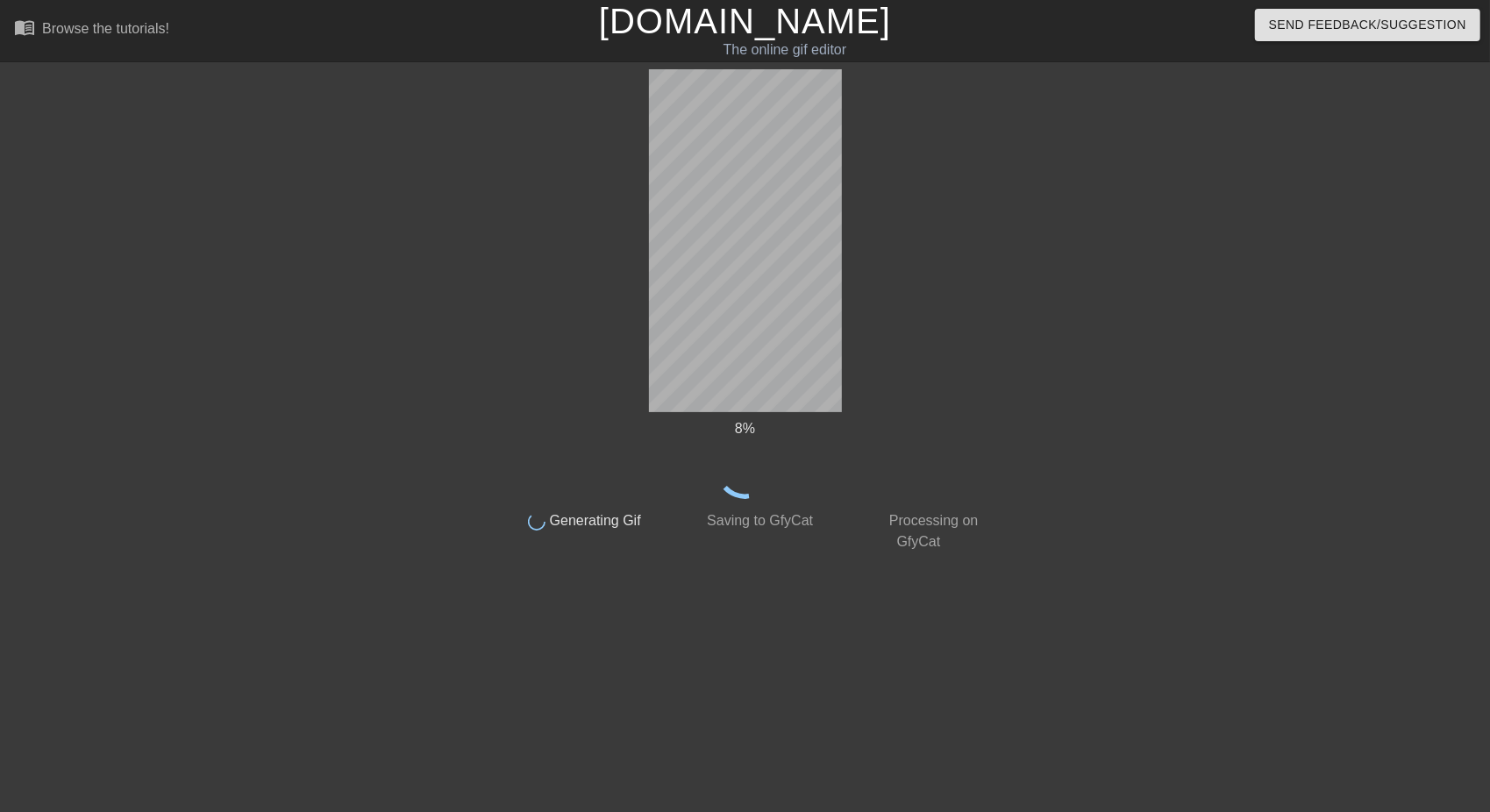
click at [724, 604] on html "menu_book Browse the tutorials! [DOMAIN_NAME] The online gif editor Send Feedba…" at bounding box center [745, 302] width 1490 height 604
drag, startPoint x: 646, startPoint y: 279, endPoint x: 577, endPoint y: 238, distance: 80.3
click at [577, 238] on div "37 % done Generating Gif done Saving to GfyCat done Processing on GfyCat" at bounding box center [745, 310] width 494 height 483
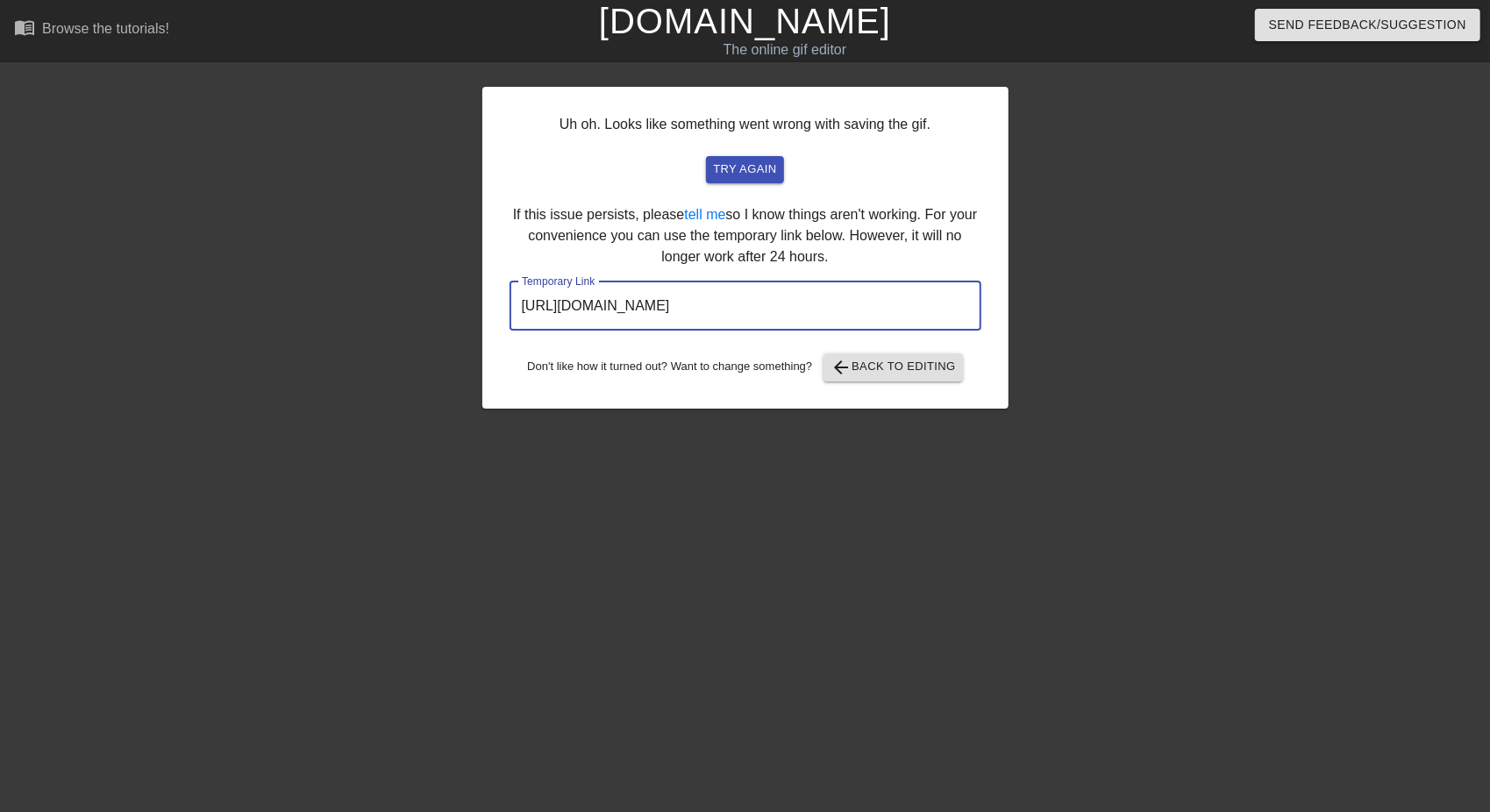
drag, startPoint x: 888, startPoint y: 300, endPoint x: 507, endPoint y: 322, distance: 381.6
click at [507, 322] on div "Uh oh. Looks like something went wrong with saving the gif. try again If this i…" at bounding box center [745, 248] width 526 height 321
